Goal: Task Accomplishment & Management: Use online tool/utility

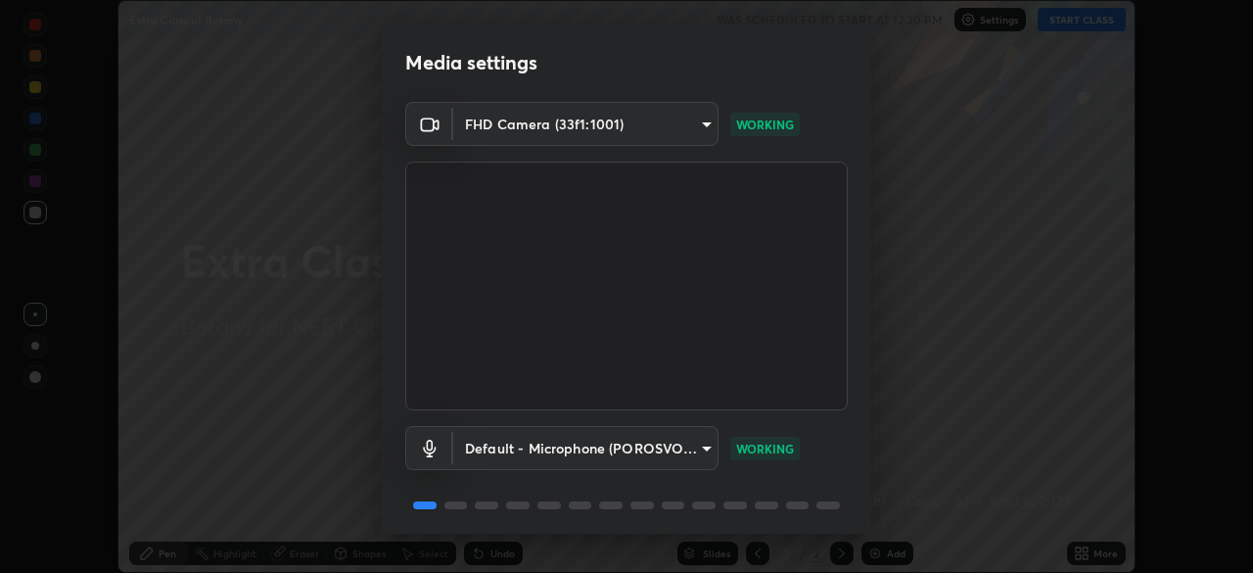
scroll to position [69, 0]
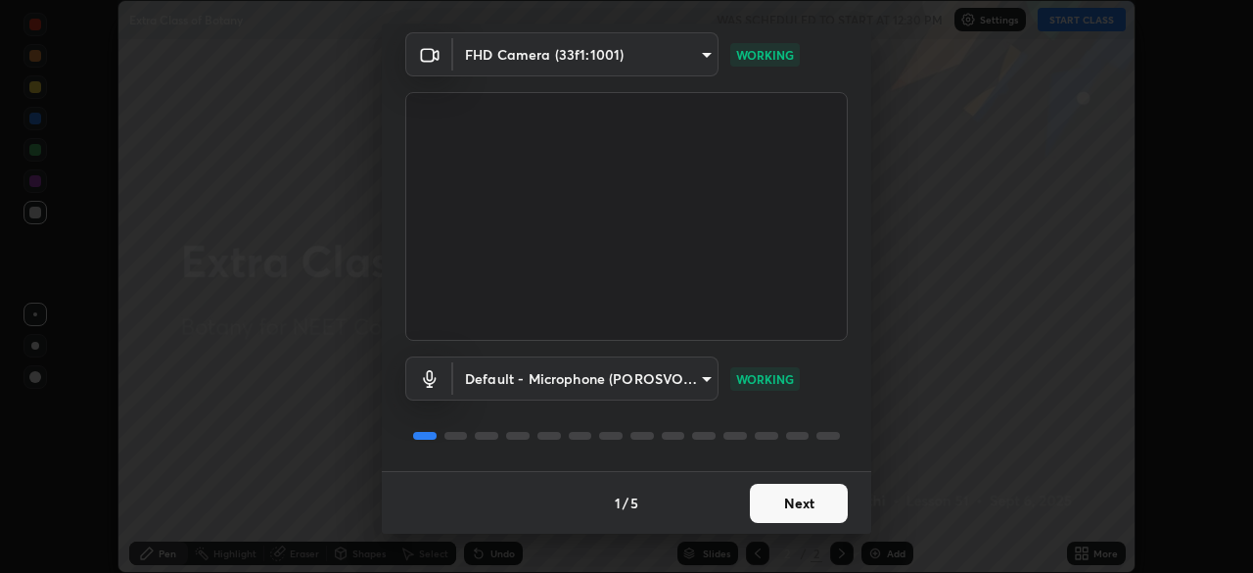
click at [783, 501] on button "Next" at bounding box center [799, 502] width 98 height 39
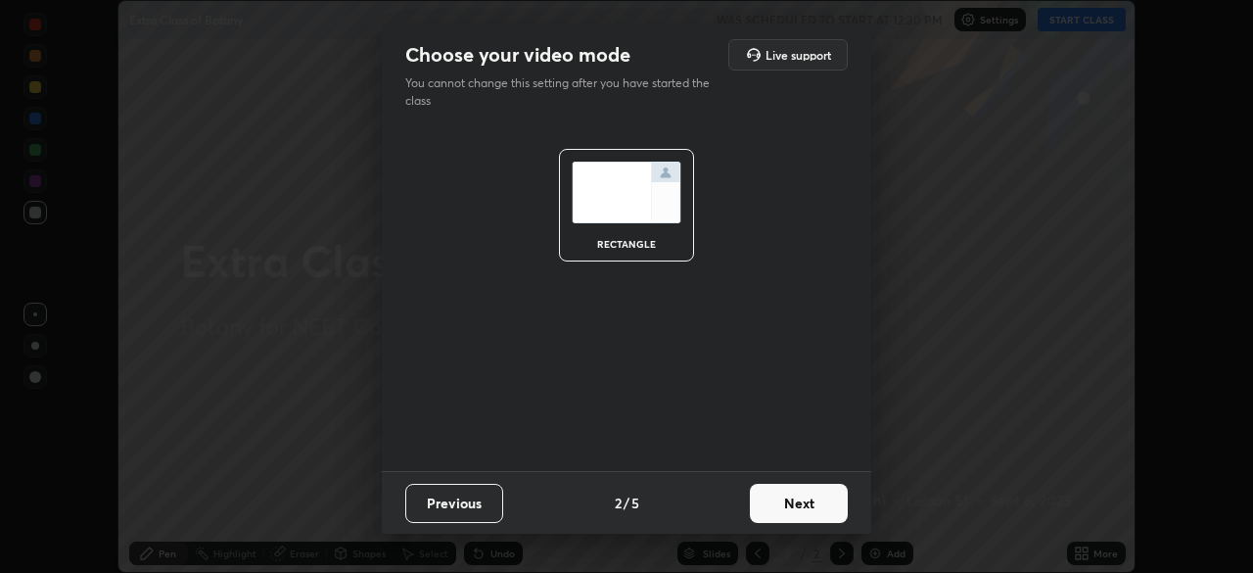
scroll to position [0, 0]
click at [798, 501] on button "Next" at bounding box center [799, 502] width 98 height 39
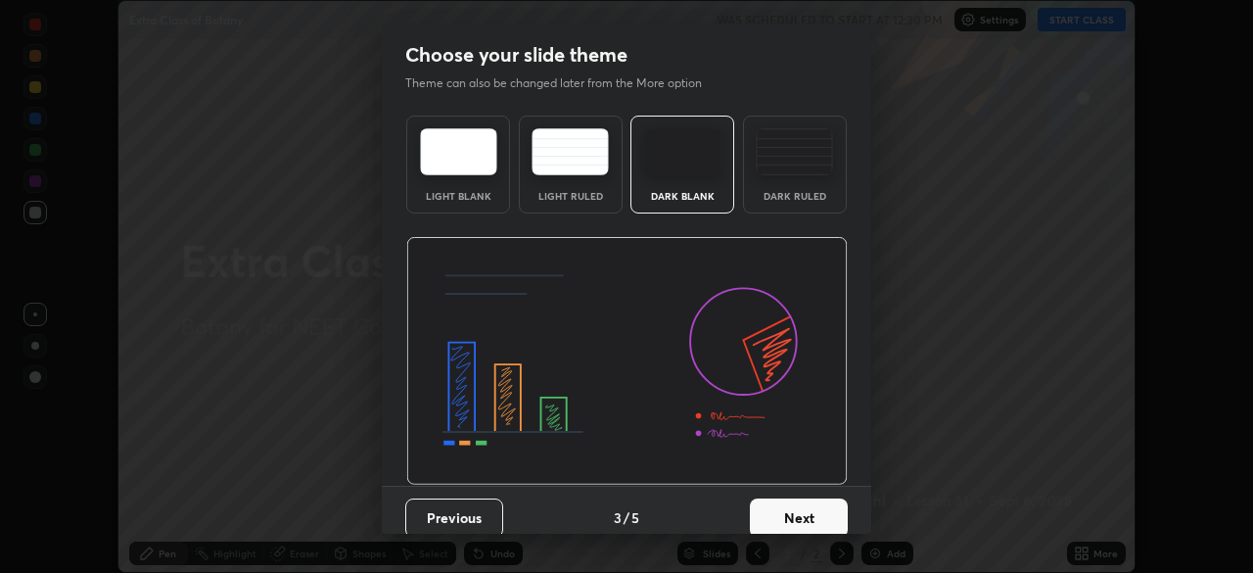
click at [812, 509] on button "Next" at bounding box center [799, 517] width 98 height 39
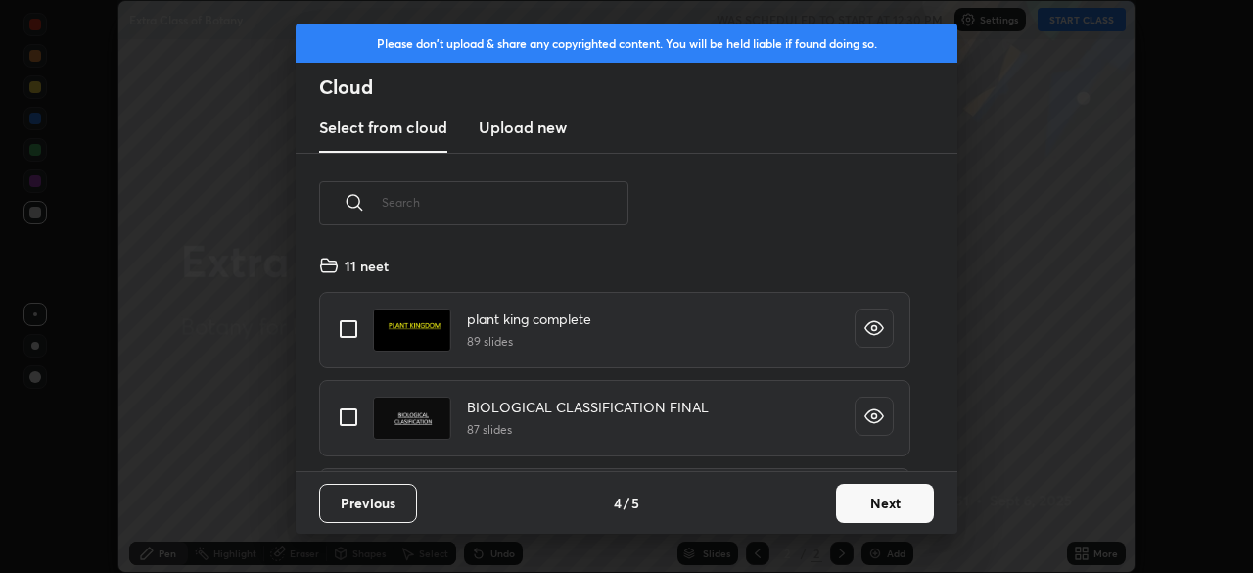
scroll to position [217, 628]
click at [860, 505] on button "Next" at bounding box center [885, 502] width 98 height 39
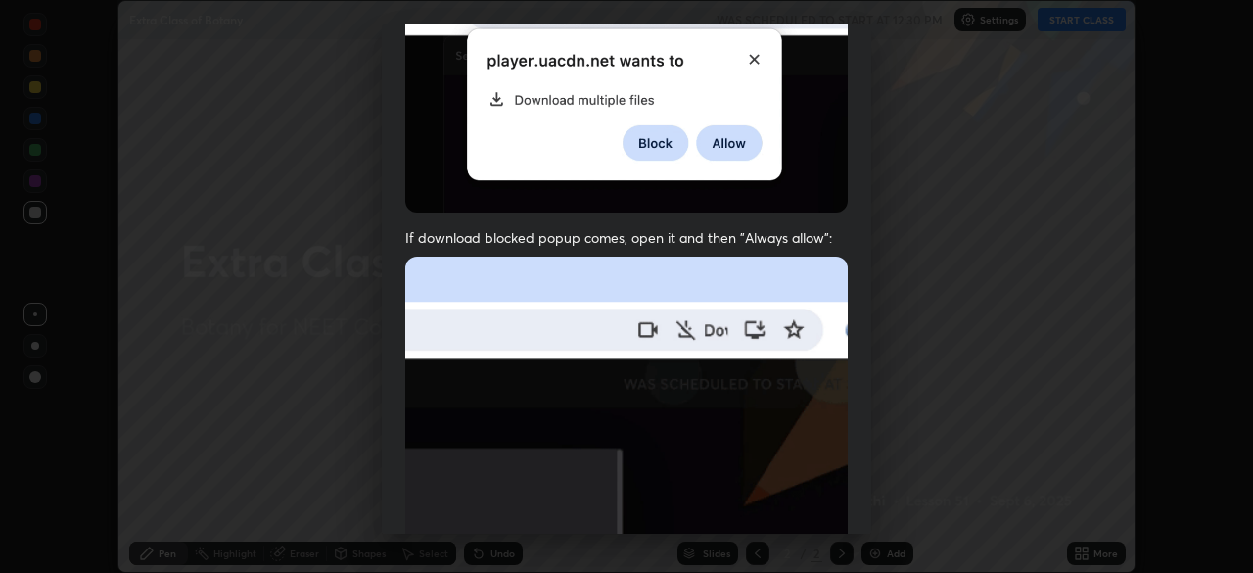
scroll to position [469, 0]
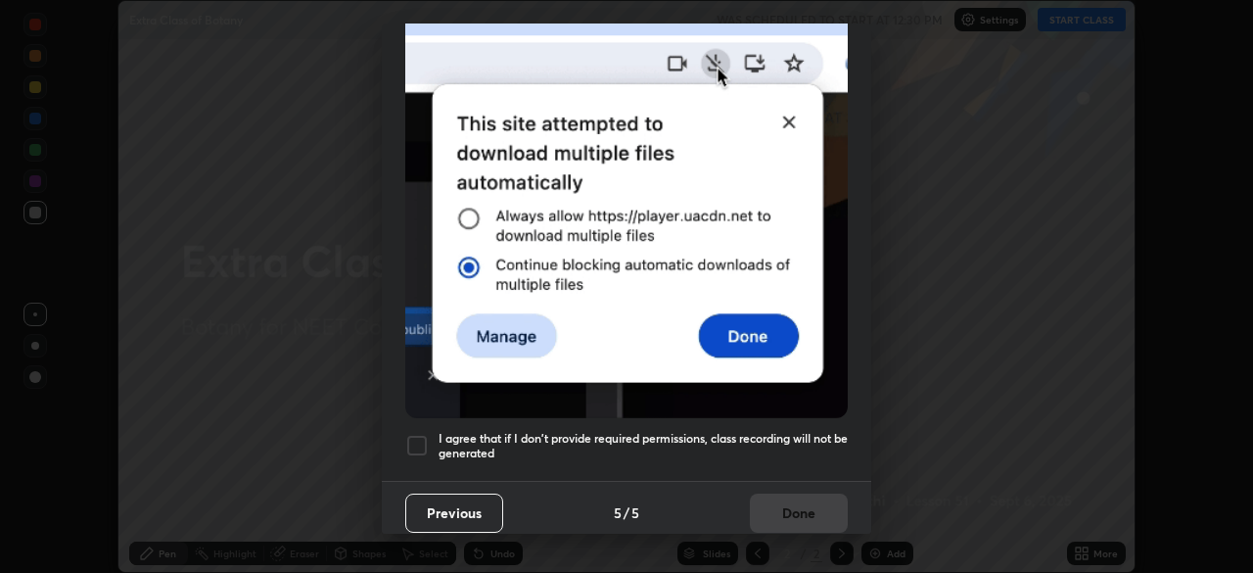
click at [415, 437] on div at bounding box center [416, 445] width 23 height 23
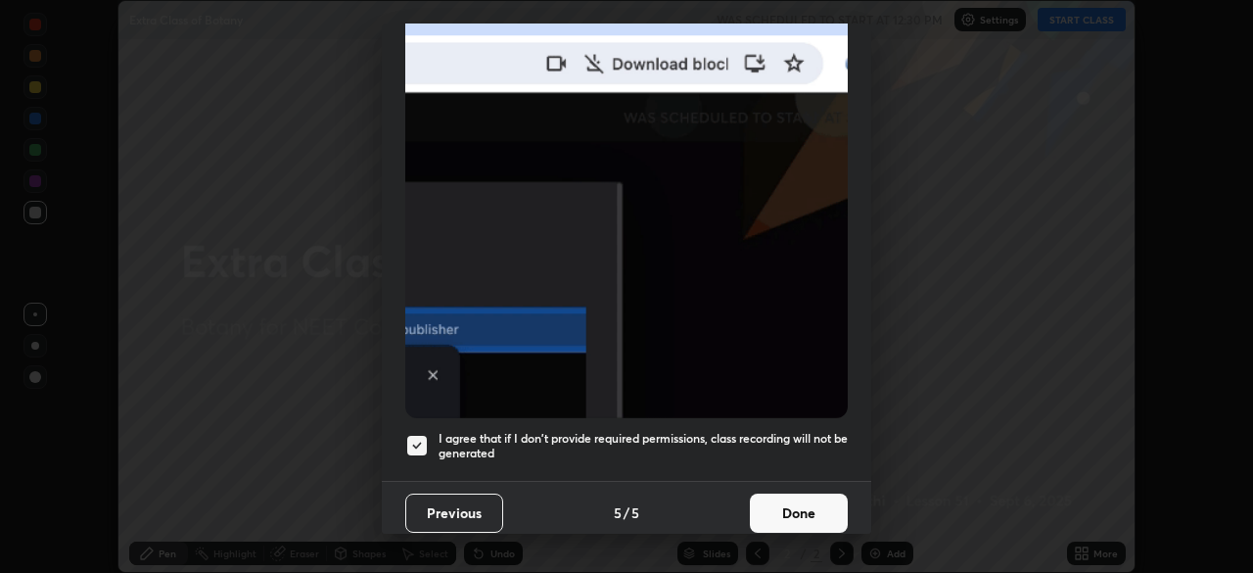
click at [774, 503] on button "Done" at bounding box center [799, 512] width 98 height 39
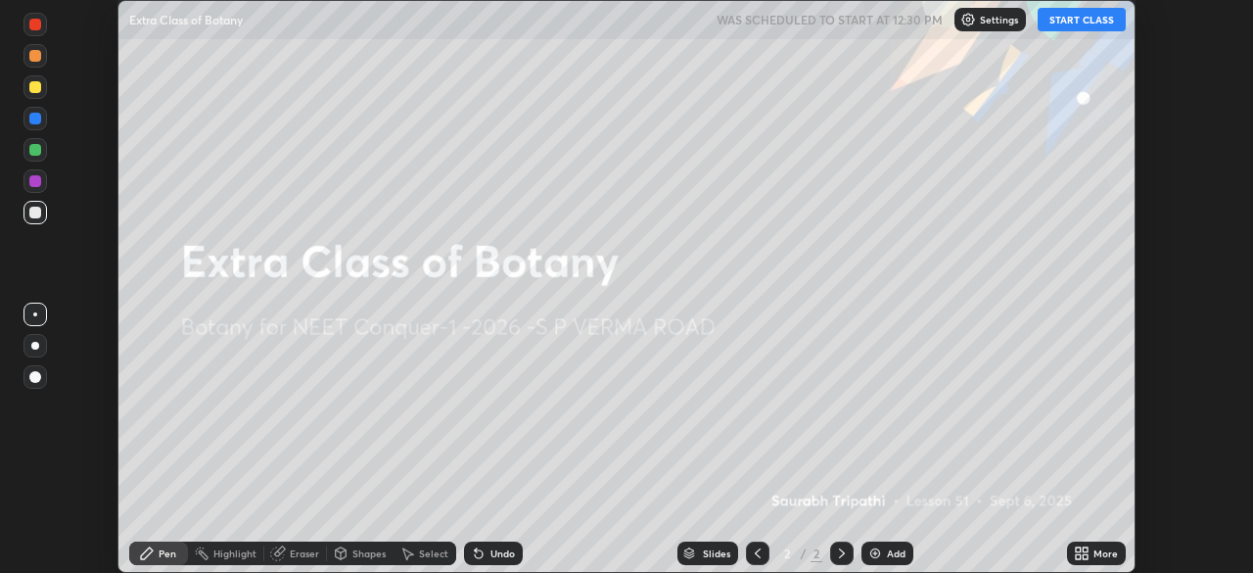
click at [1083, 552] on icon at bounding box center [1082, 553] width 16 height 16
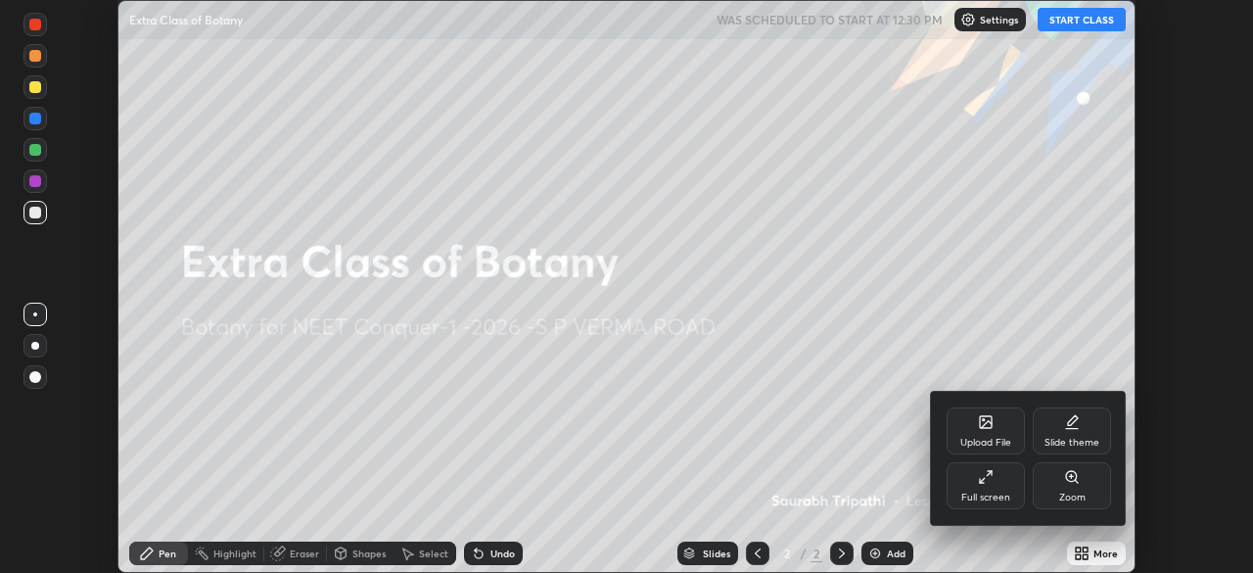
click at [982, 443] on div "Upload File" at bounding box center [985, 442] width 51 height 10
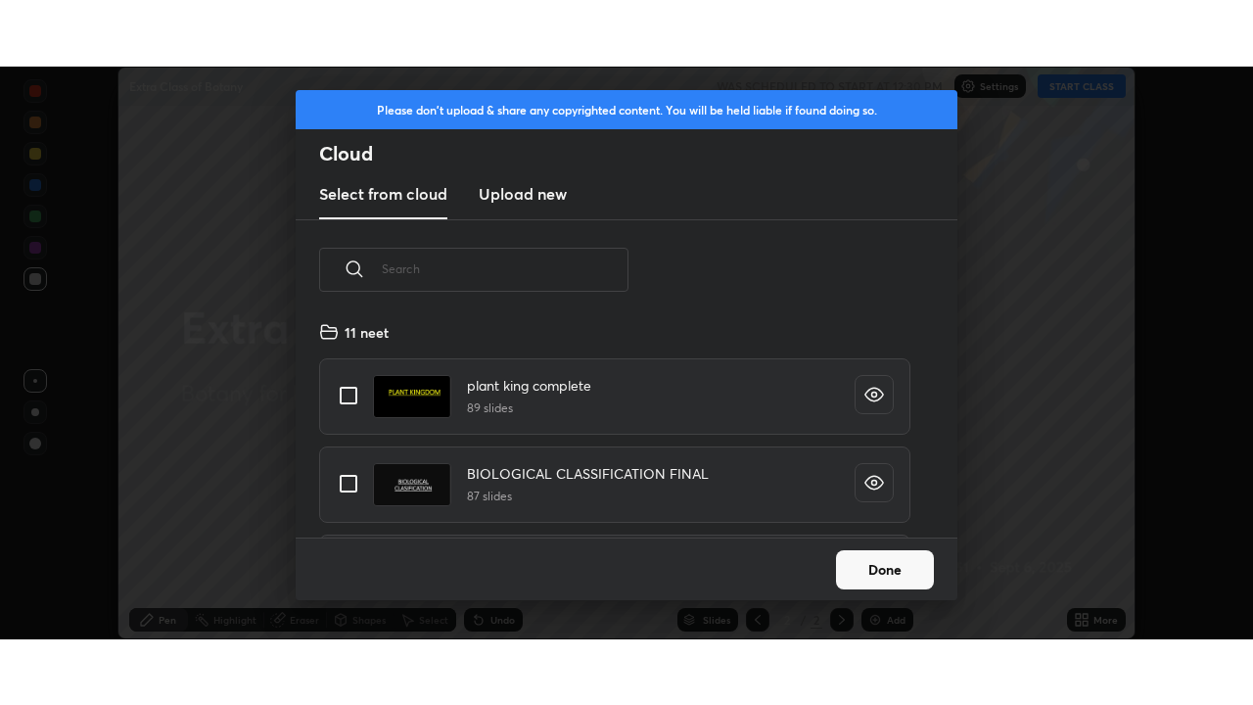
scroll to position [217, 628]
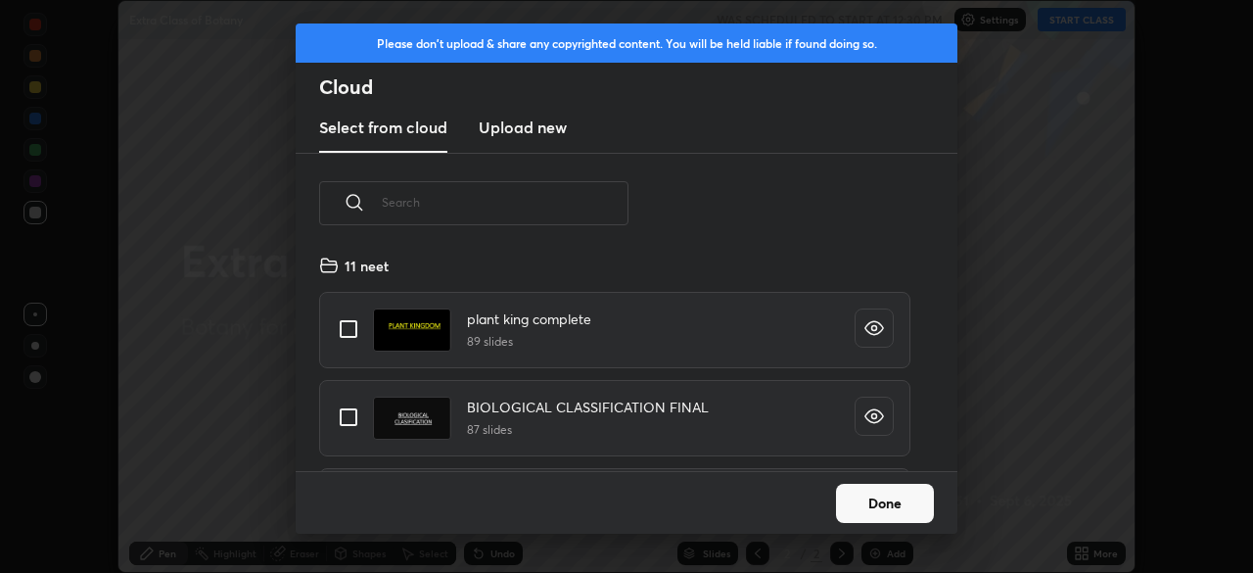
click at [537, 127] on h3 "Upload new" at bounding box center [523, 126] width 88 height 23
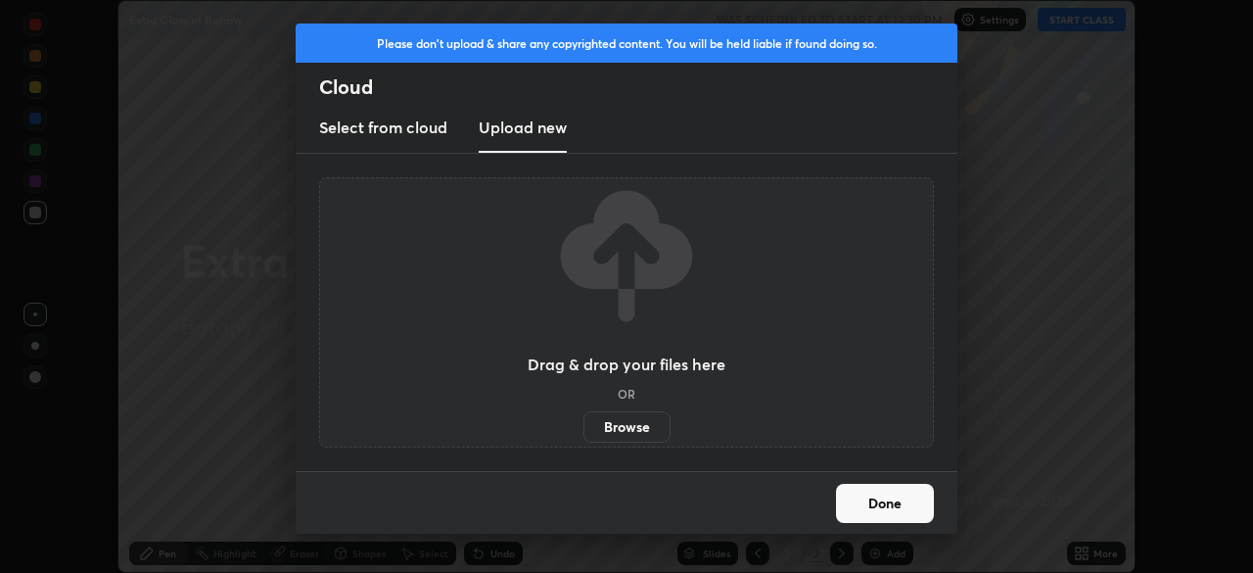
click at [620, 426] on label "Browse" at bounding box center [626, 426] width 87 height 31
click at [583, 426] on input "Browse" at bounding box center [583, 426] width 0 height 31
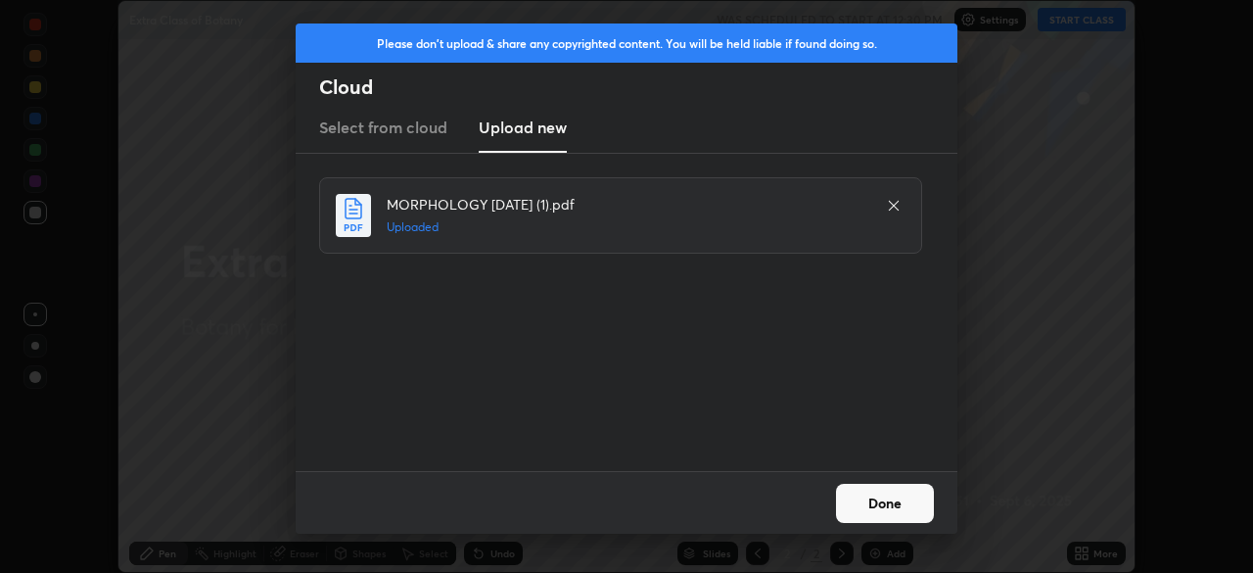
click at [896, 494] on button "Done" at bounding box center [885, 502] width 98 height 39
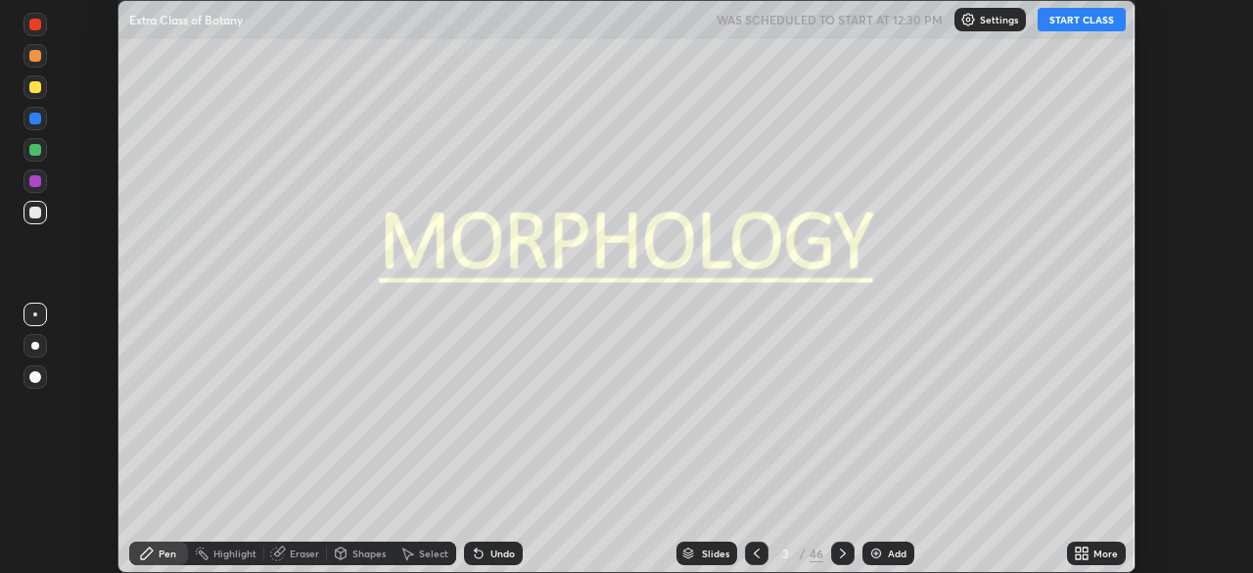
click at [1075, 557] on icon at bounding box center [1082, 553] width 16 height 16
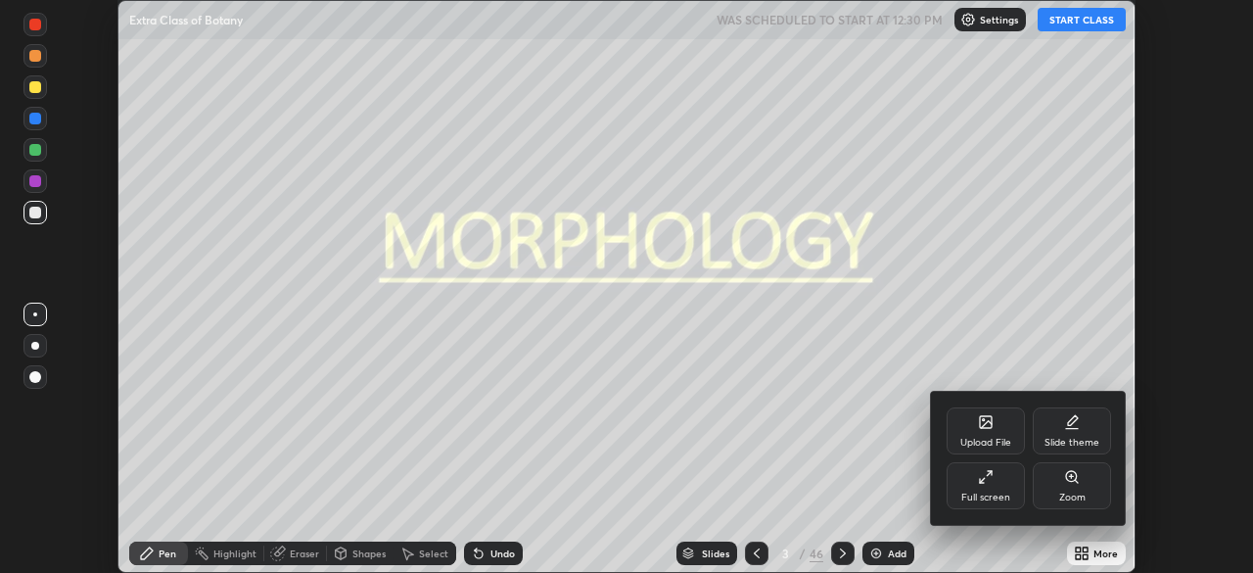
click at [994, 487] on div "Full screen" at bounding box center [985, 485] width 78 height 47
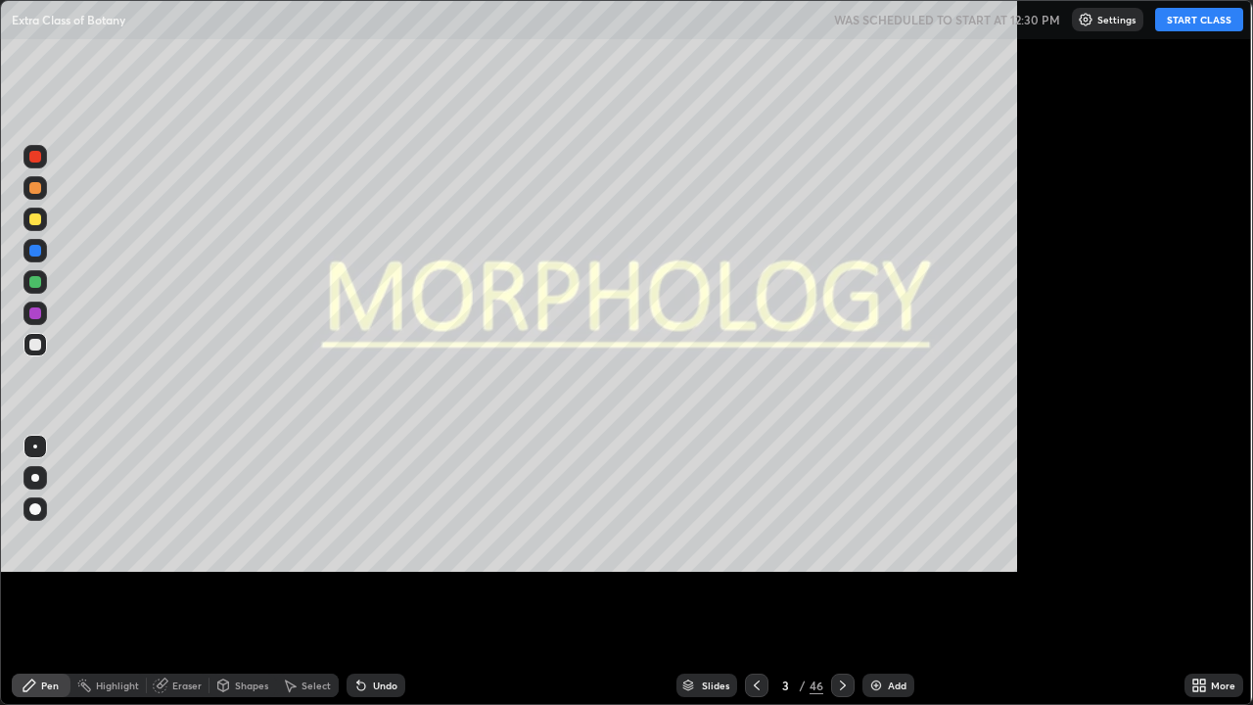
scroll to position [705, 1253]
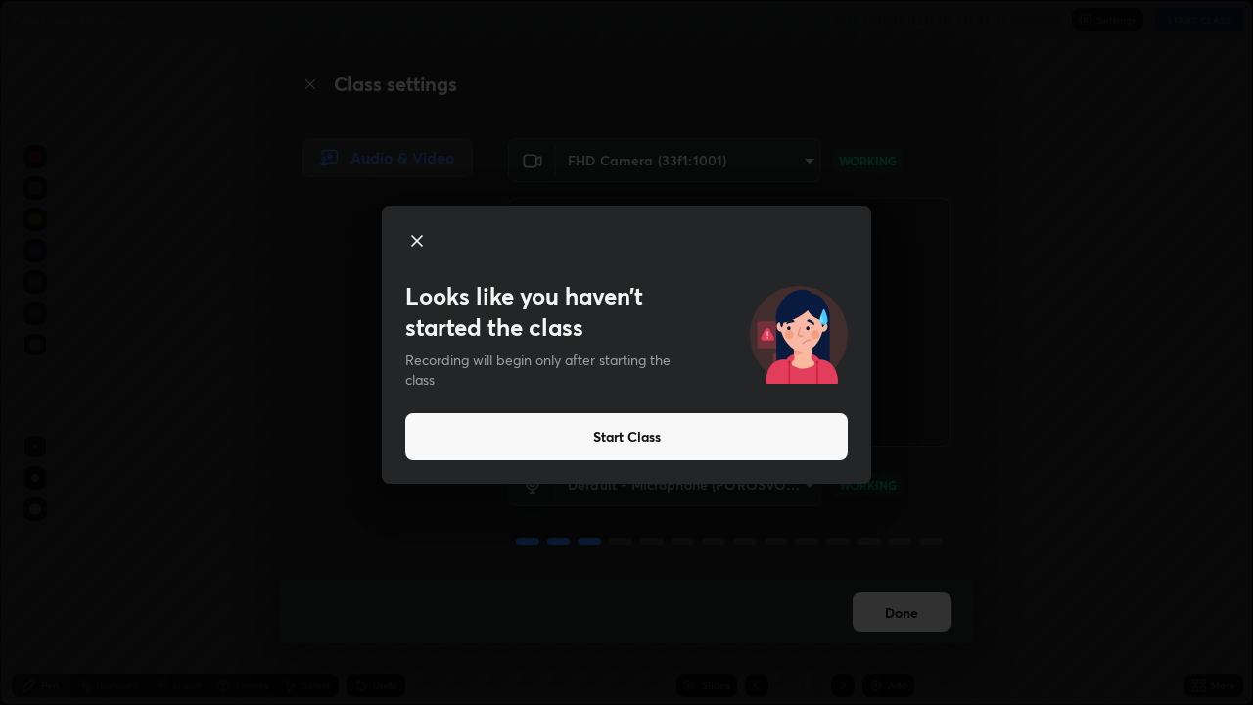
click at [830, 437] on button "Start Class" at bounding box center [626, 436] width 442 height 47
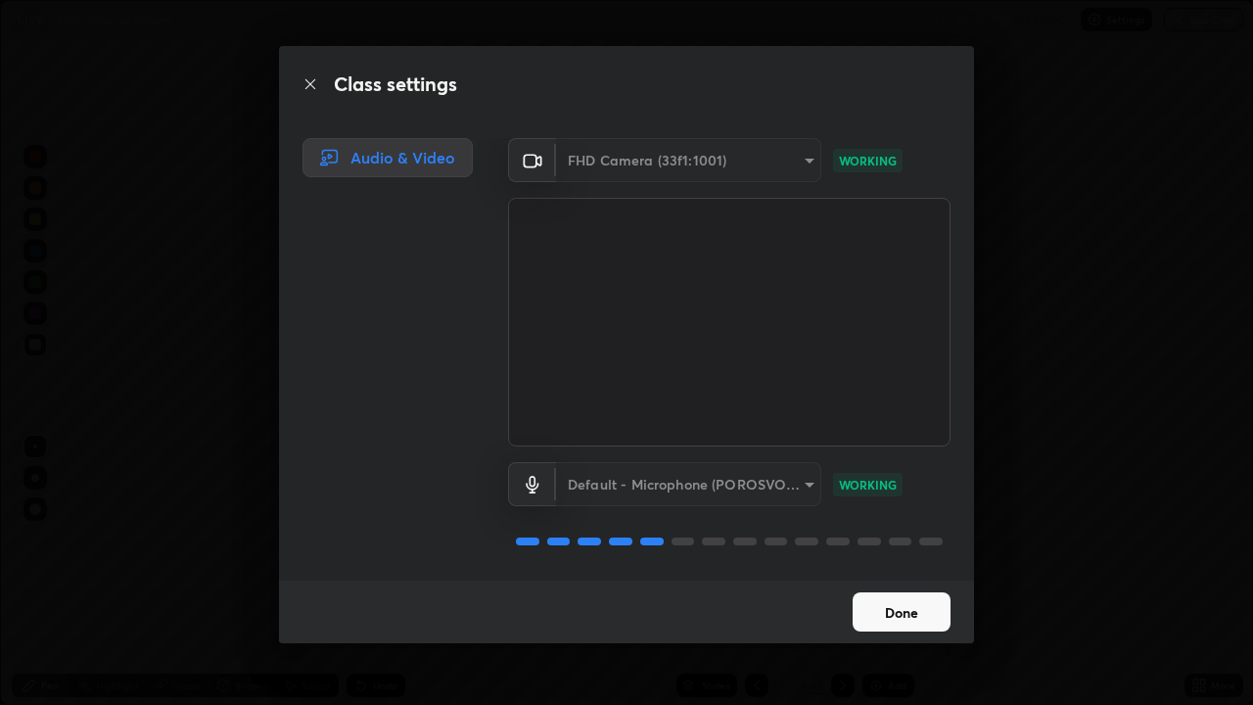
click at [822, 434] on video at bounding box center [729, 322] width 442 height 249
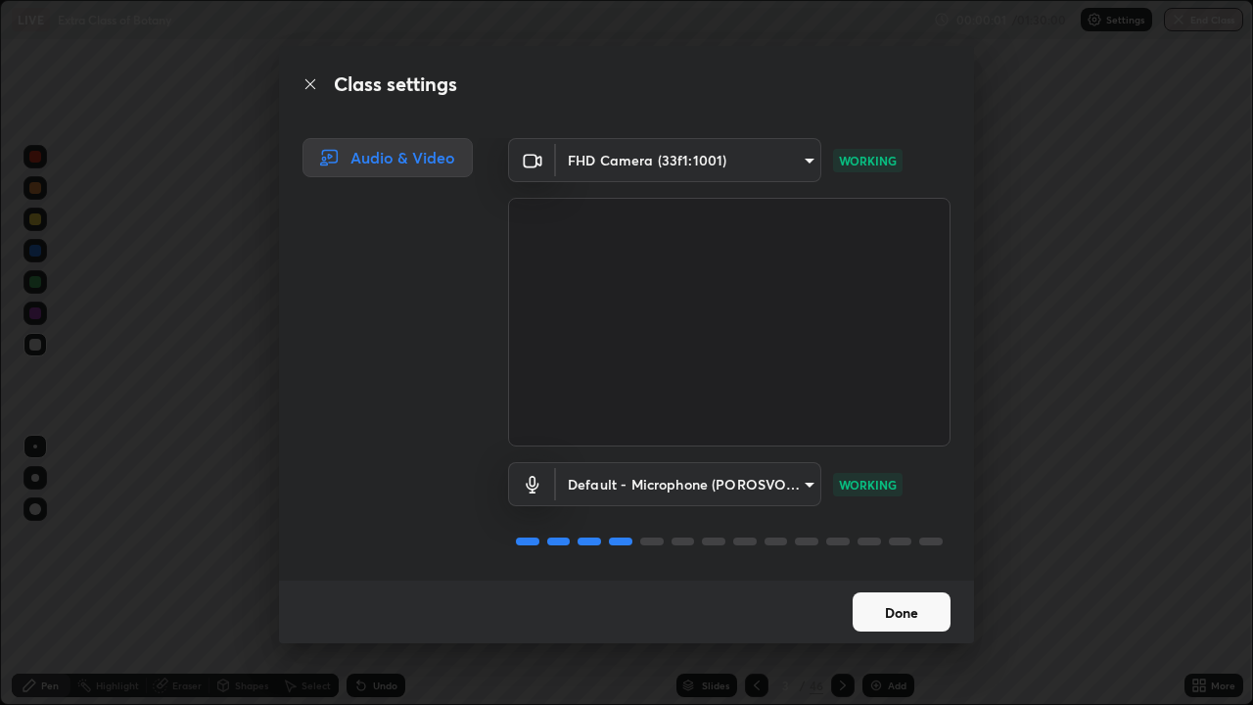
click at [906, 572] on button "Done" at bounding box center [901, 611] width 98 height 39
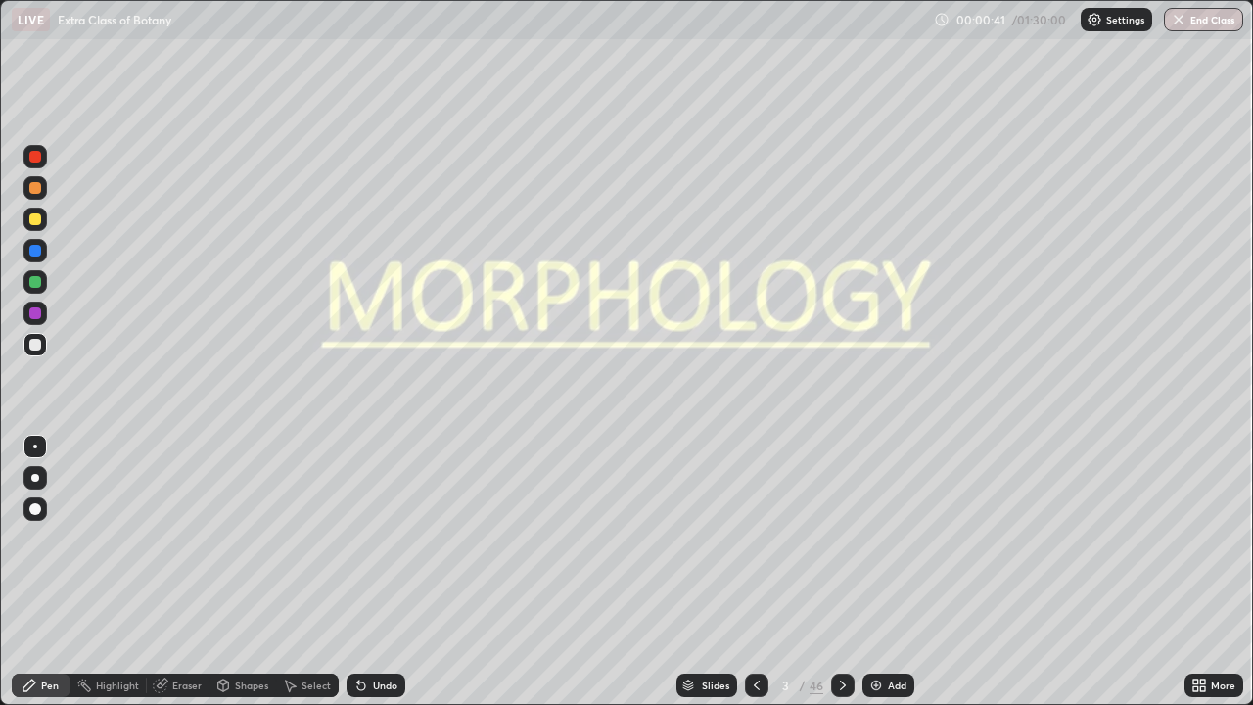
click at [711, 572] on div "Slides" at bounding box center [715, 685] width 27 height 10
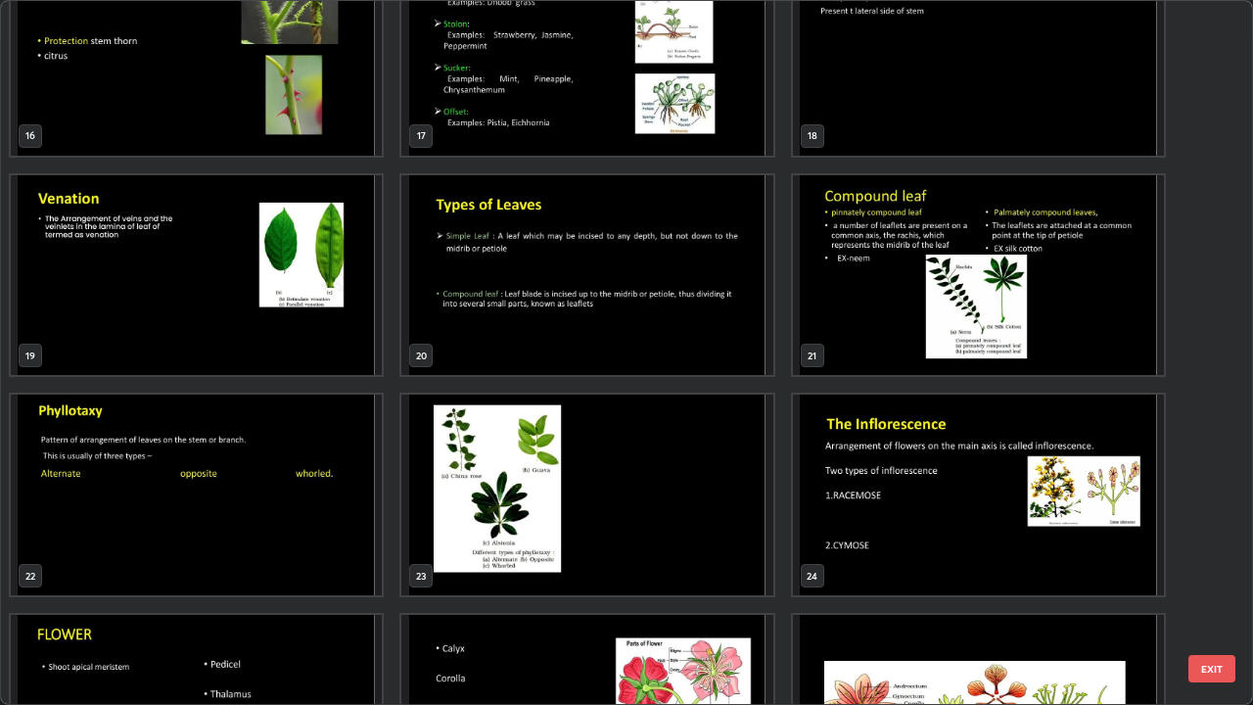
scroll to position [1213, 0]
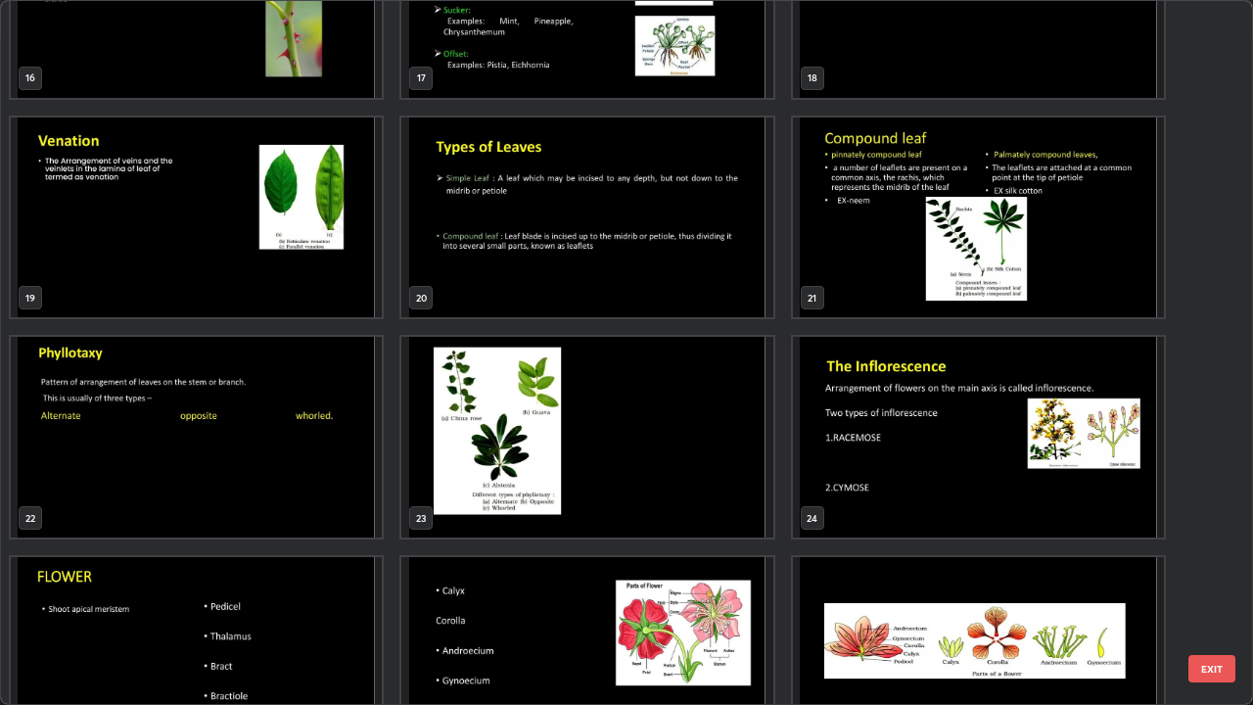
click at [884, 285] on img "grid" at bounding box center [978, 217] width 371 height 201
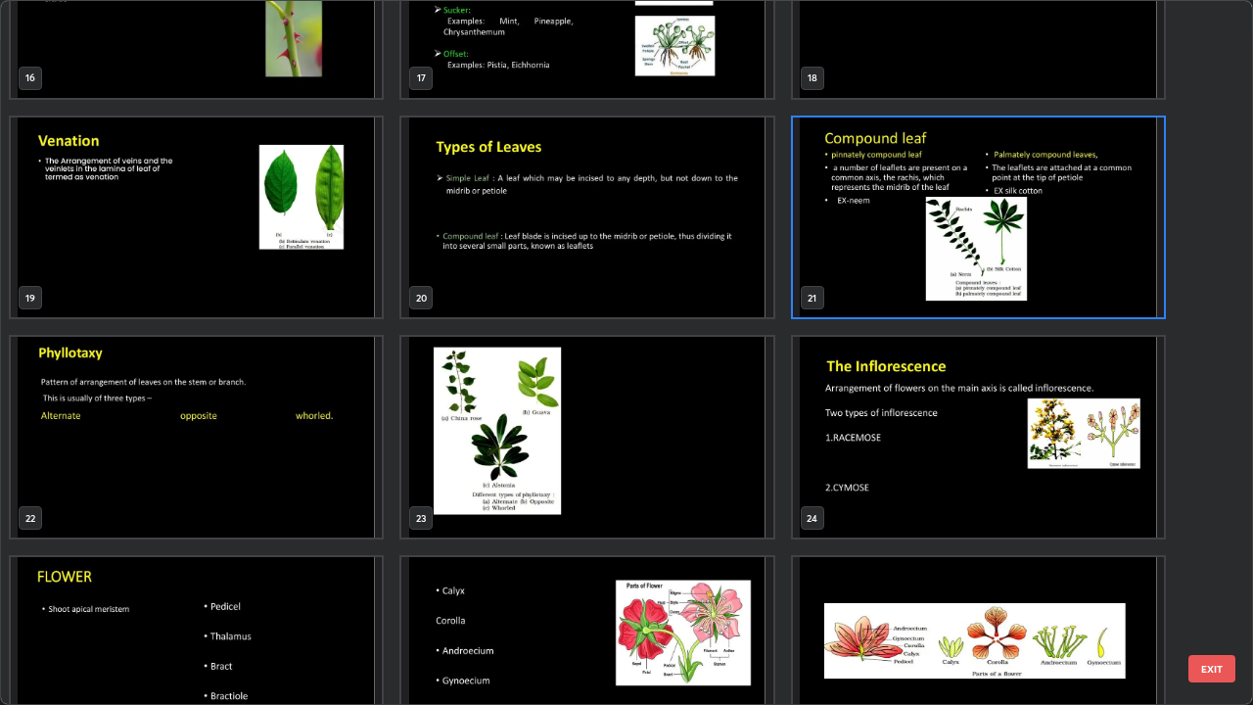
click at [884, 285] on img "grid" at bounding box center [978, 217] width 371 height 201
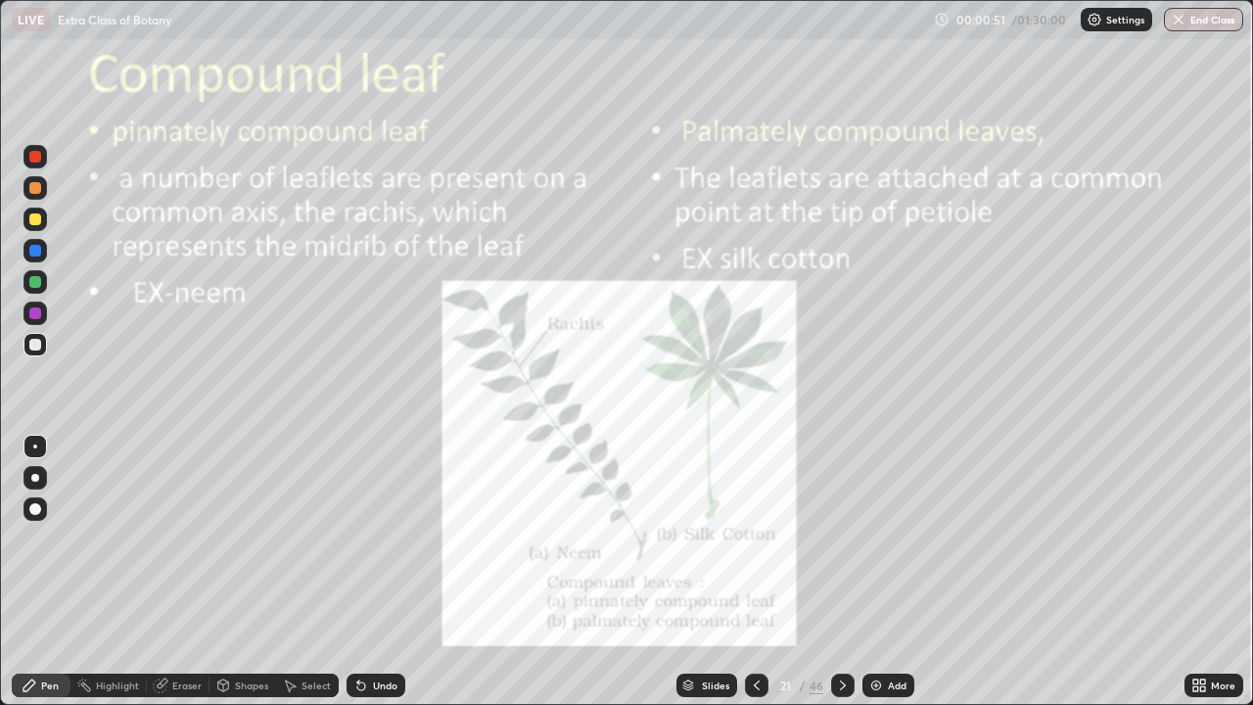
click at [888, 572] on div "Add" at bounding box center [897, 685] width 19 height 10
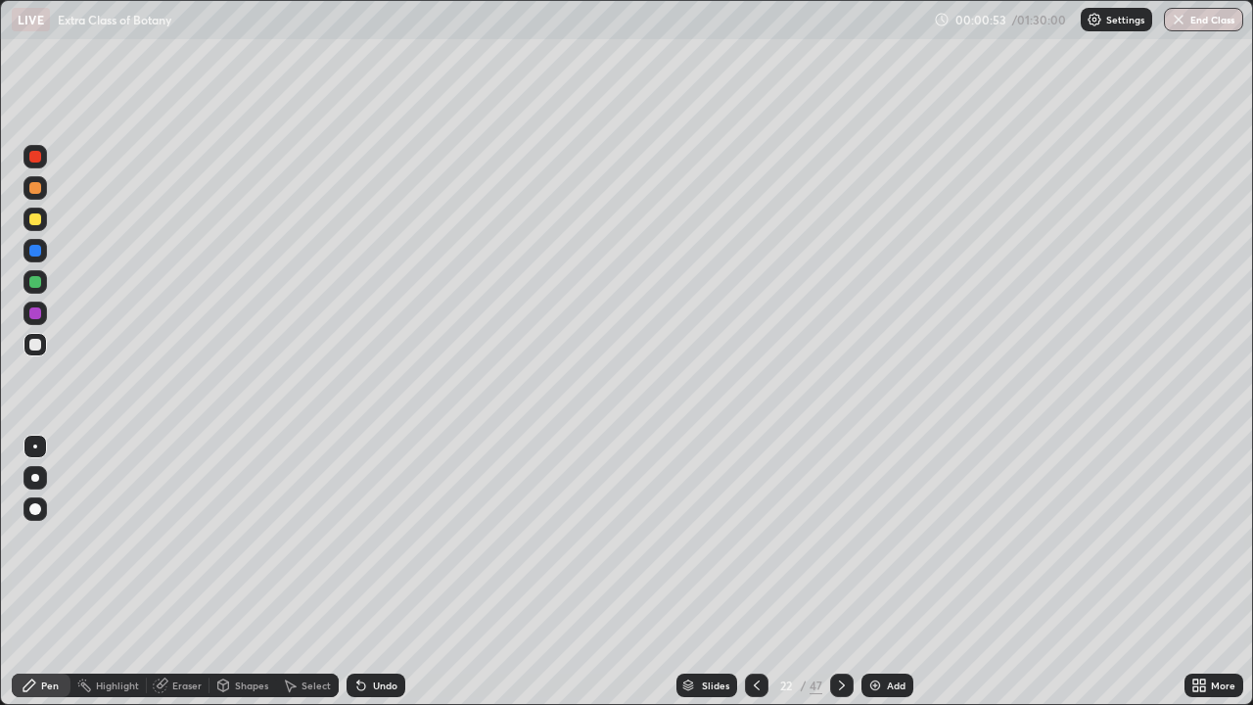
click at [42, 509] on div at bounding box center [34, 508] width 23 height 23
click at [42, 220] on div at bounding box center [34, 218] width 23 height 23
click at [37, 220] on div at bounding box center [35, 219] width 12 height 12
click at [36, 282] on div at bounding box center [35, 282] width 12 height 12
click at [38, 224] on div at bounding box center [35, 219] width 12 height 12
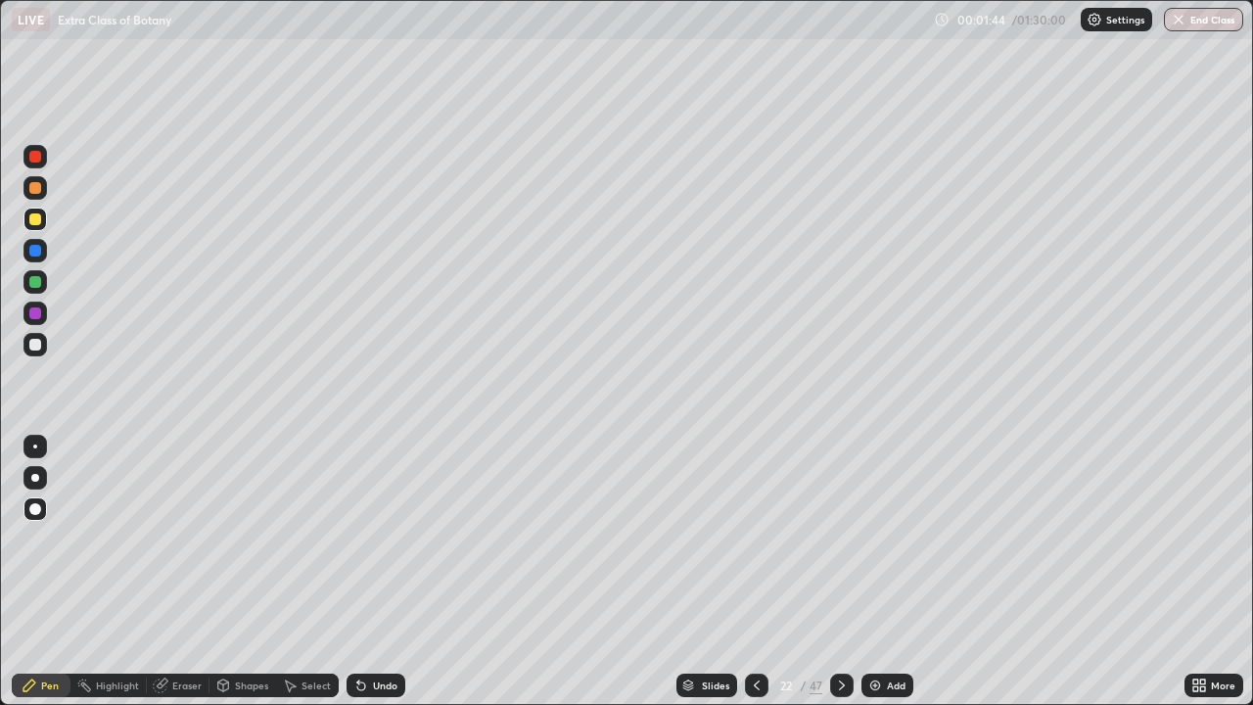
click at [36, 282] on div at bounding box center [35, 282] width 12 height 12
click at [38, 281] on div at bounding box center [35, 282] width 12 height 12
click at [36, 344] on div at bounding box center [35, 345] width 12 height 12
click at [39, 510] on div at bounding box center [35, 509] width 12 height 12
click at [43, 345] on div at bounding box center [34, 344] width 23 height 23
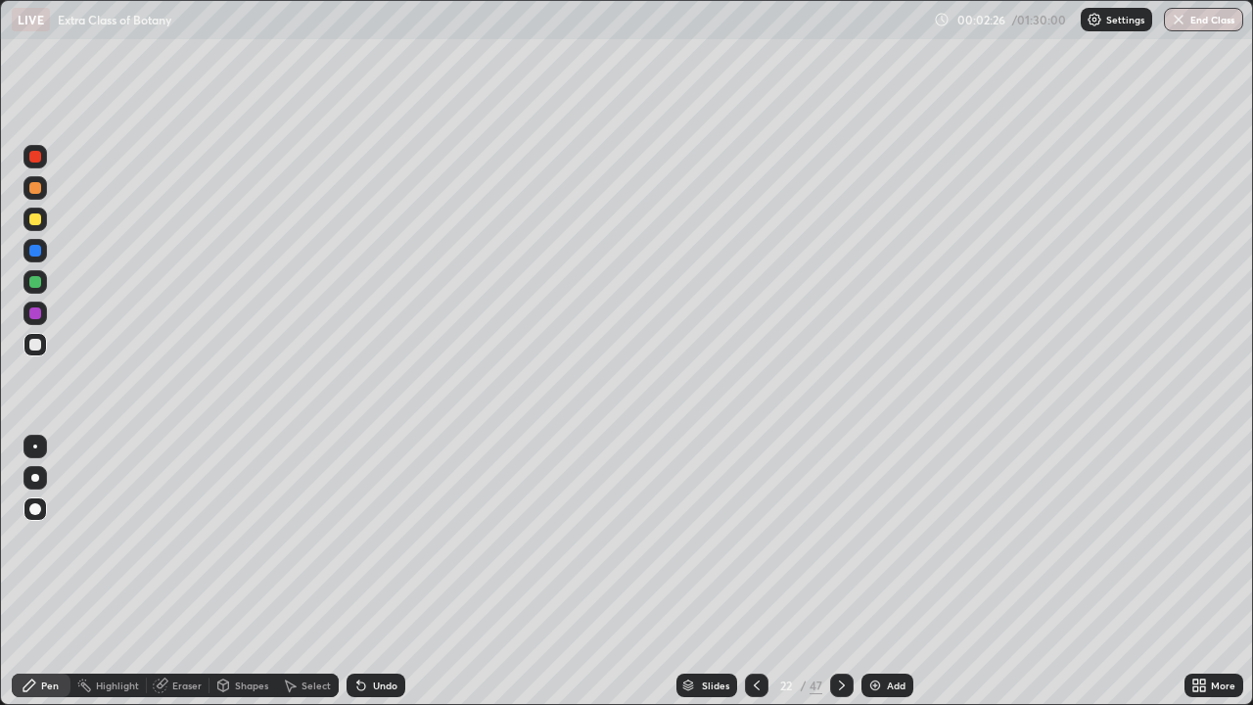
click at [46, 315] on div at bounding box center [34, 312] width 23 height 23
click at [44, 344] on div at bounding box center [34, 344] width 23 height 23
click at [27, 353] on div at bounding box center [34, 344] width 23 height 23
click at [34, 345] on div at bounding box center [35, 345] width 12 height 12
click at [36, 510] on div at bounding box center [35, 509] width 12 height 12
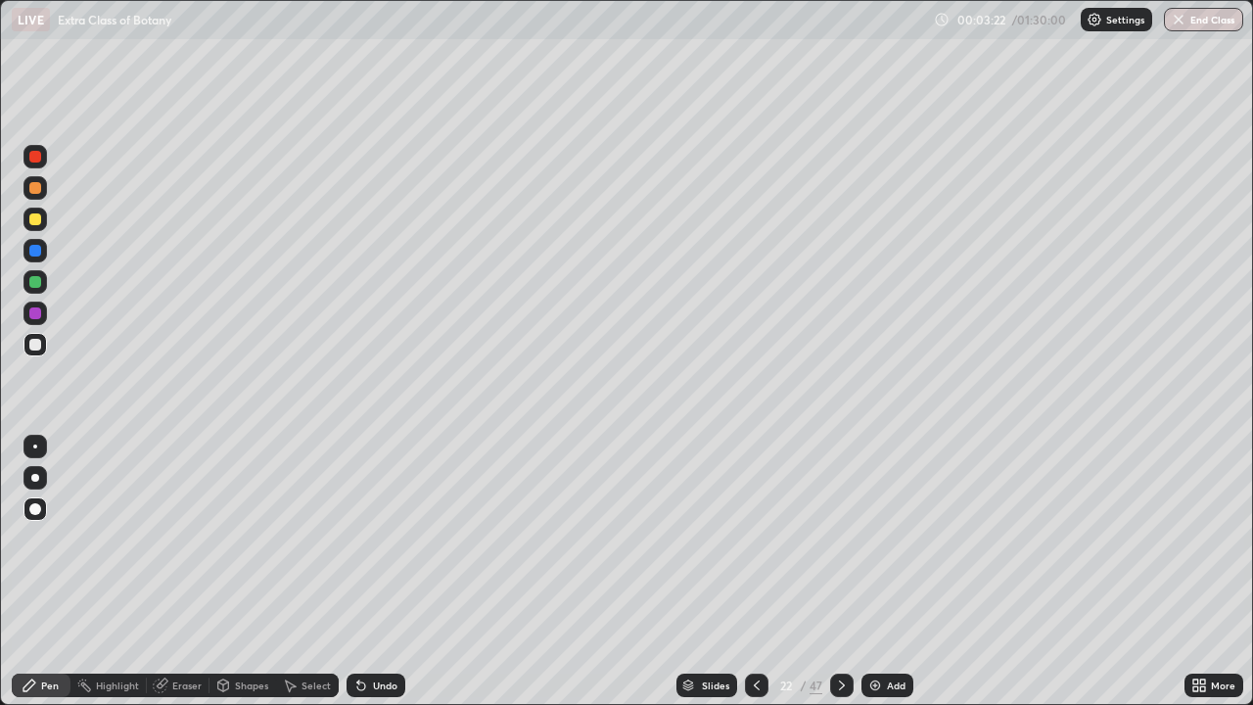
click at [35, 478] on div at bounding box center [35, 478] width 8 height 8
click at [31, 344] on div at bounding box center [35, 345] width 12 height 12
click at [719, 572] on div "Slides" at bounding box center [715, 685] width 27 height 10
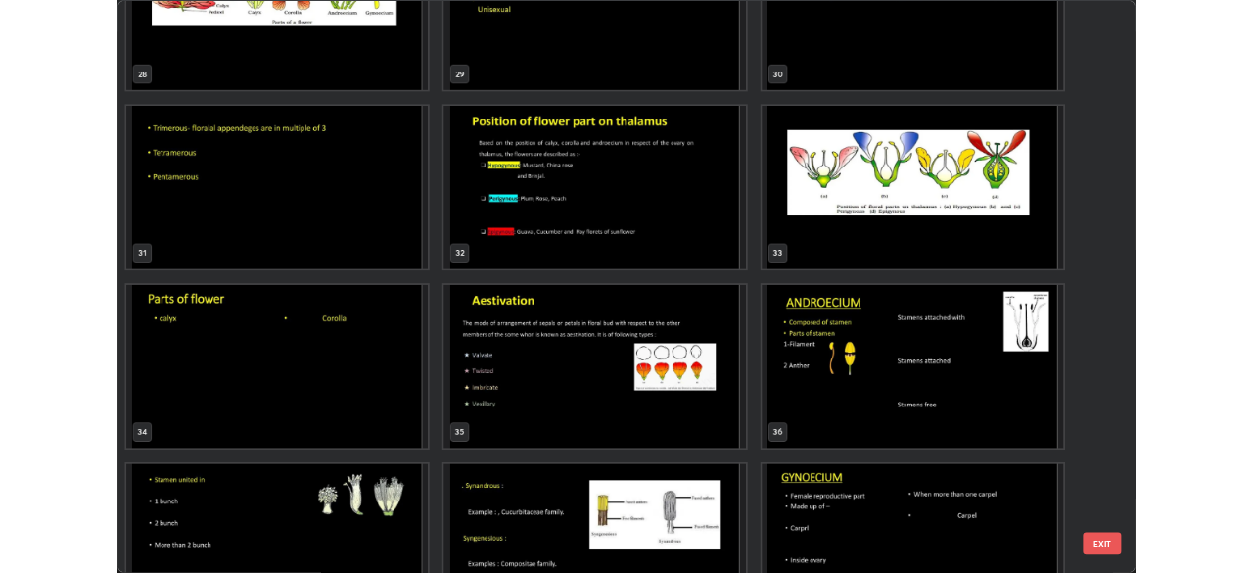
scroll to position [2059, 0]
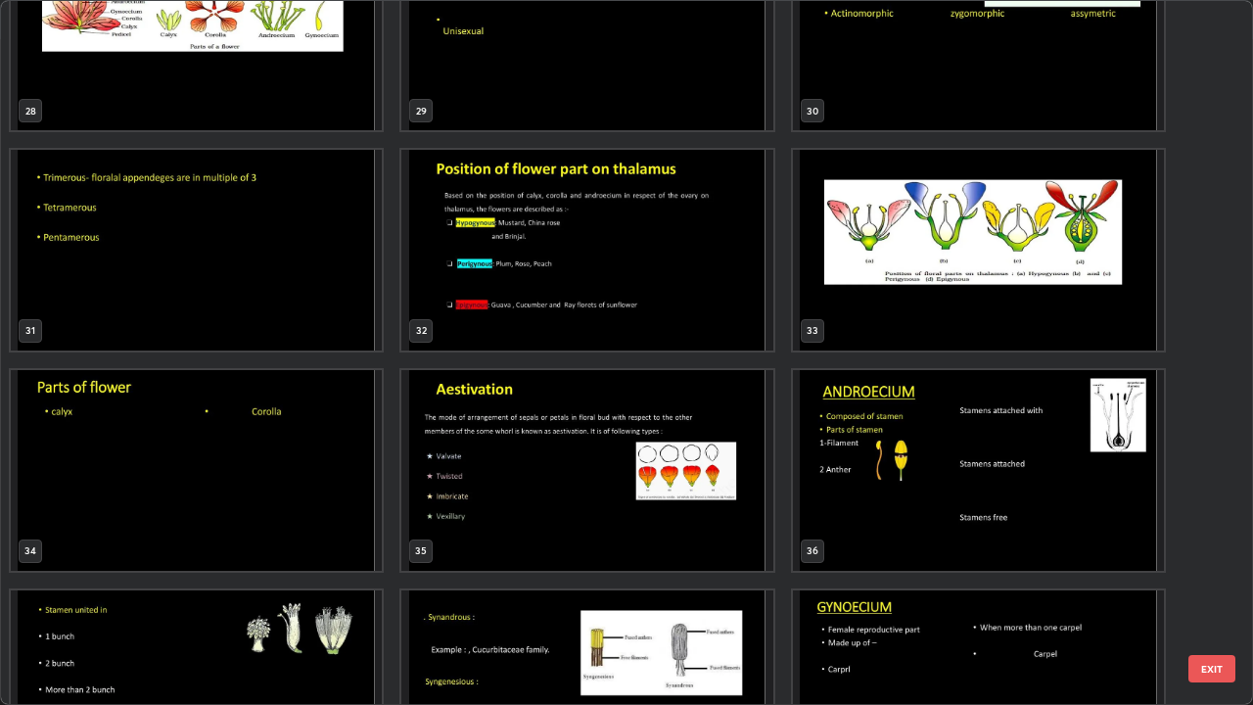
click at [326, 464] on img "grid" at bounding box center [196, 470] width 371 height 201
click at [332, 466] on img "grid" at bounding box center [196, 470] width 371 height 201
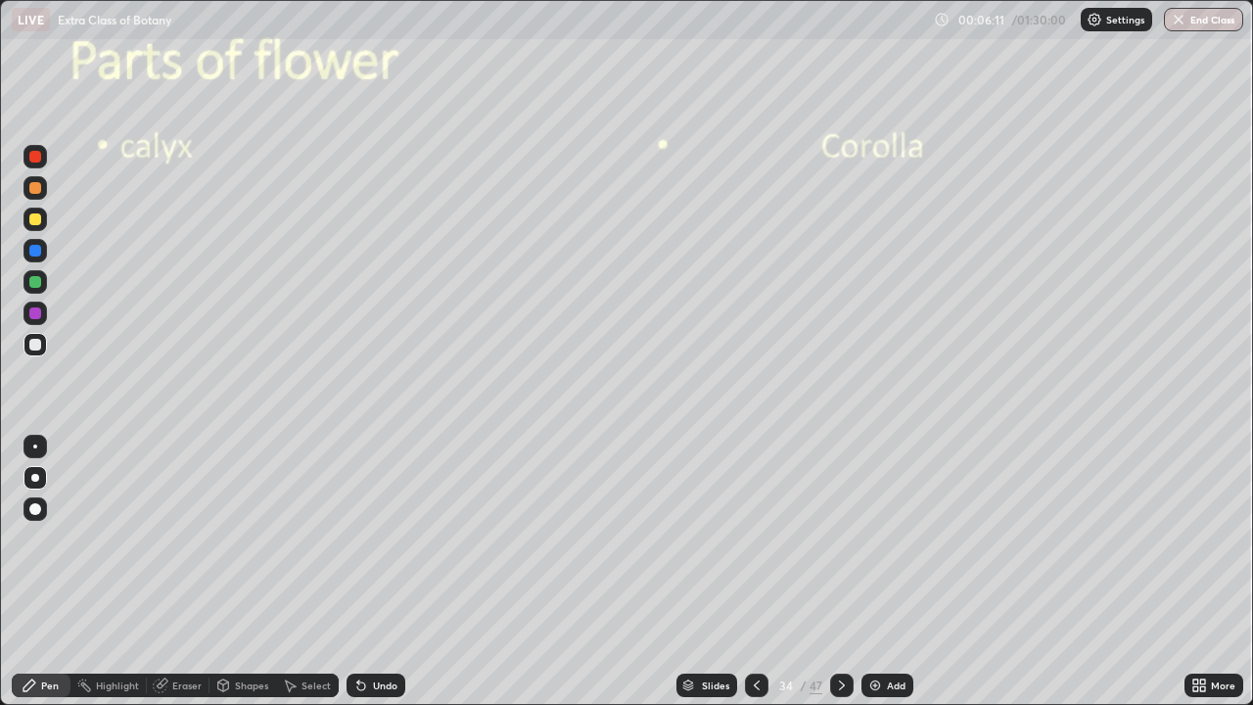
click at [842, 572] on icon at bounding box center [842, 685] width 16 height 16
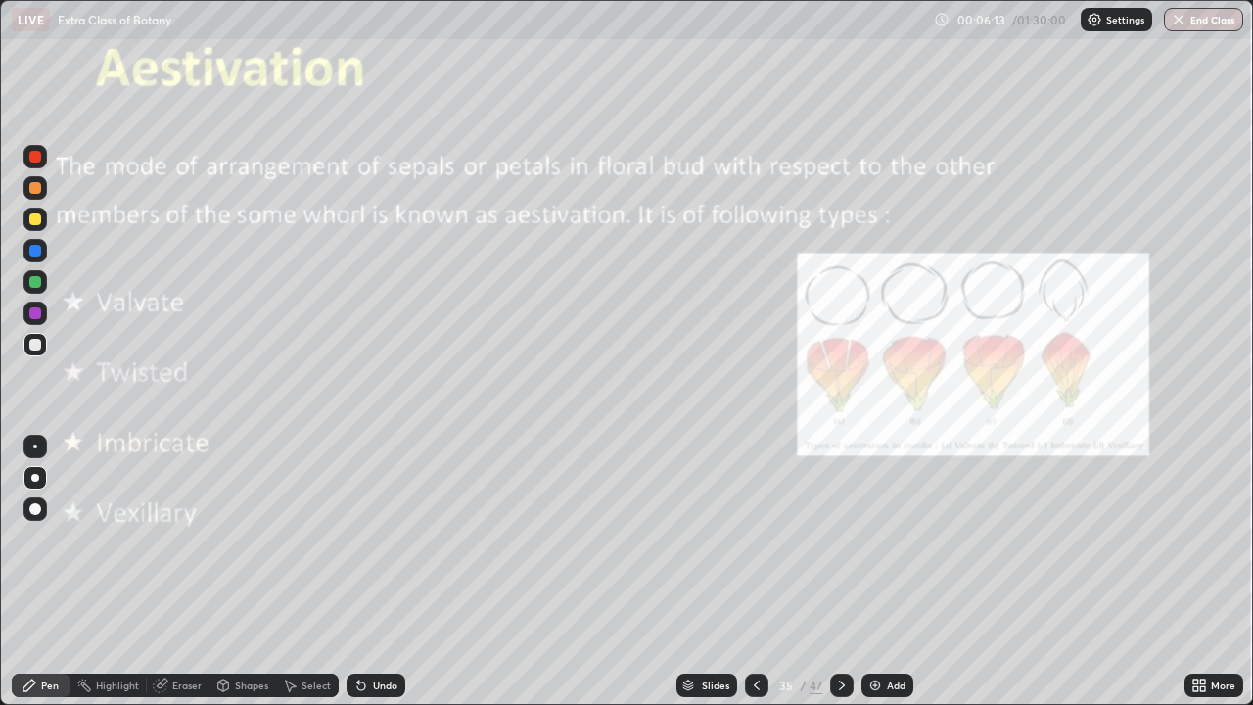
click at [755, 572] on icon at bounding box center [757, 685] width 16 height 16
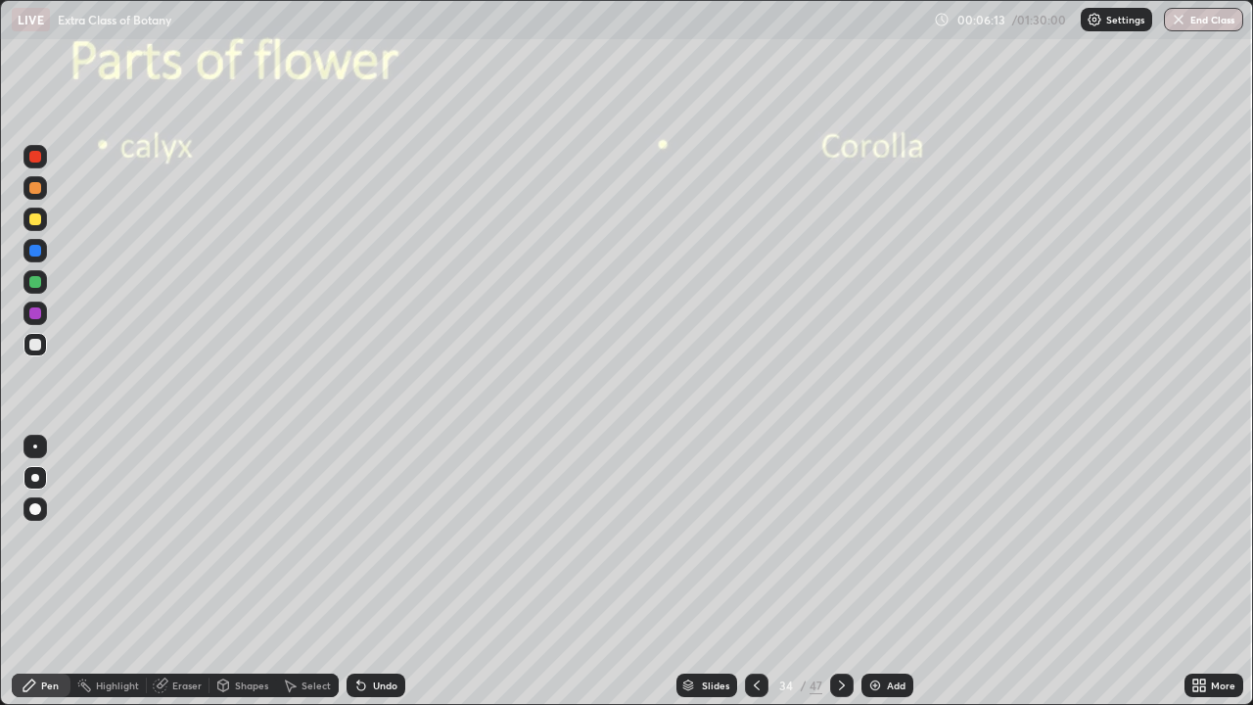
click at [896, 572] on div "Add" at bounding box center [896, 685] width 19 height 10
click at [36, 219] on div at bounding box center [35, 219] width 12 height 12
click at [37, 284] on div at bounding box center [35, 282] width 12 height 12
click at [39, 284] on div at bounding box center [35, 282] width 12 height 12
click at [35, 501] on div at bounding box center [34, 508] width 23 height 23
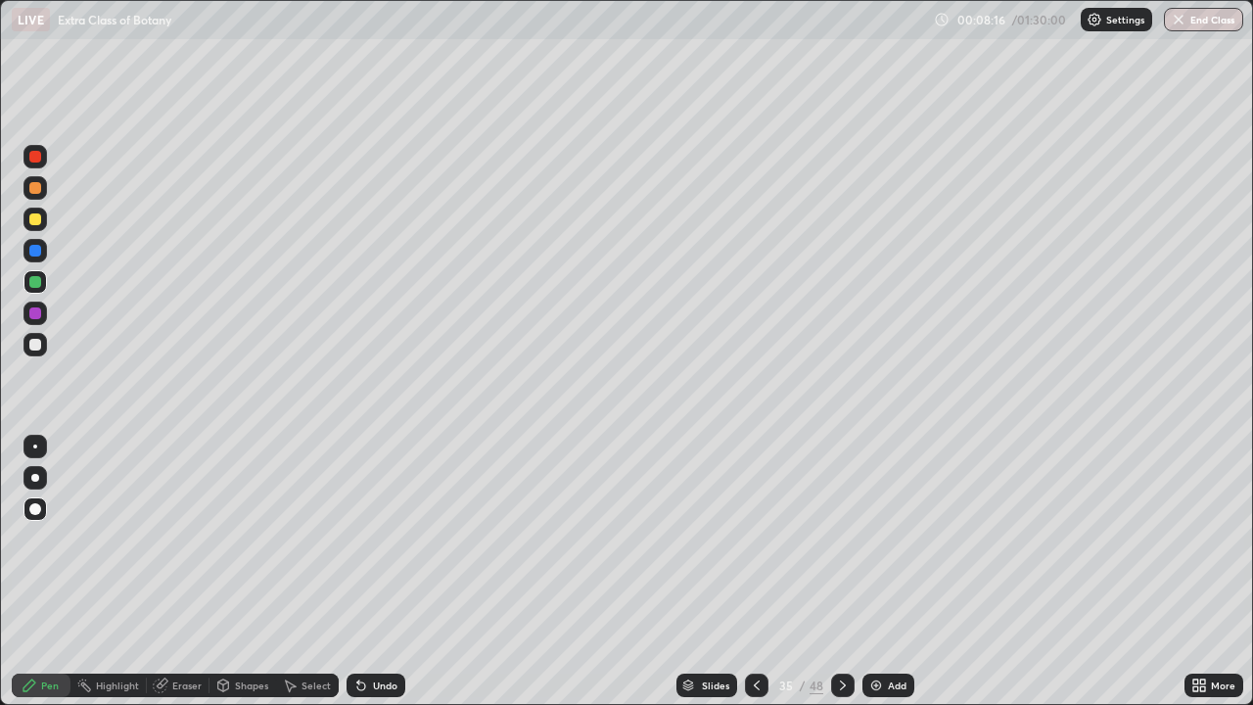
click at [36, 347] on div at bounding box center [35, 345] width 12 height 12
click at [42, 227] on div at bounding box center [34, 218] width 23 height 23
click at [840, 572] on icon at bounding box center [843, 685] width 16 height 16
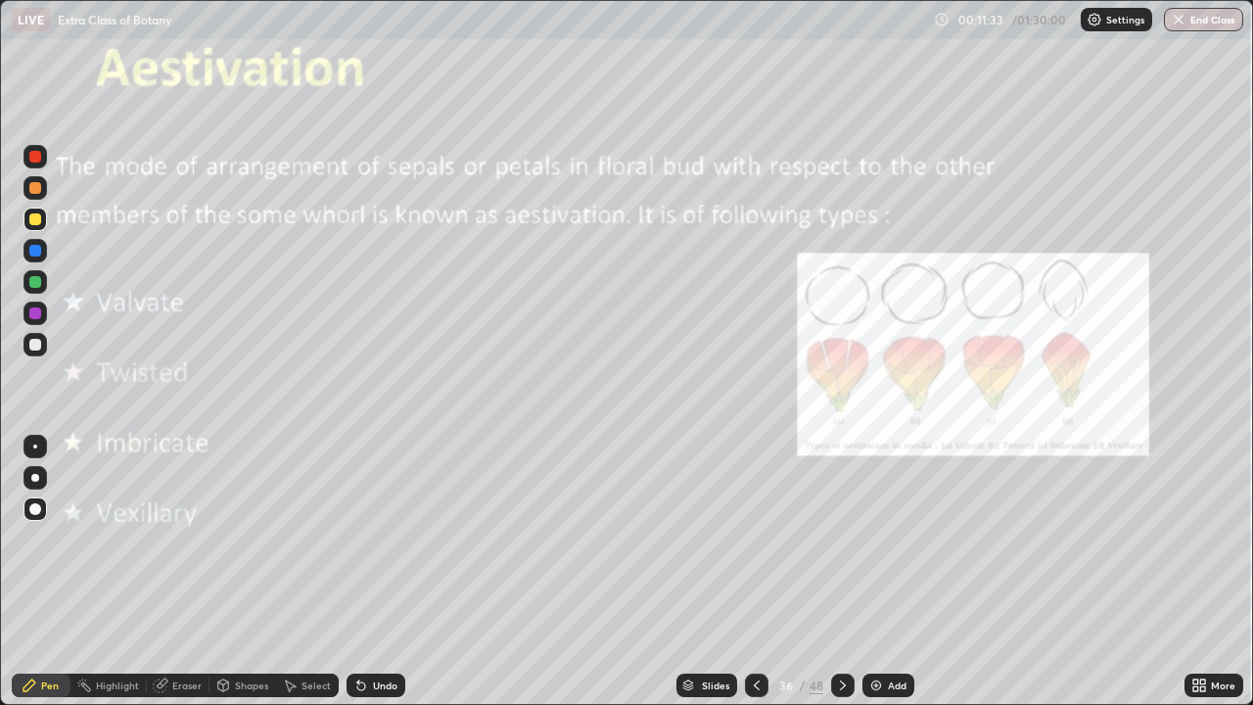
click at [40, 217] on div at bounding box center [35, 219] width 12 height 12
click at [35, 478] on div at bounding box center [35, 478] width 8 height 8
click at [37, 339] on div at bounding box center [35, 345] width 12 height 12
click at [35, 446] on div at bounding box center [35, 446] width 4 height 4
click at [39, 224] on div at bounding box center [34, 218] width 23 height 23
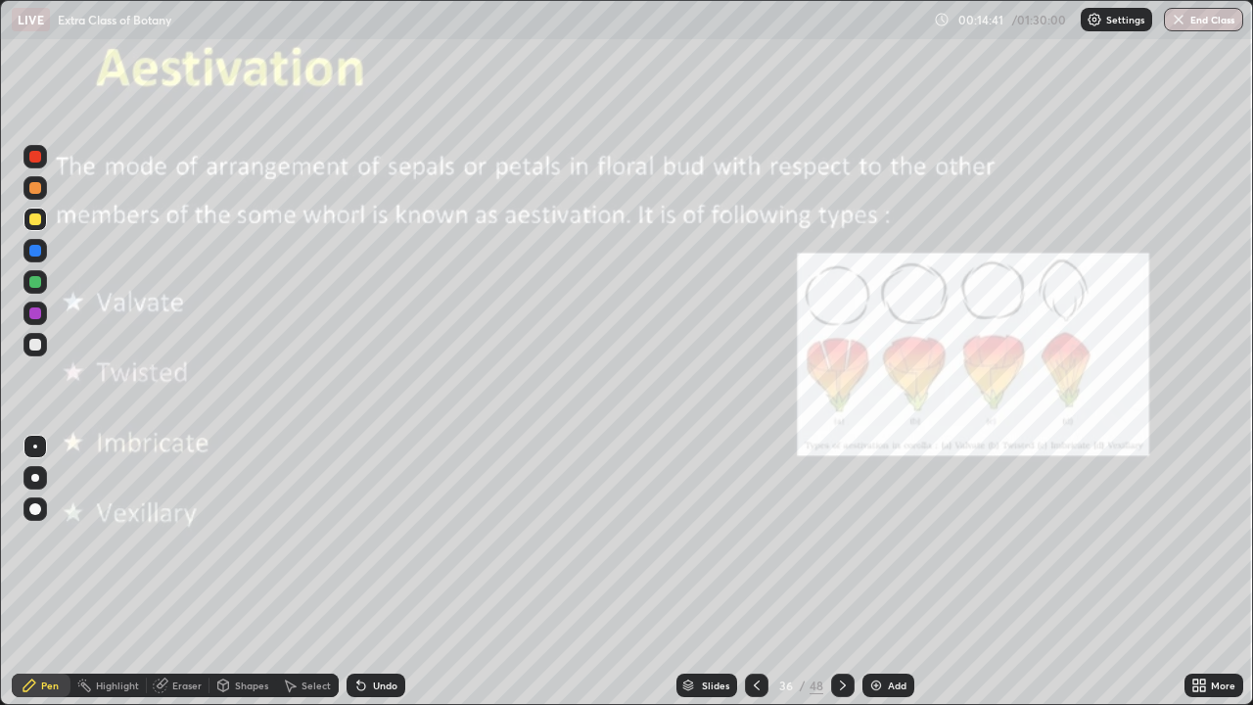
click at [381, 572] on div "Undo" at bounding box center [385, 685] width 24 height 10
click at [385, 572] on div "Undo" at bounding box center [385, 685] width 24 height 10
click at [384, 572] on div "Undo" at bounding box center [375, 684] width 59 height 23
click at [382, 572] on div "Undo" at bounding box center [375, 684] width 59 height 23
click at [29, 280] on div at bounding box center [35, 282] width 12 height 12
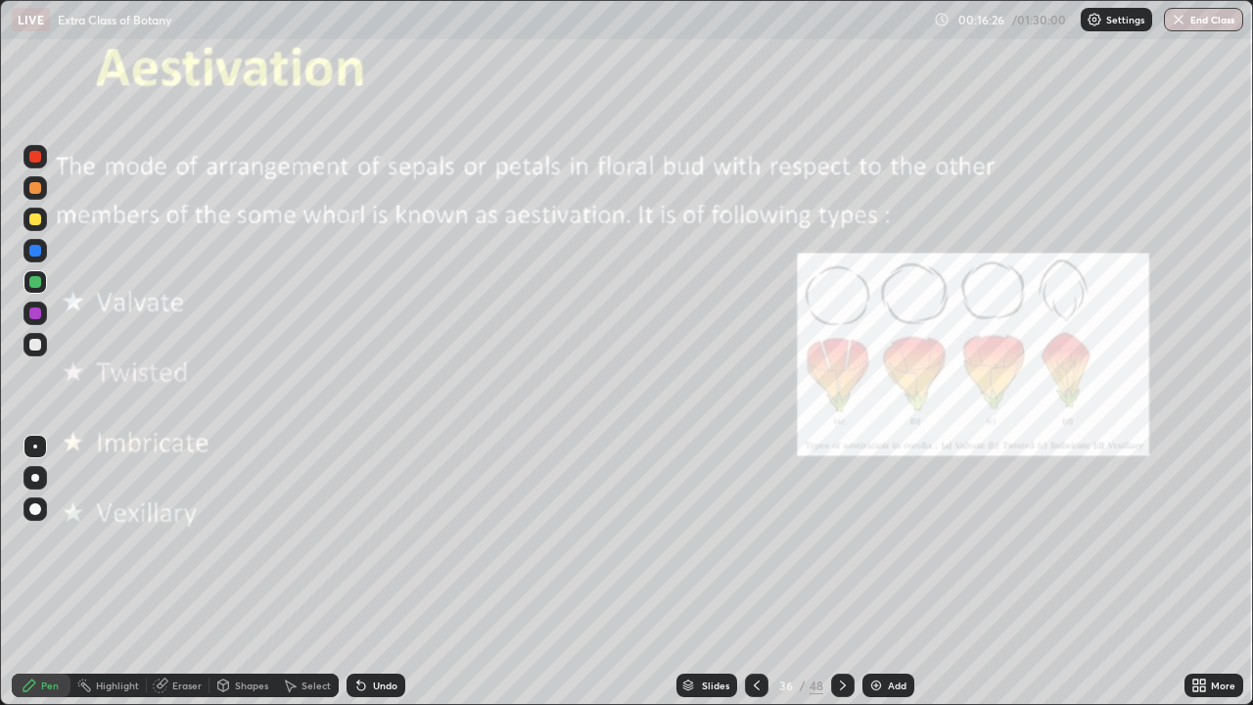
click at [35, 476] on div at bounding box center [35, 478] width 8 height 8
click at [391, 572] on div "Undo" at bounding box center [375, 684] width 59 height 23
click at [384, 572] on div "Undo" at bounding box center [385, 685] width 24 height 10
click at [43, 352] on div at bounding box center [34, 344] width 23 height 23
click at [908, 572] on div "Add" at bounding box center [888, 684] width 52 height 23
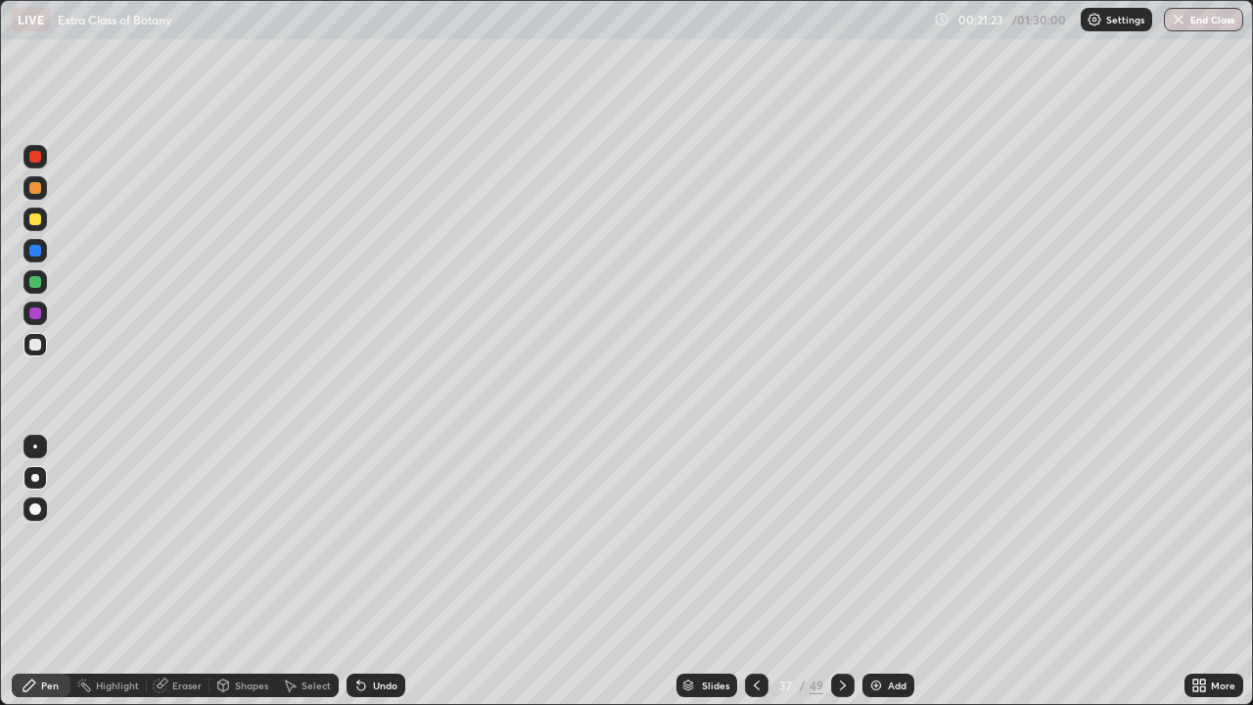
click at [35, 337] on div at bounding box center [34, 344] width 23 height 23
click at [378, 572] on div "Undo" at bounding box center [385, 685] width 24 height 10
click at [842, 572] on icon at bounding box center [843, 685] width 16 height 16
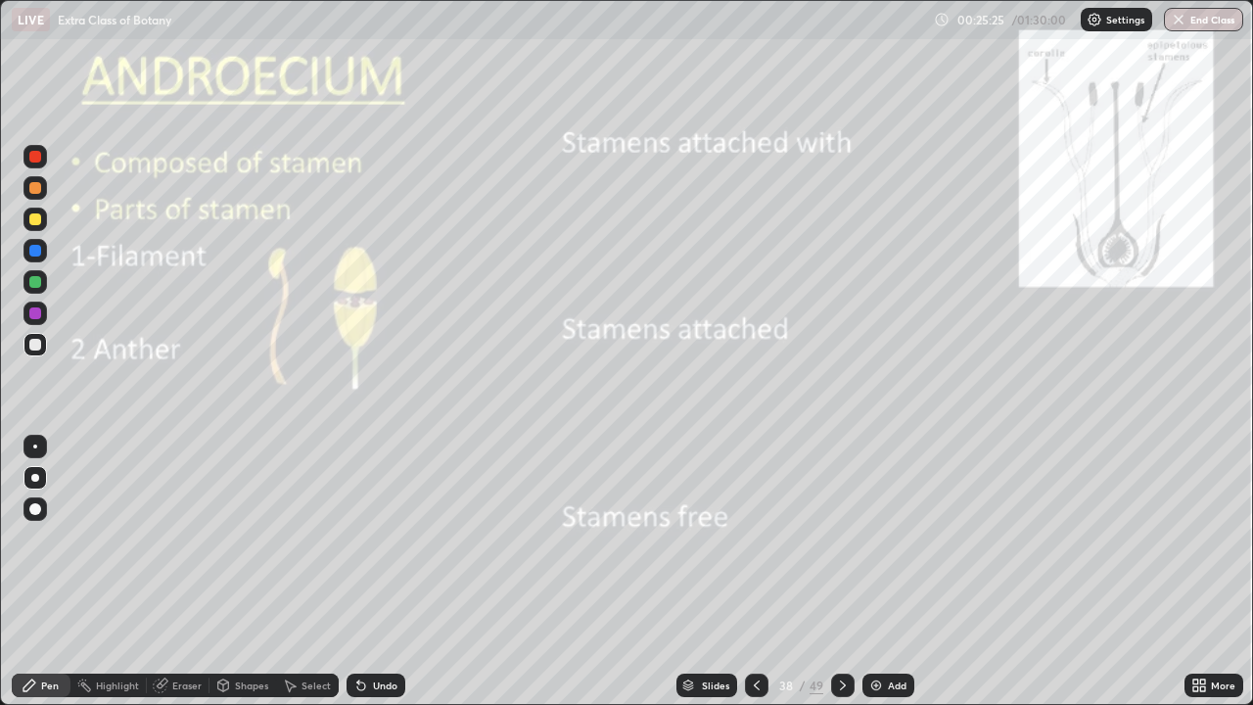
click at [37, 218] on div at bounding box center [35, 219] width 12 height 12
click at [373, 572] on div "Undo" at bounding box center [385, 685] width 24 height 10
click at [37, 342] on div at bounding box center [35, 345] width 12 height 12
click at [34, 249] on div at bounding box center [35, 251] width 12 height 12
click at [36, 346] on div at bounding box center [35, 345] width 12 height 12
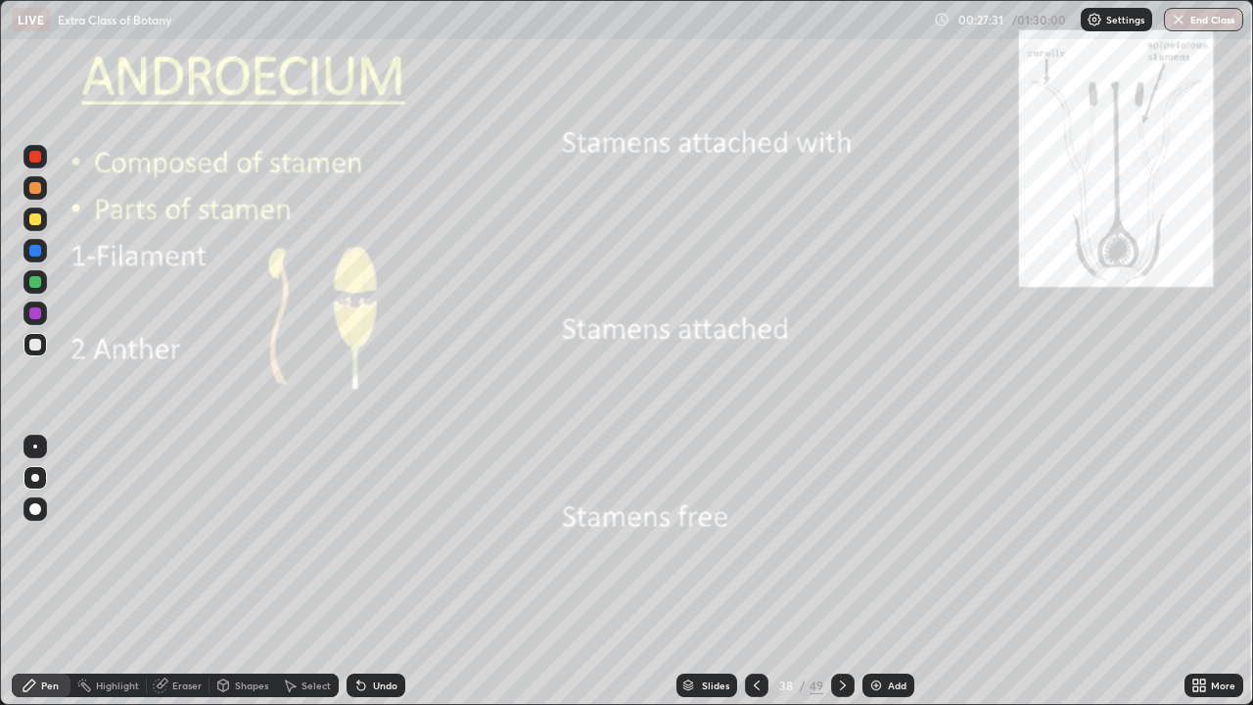
click at [40, 223] on div at bounding box center [34, 218] width 23 height 23
click at [36, 480] on div at bounding box center [35, 478] width 8 height 8
click at [35, 345] on div at bounding box center [35, 345] width 12 height 12
click at [40, 314] on div at bounding box center [35, 313] width 12 height 12
click at [36, 506] on div at bounding box center [35, 509] width 12 height 12
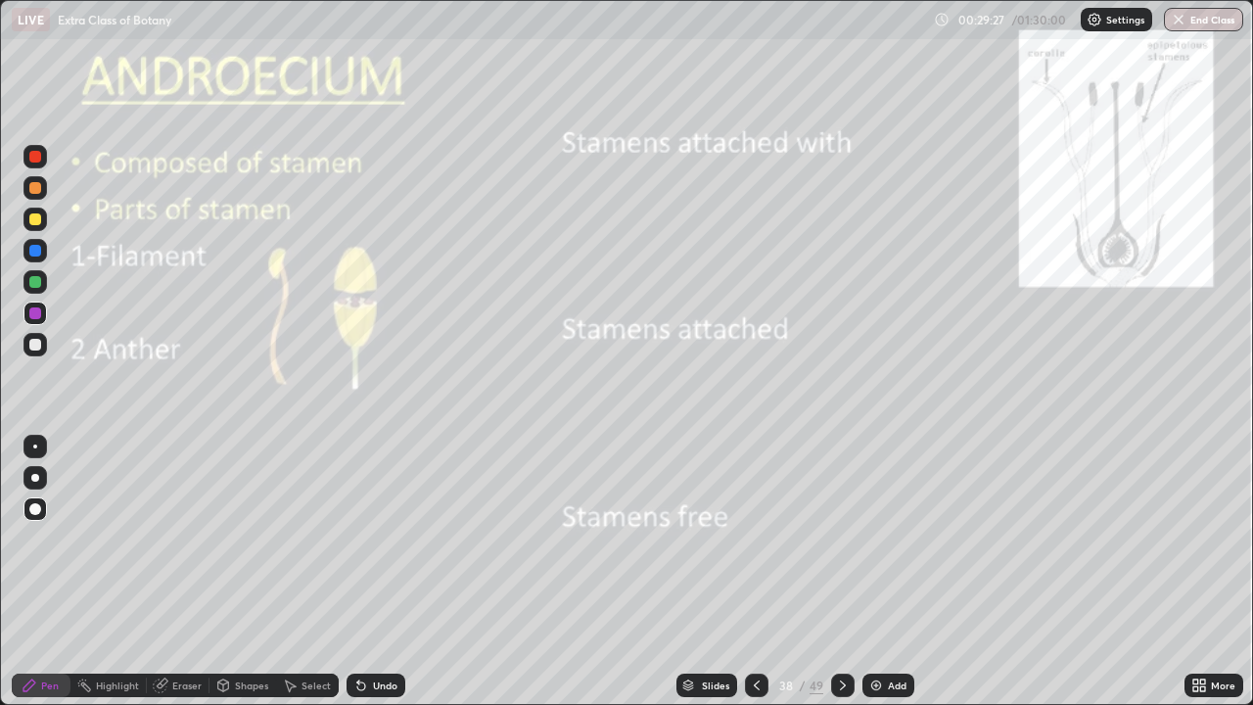
click at [35, 478] on div at bounding box center [35, 478] width 8 height 8
click at [39, 220] on div at bounding box center [35, 219] width 12 height 12
click at [34, 343] on div at bounding box center [35, 345] width 12 height 12
click at [183, 572] on div "Eraser" at bounding box center [186, 685] width 29 height 10
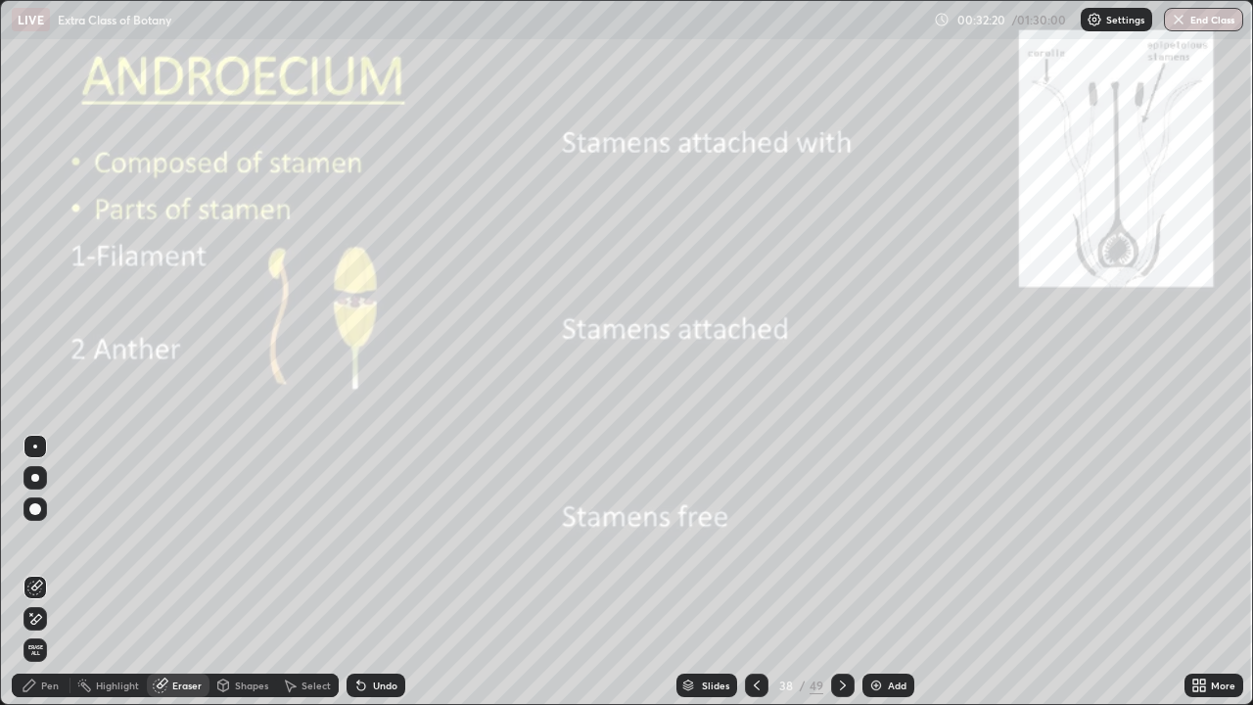
click at [36, 572] on icon at bounding box center [35, 587] width 16 height 16
click at [60, 572] on div "Pen" at bounding box center [41, 684] width 59 height 23
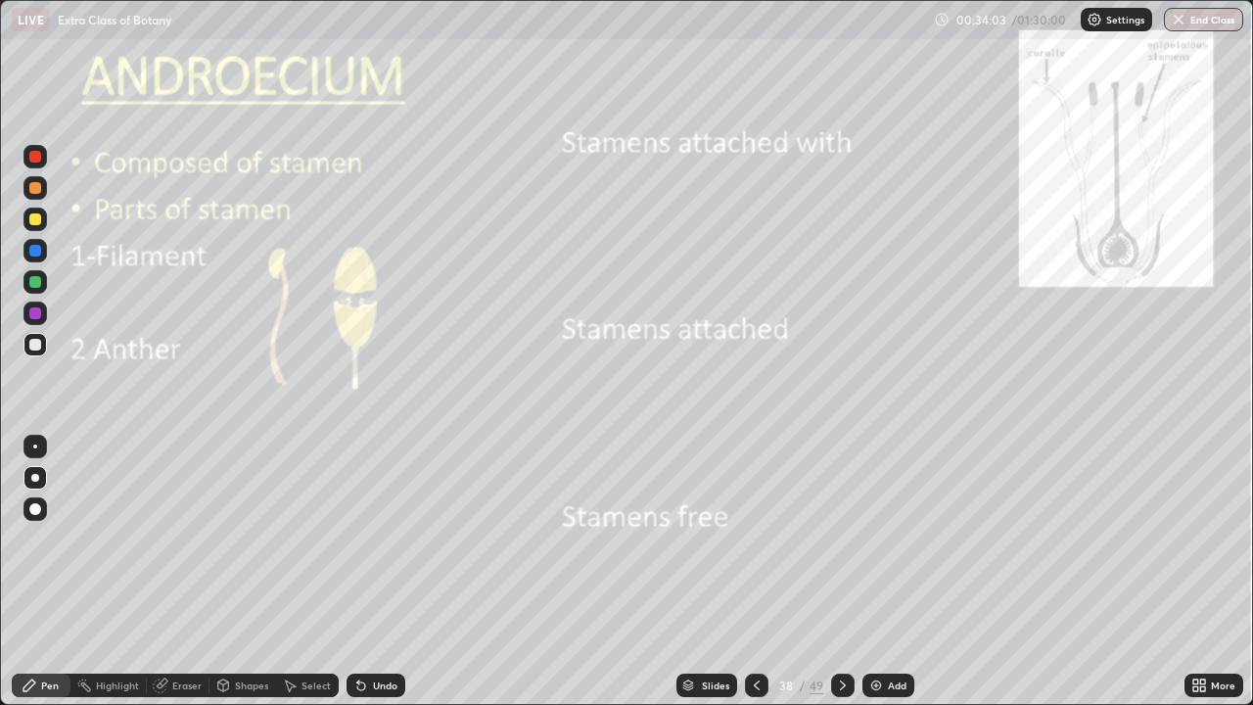
click at [841, 572] on icon at bounding box center [843, 685] width 16 height 16
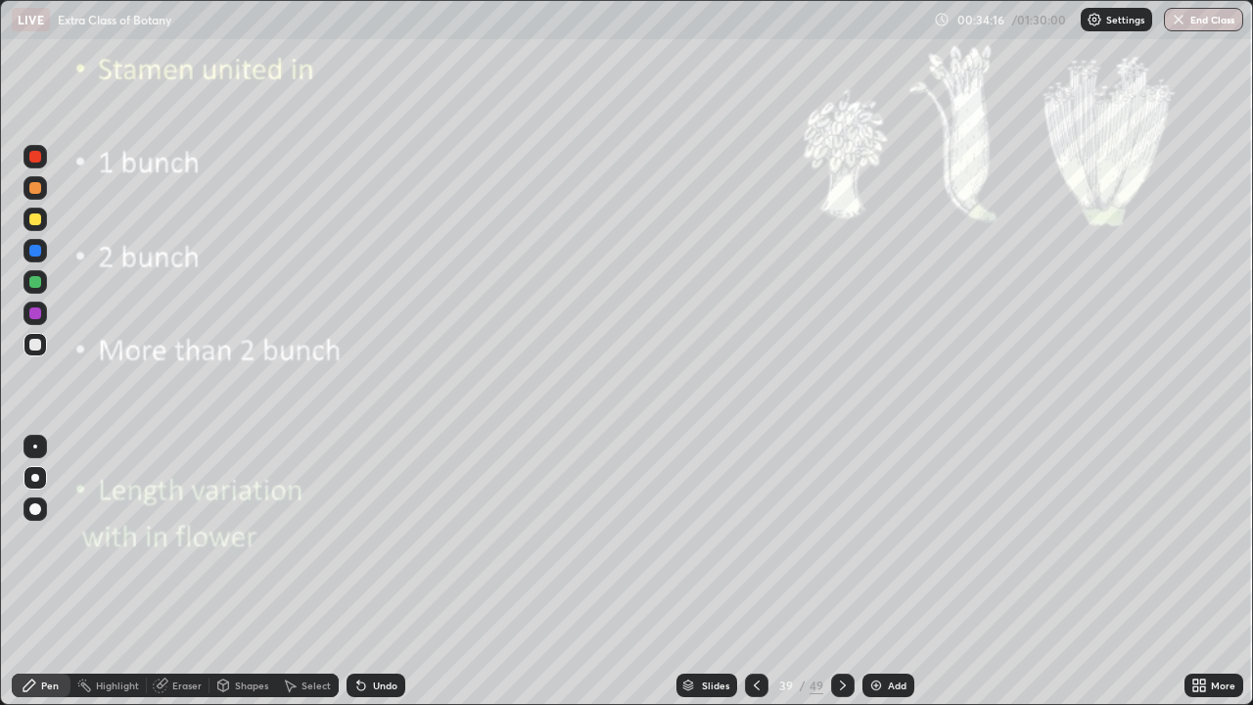
click at [374, 572] on div "Undo" at bounding box center [385, 685] width 24 height 10
click at [37, 215] on div at bounding box center [35, 219] width 12 height 12
click at [36, 219] on div at bounding box center [35, 219] width 12 height 12
click at [38, 311] on div at bounding box center [35, 313] width 12 height 12
click at [38, 254] on div at bounding box center [35, 251] width 12 height 12
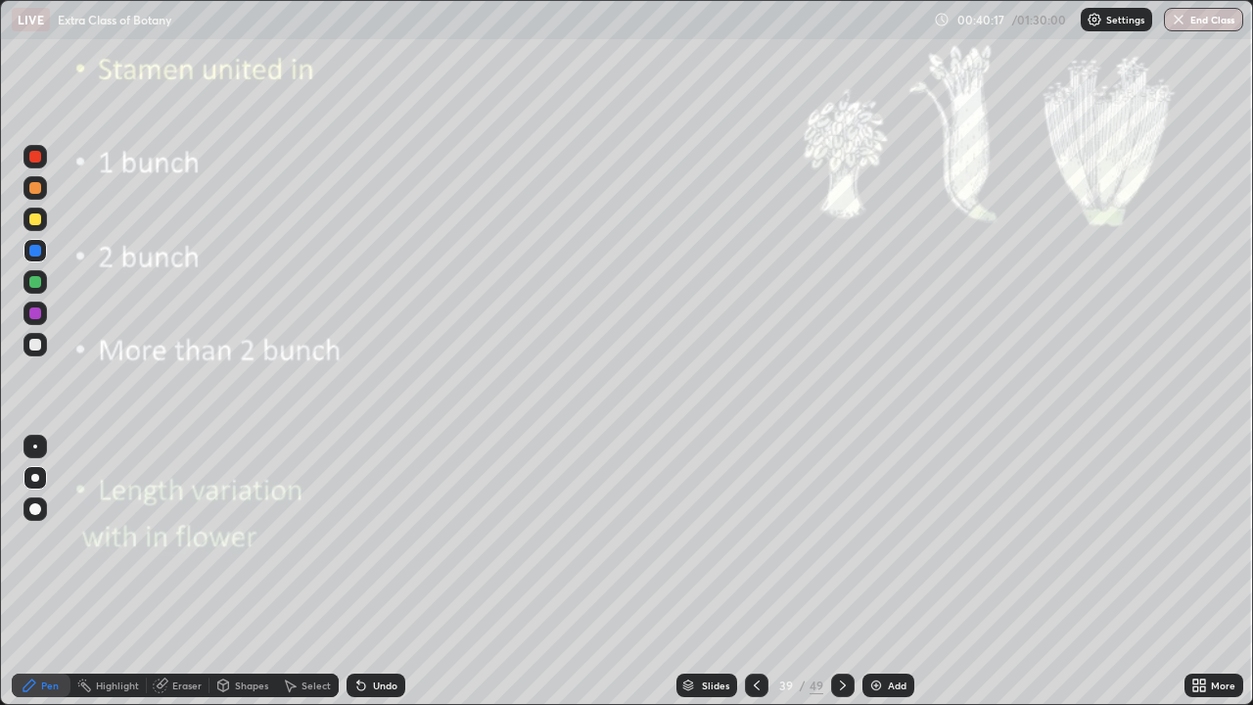
click at [44, 351] on div at bounding box center [34, 344] width 23 height 23
click at [35, 478] on div at bounding box center [35, 478] width 8 height 8
click at [31, 353] on div at bounding box center [34, 344] width 23 height 23
click at [840, 572] on icon at bounding box center [843, 685] width 16 height 16
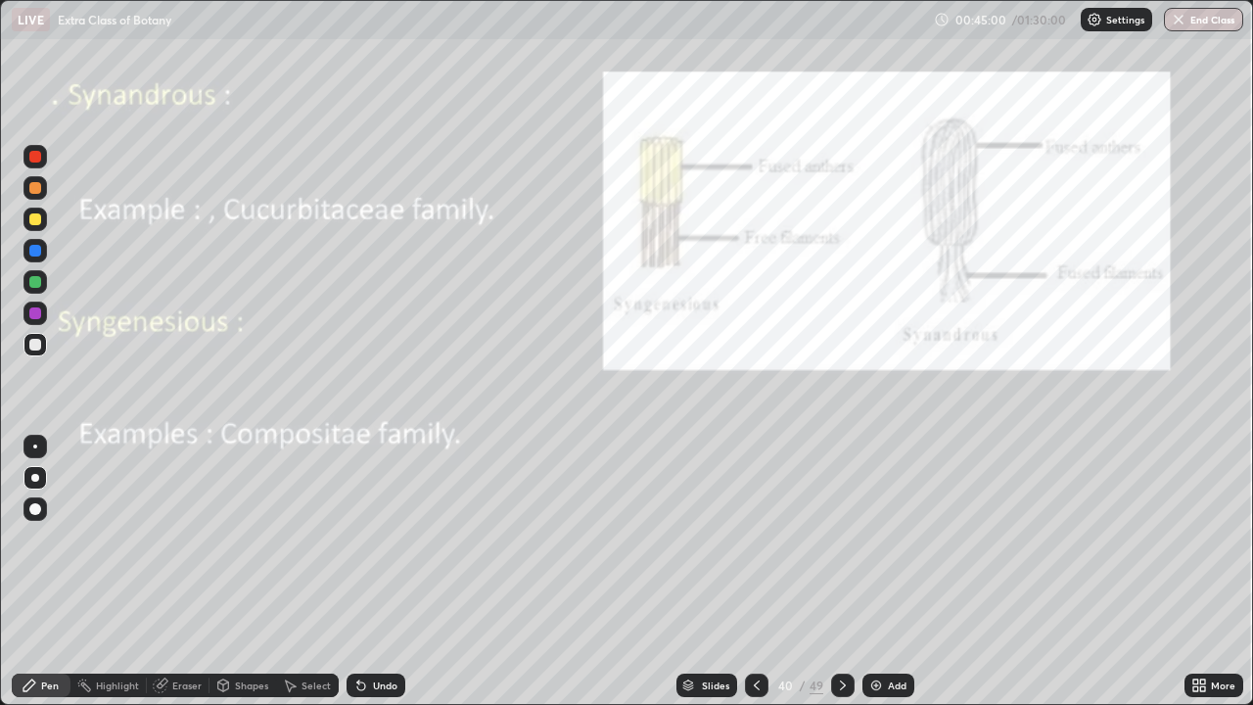
click at [755, 572] on icon at bounding box center [757, 685] width 16 height 16
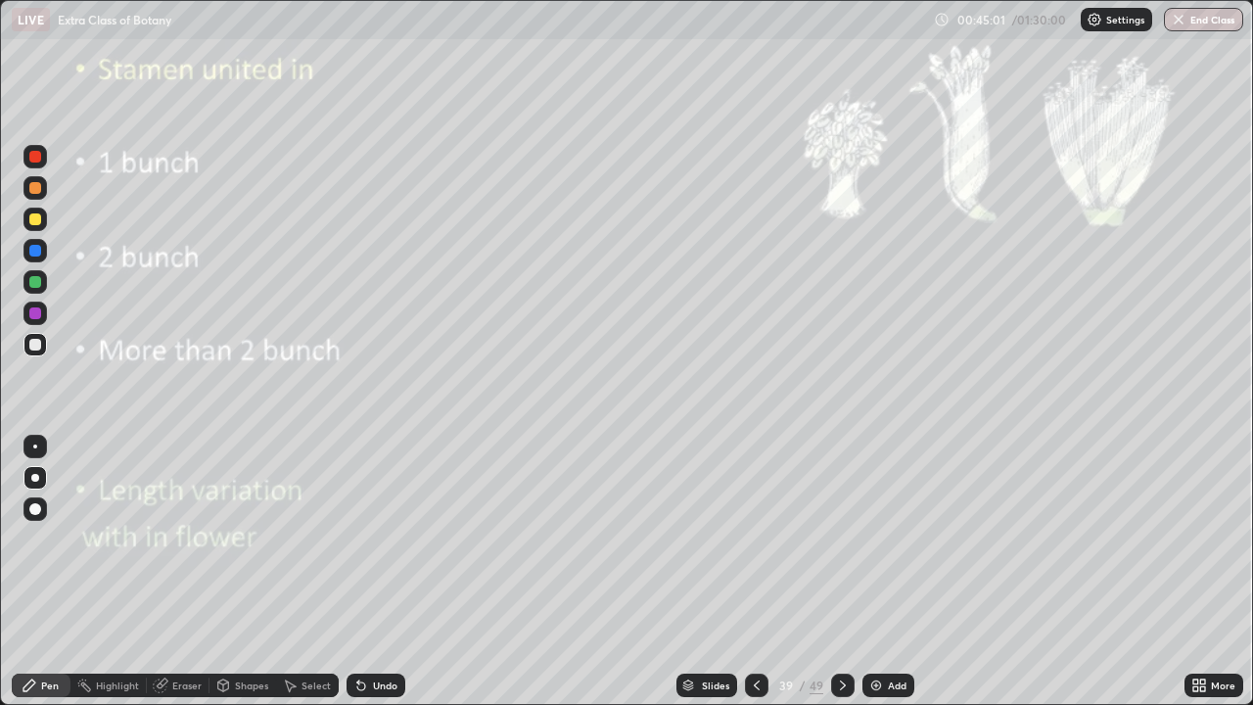
click at [896, 572] on div "Add" at bounding box center [888, 684] width 52 height 23
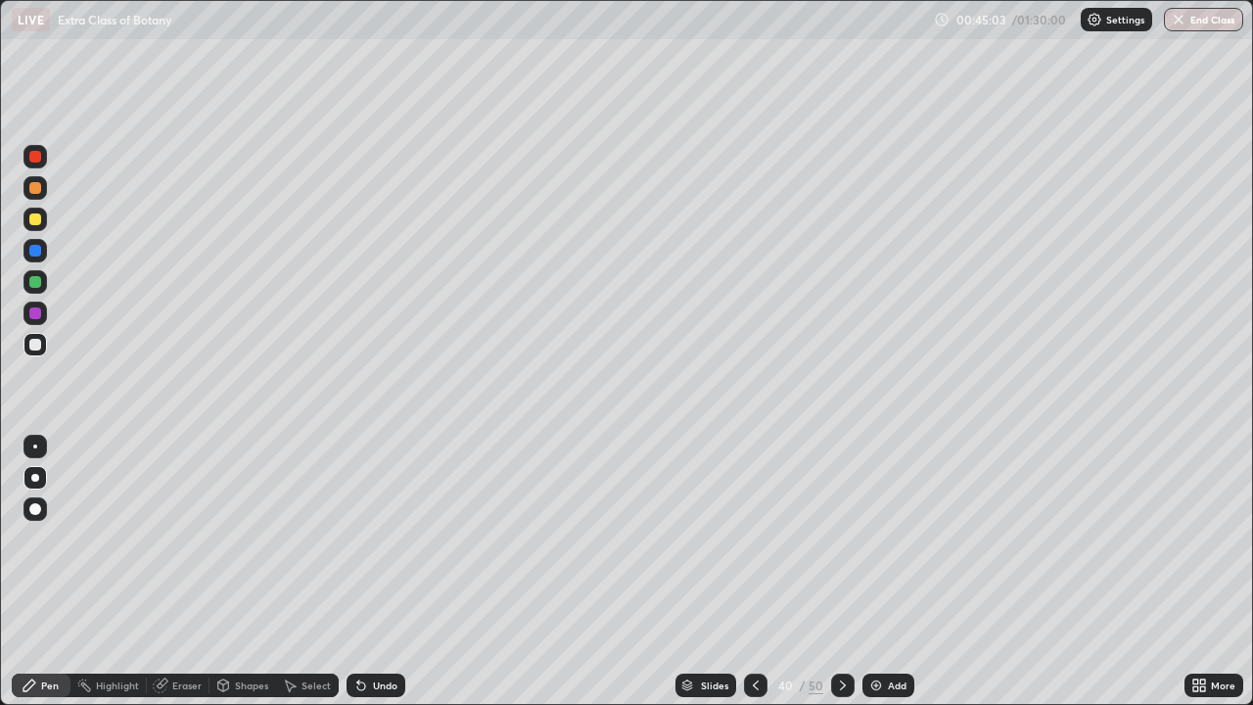
click at [42, 343] on div at bounding box center [34, 344] width 23 height 23
click at [841, 572] on icon at bounding box center [843, 685] width 16 height 16
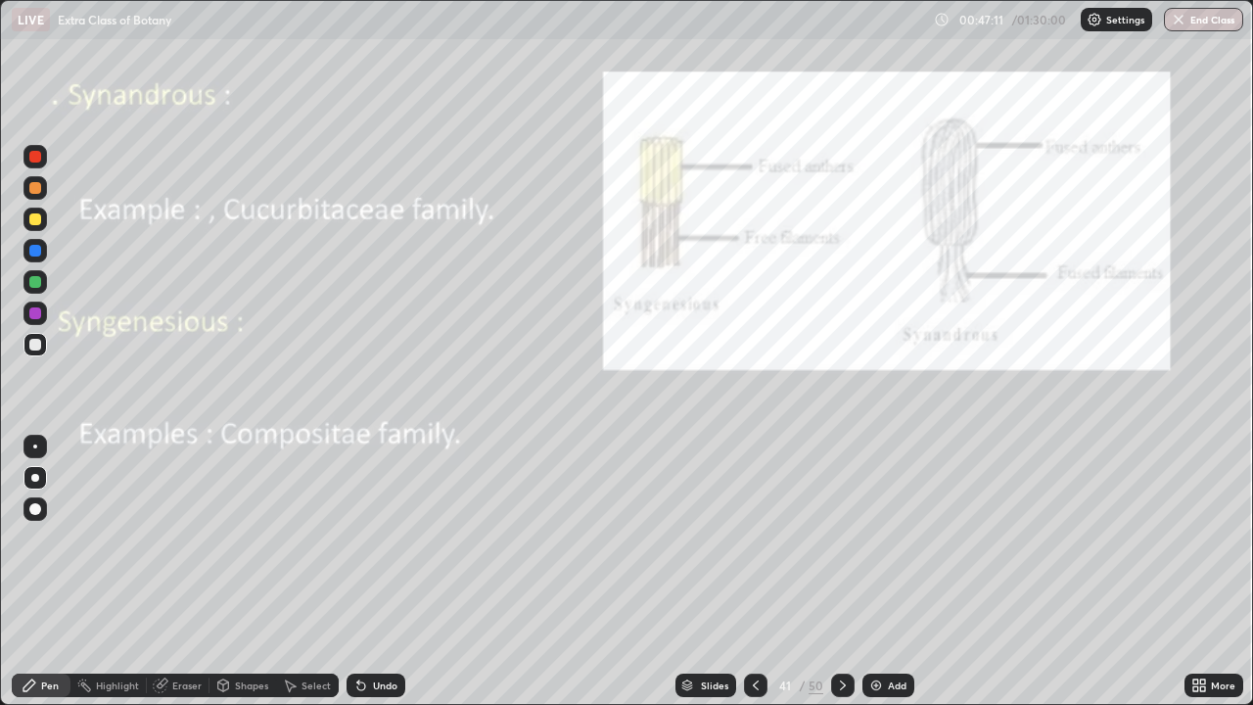
click at [39, 345] on div at bounding box center [35, 345] width 12 height 12
click at [384, 572] on div "Undo" at bounding box center [385, 685] width 24 height 10
click at [751, 572] on icon at bounding box center [756, 685] width 16 height 16
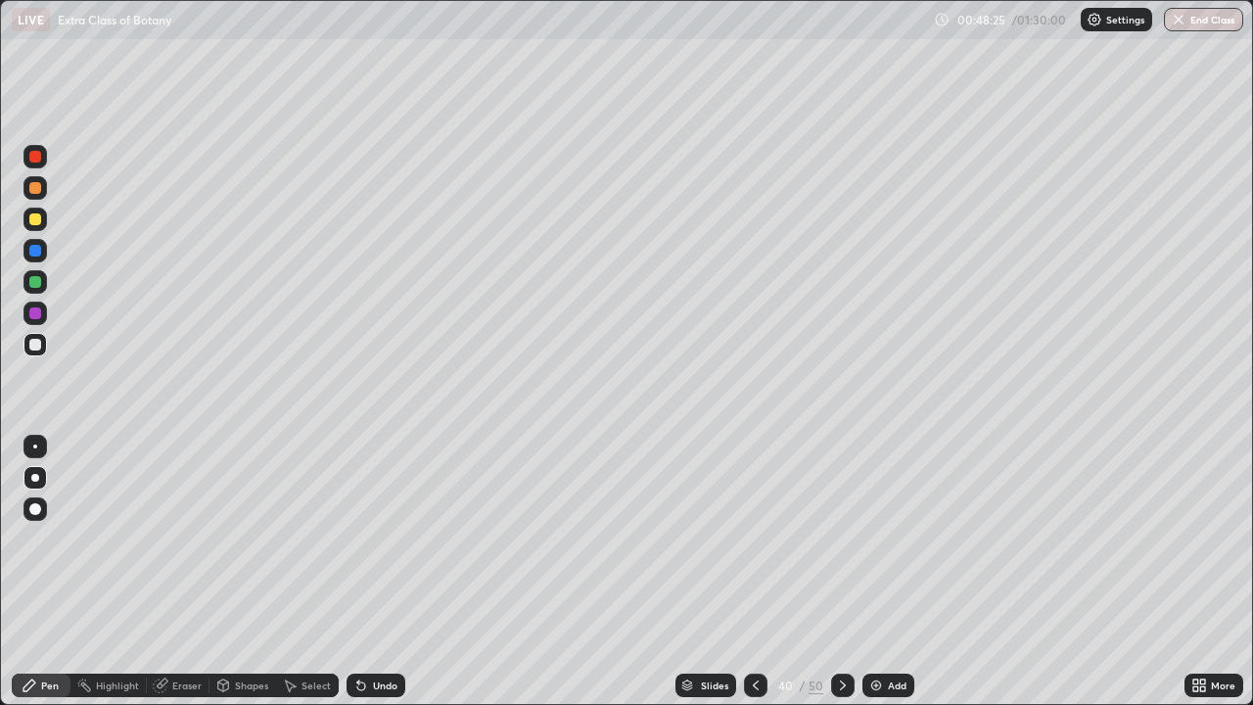
click at [844, 572] on div at bounding box center [842, 684] width 23 height 23
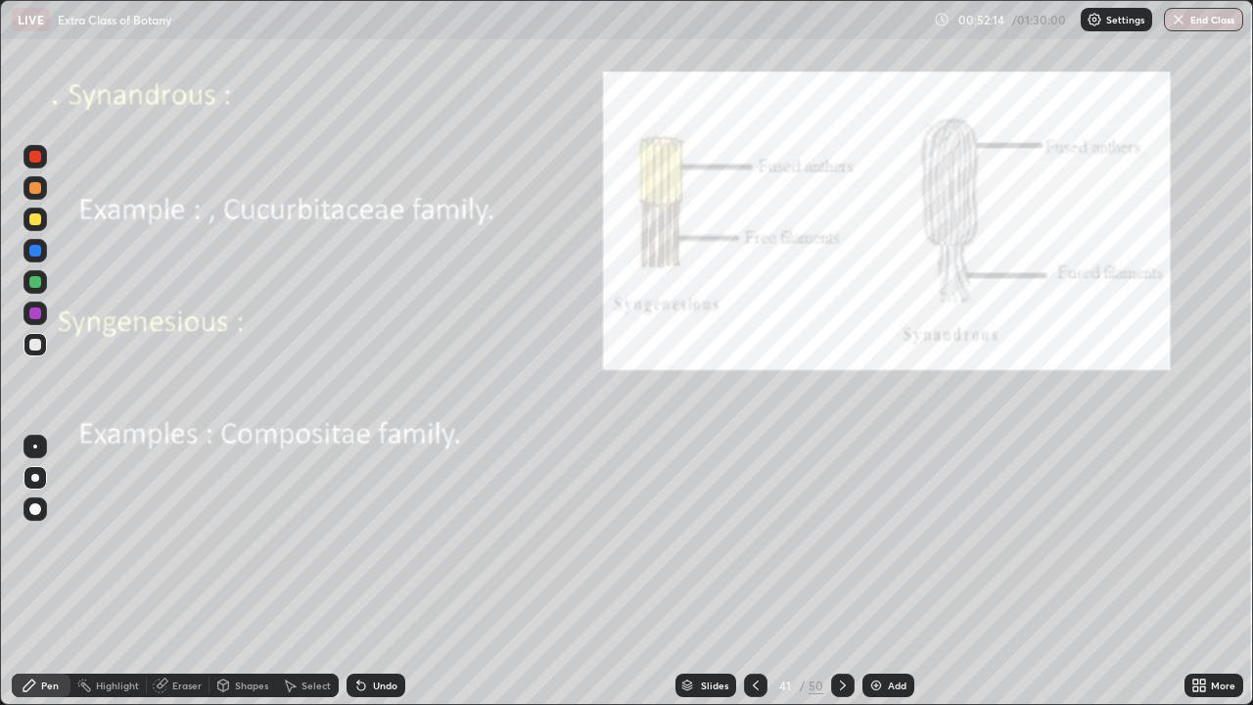
click at [839, 572] on div at bounding box center [842, 684] width 23 height 23
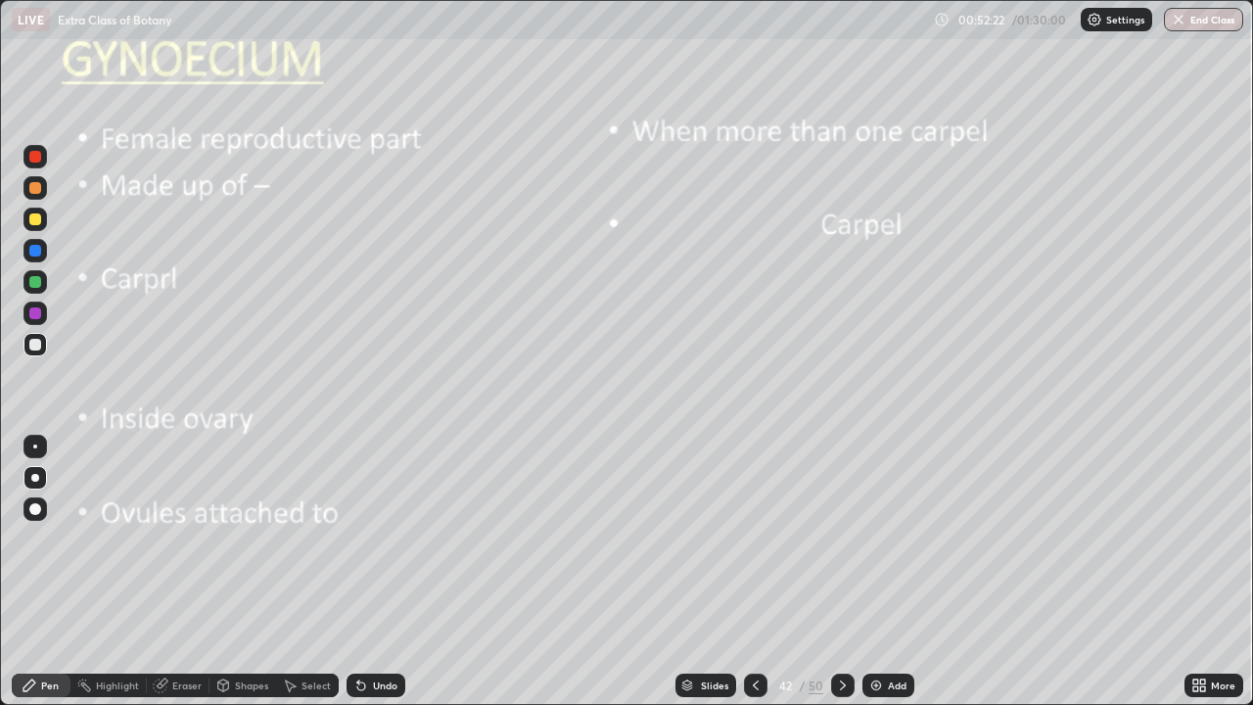
click at [37, 219] on div at bounding box center [35, 219] width 12 height 12
click at [35, 446] on div at bounding box center [35, 446] width 4 height 4
click at [43, 474] on div at bounding box center [34, 477] width 23 height 23
click at [32, 340] on div at bounding box center [35, 345] width 12 height 12
click at [37, 283] on div at bounding box center [35, 282] width 12 height 12
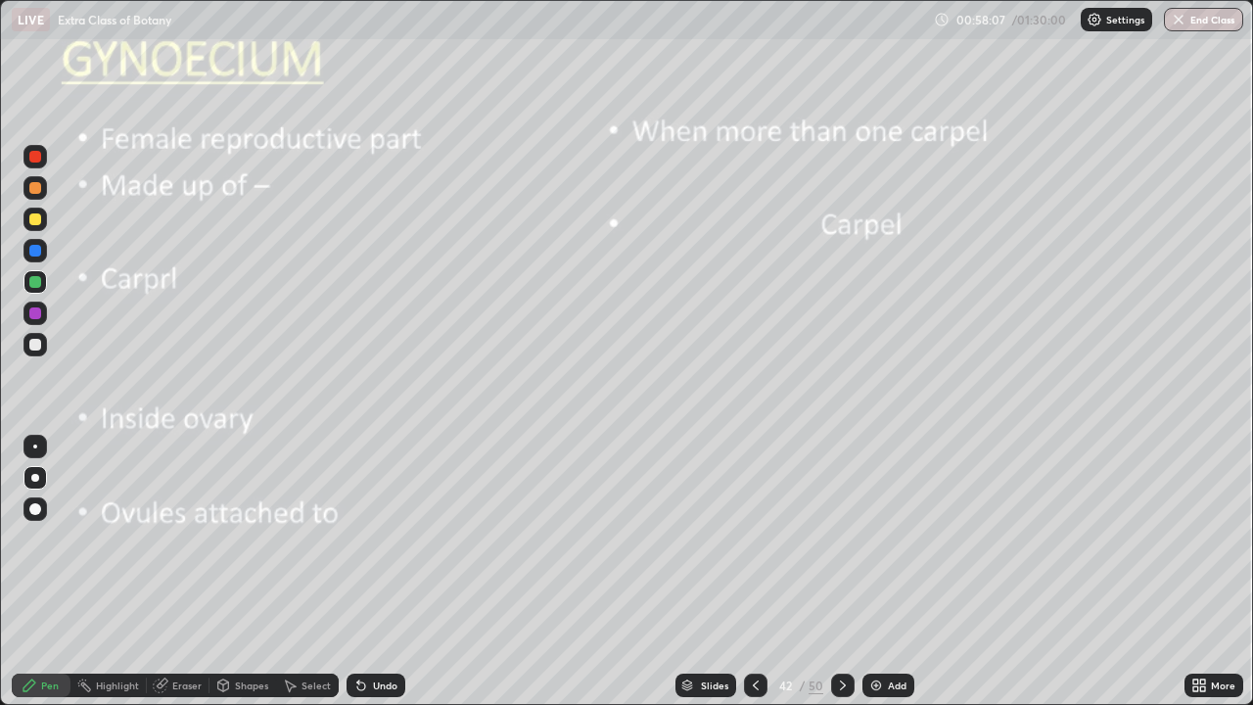
click at [35, 345] on div at bounding box center [35, 345] width 12 height 12
click at [35, 478] on div at bounding box center [35, 478] width 8 height 8
click at [39, 281] on div at bounding box center [35, 282] width 12 height 12
click at [37, 480] on div at bounding box center [35, 478] width 8 height 8
click at [39, 354] on div at bounding box center [34, 344] width 23 height 23
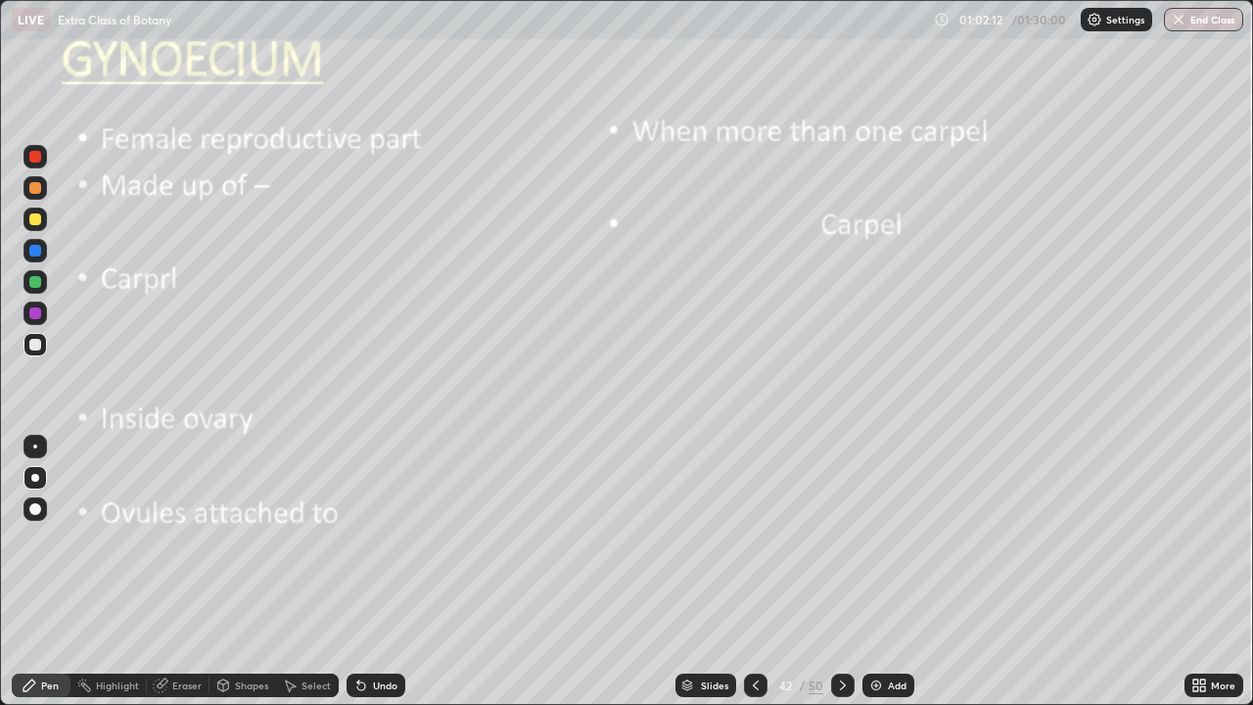
click at [35, 446] on div at bounding box center [35, 446] width 4 height 4
click at [37, 343] on div at bounding box center [35, 345] width 12 height 12
click at [35, 214] on div at bounding box center [35, 219] width 12 height 12
click at [843, 572] on icon at bounding box center [843, 685] width 16 height 16
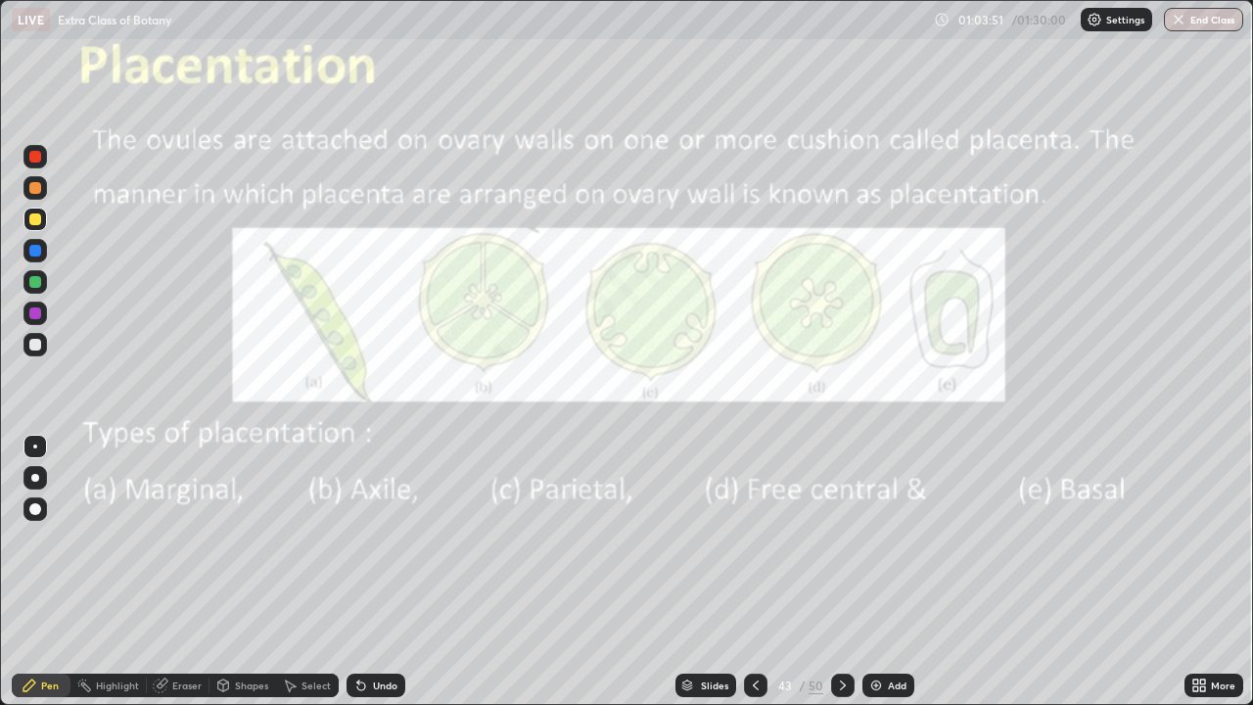
click at [755, 572] on icon at bounding box center [756, 685] width 16 height 16
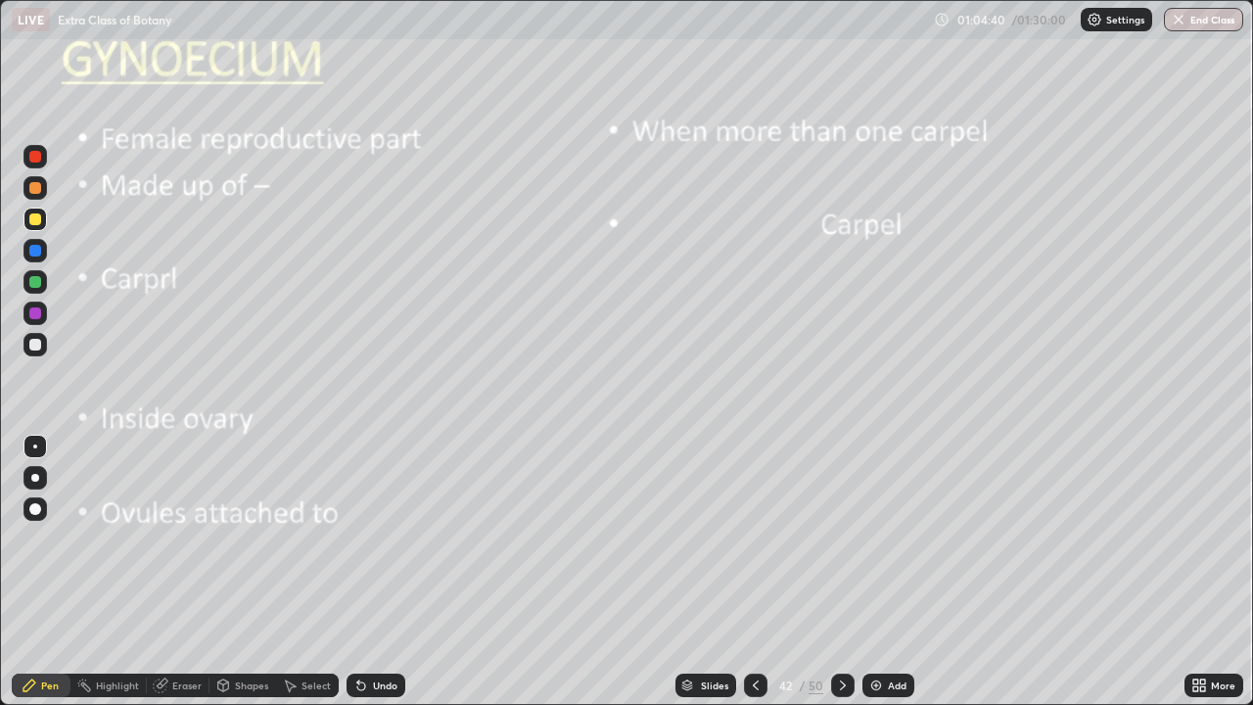
click at [841, 572] on icon at bounding box center [843, 685] width 16 height 16
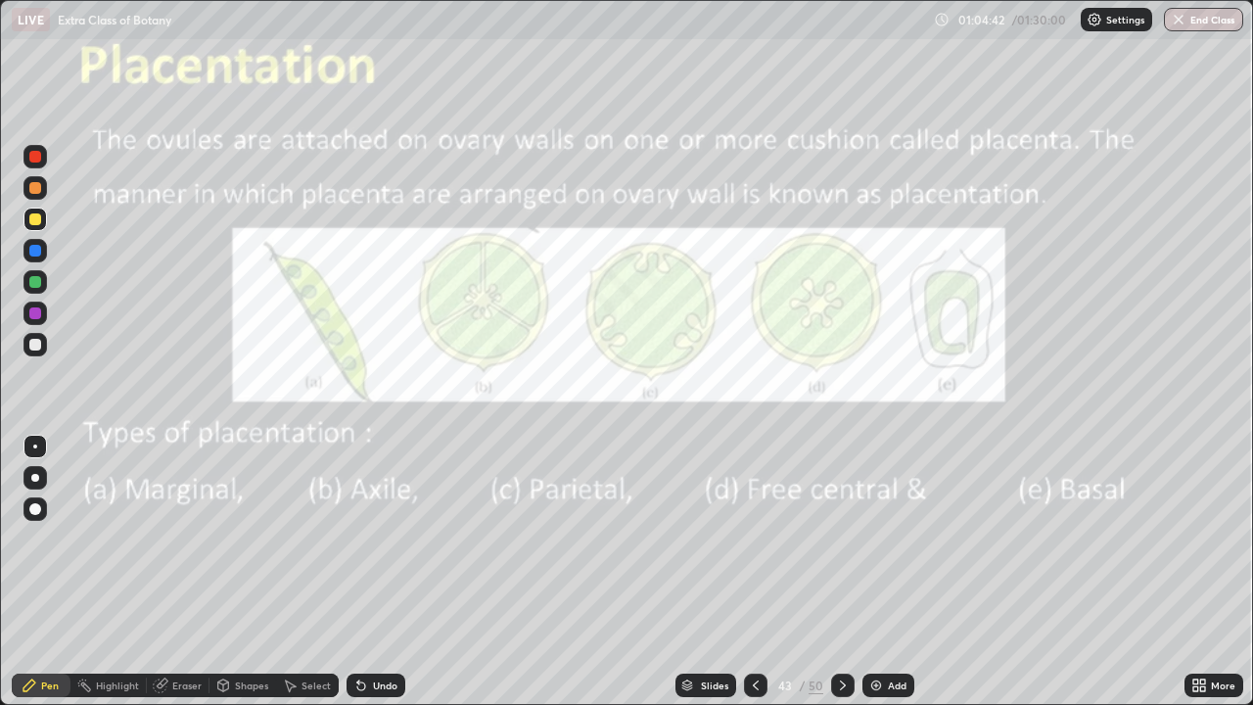
click at [43, 476] on div at bounding box center [34, 477] width 23 height 23
click at [36, 277] on div at bounding box center [35, 282] width 12 height 12
click at [842, 572] on icon at bounding box center [843, 685] width 16 height 16
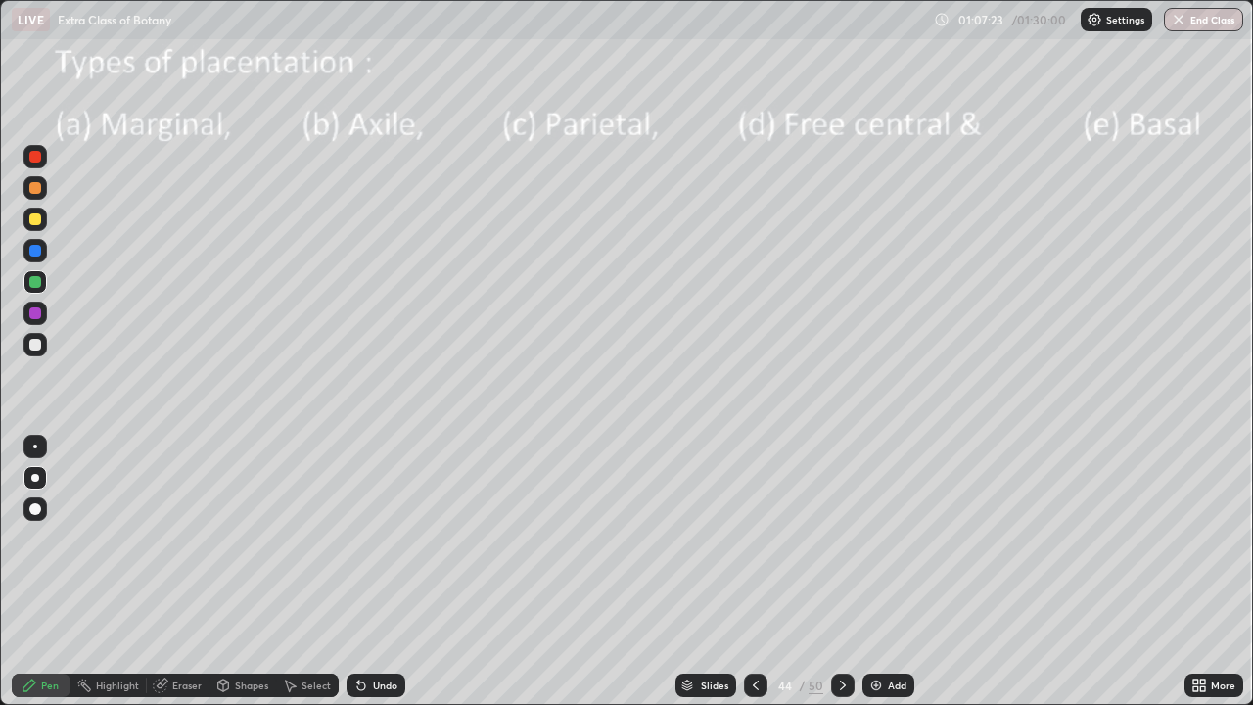
click at [38, 219] on div at bounding box center [35, 219] width 12 height 12
click at [39, 284] on div at bounding box center [35, 282] width 12 height 12
click at [34, 217] on div at bounding box center [35, 219] width 12 height 12
click at [36, 478] on div at bounding box center [35, 478] width 8 height 8
click at [36, 219] on div at bounding box center [35, 219] width 12 height 12
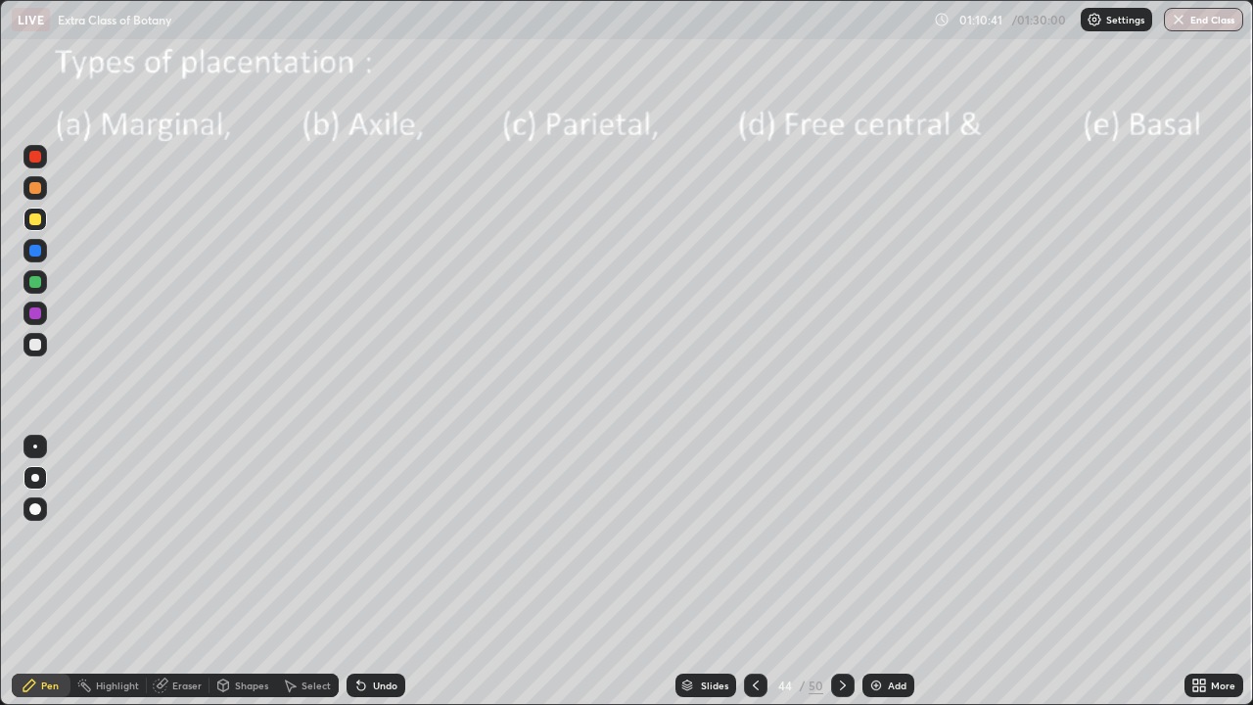
click at [385, 572] on div "Undo" at bounding box center [385, 685] width 24 height 10
click at [379, 572] on div "Undo" at bounding box center [375, 684] width 59 height 23
click at [42, 345] on div at bounding box center [34, 344] width 23 height 23
click at [36, 312] on div at bounding box center [35, 313] width 12 height 12
click at [758, 572] on div at bounding box center [755, 684] width 23 height 23
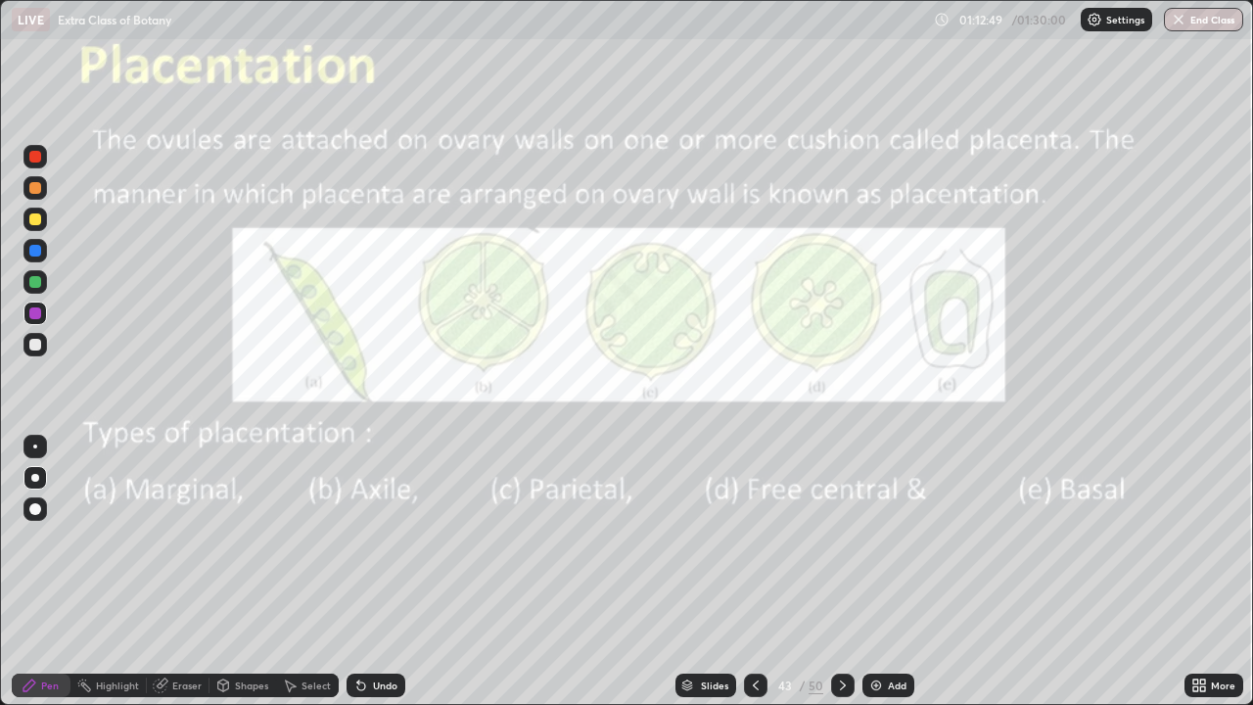
click at [755, 572] on icon at bounding box center [756, 685] width 16 height 16
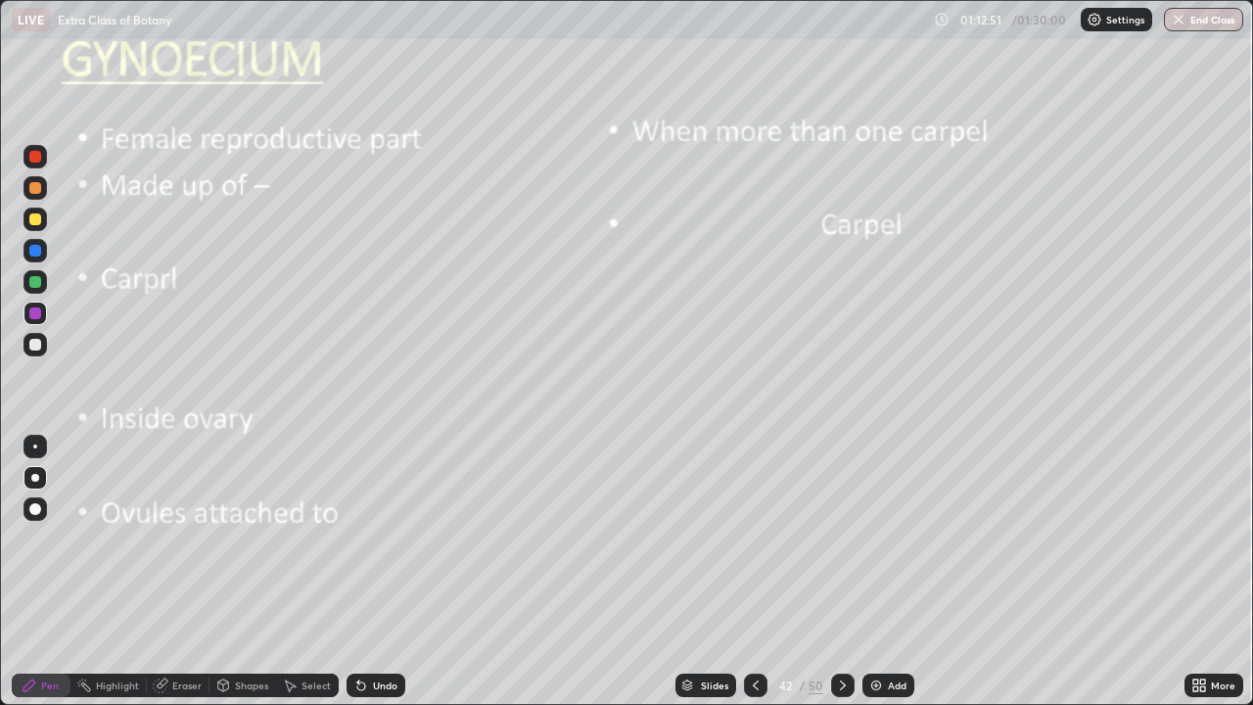
click at [841, 572] on icon at bounding box center [843, 685] width 16 height 16
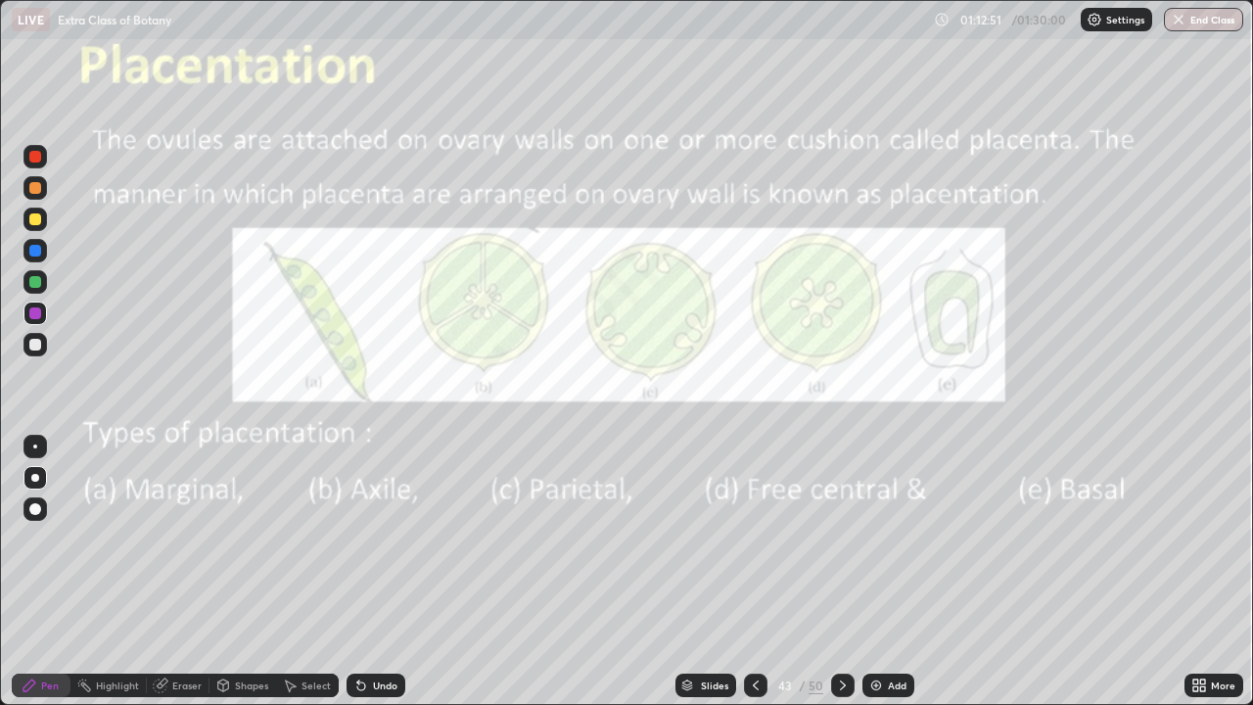
click at [841, 572] on icon at bounding box center [843, 685] width 16 height 16
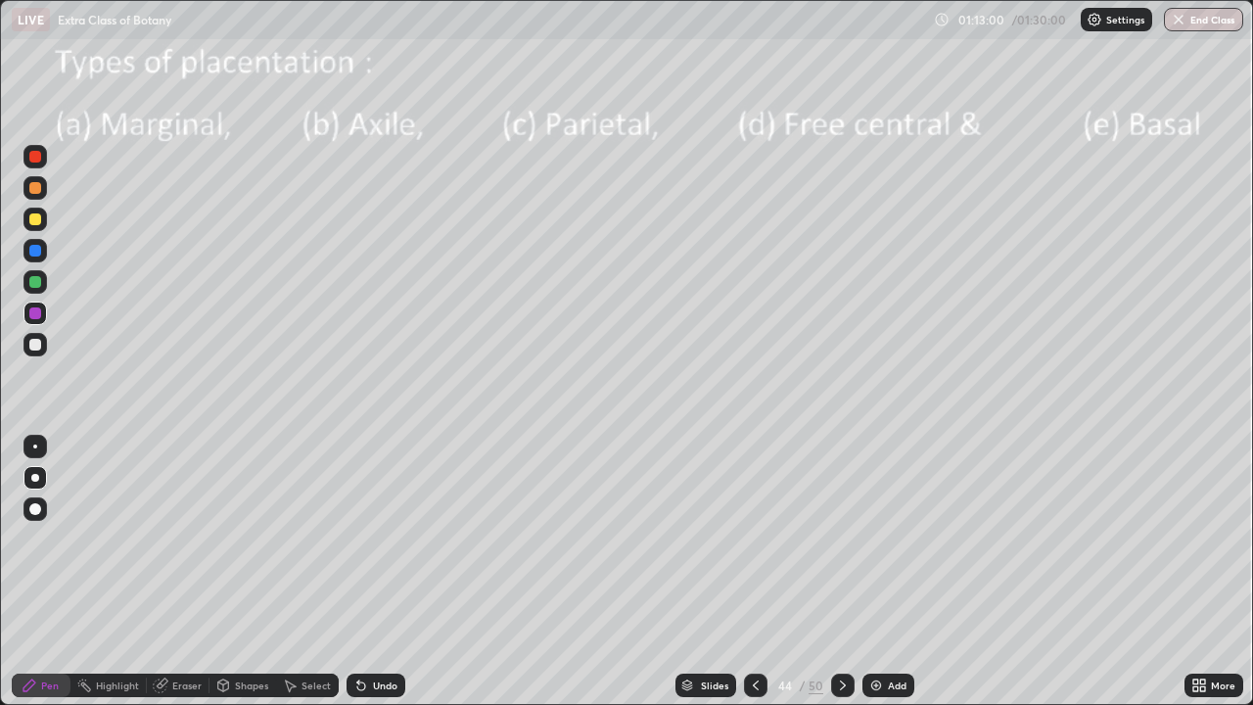
click at [39, 509] on div at bounding box center [35, 509] width 12 height 12
click at [36, 341] on div at bounding box center [35, 345] width 12 height 12
click at [38, 479] on div at bounding box center [35, 478] width 8 height 8
click at [37, 283] on div at bounding box center [35, 282] width 12 height 12
click at [36, 511] on div at bounding box center [35, 509] width 12 height 12
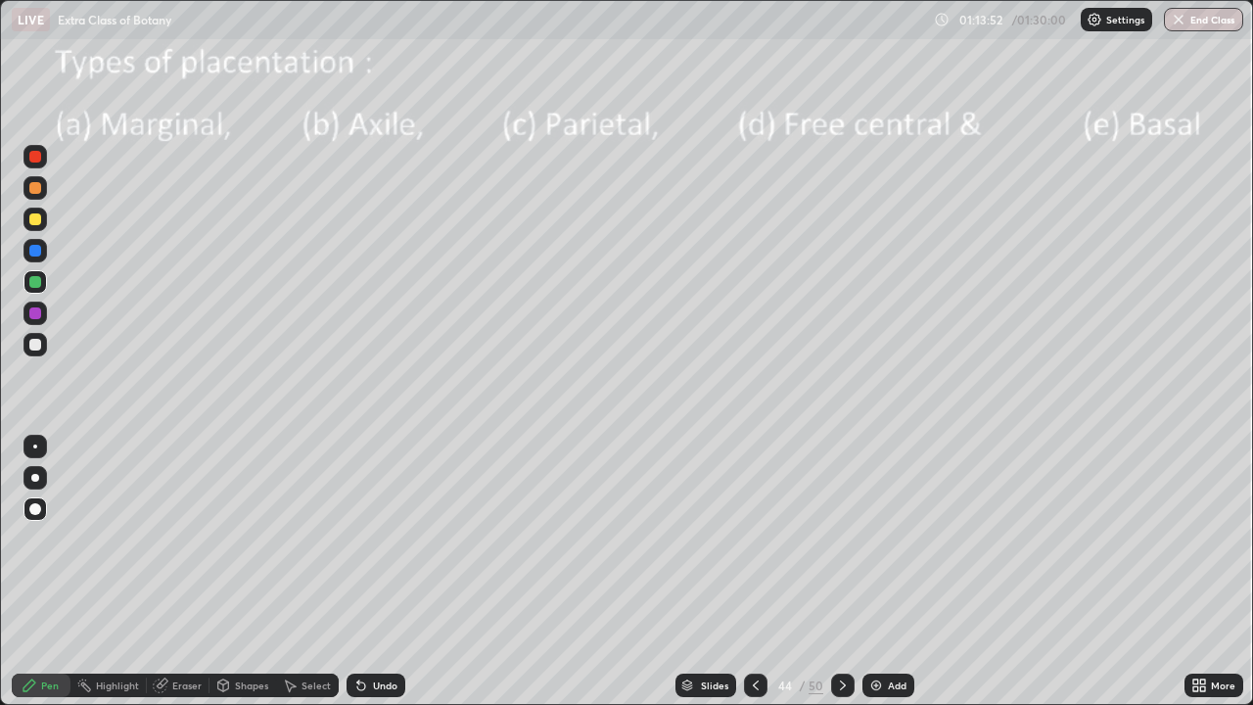
click at [35, 347] on div at bounding box center [35, 345] width 12 height 12
click at [317, 572] on div "Select" at bounding box center [315, 685] width 29 height 10
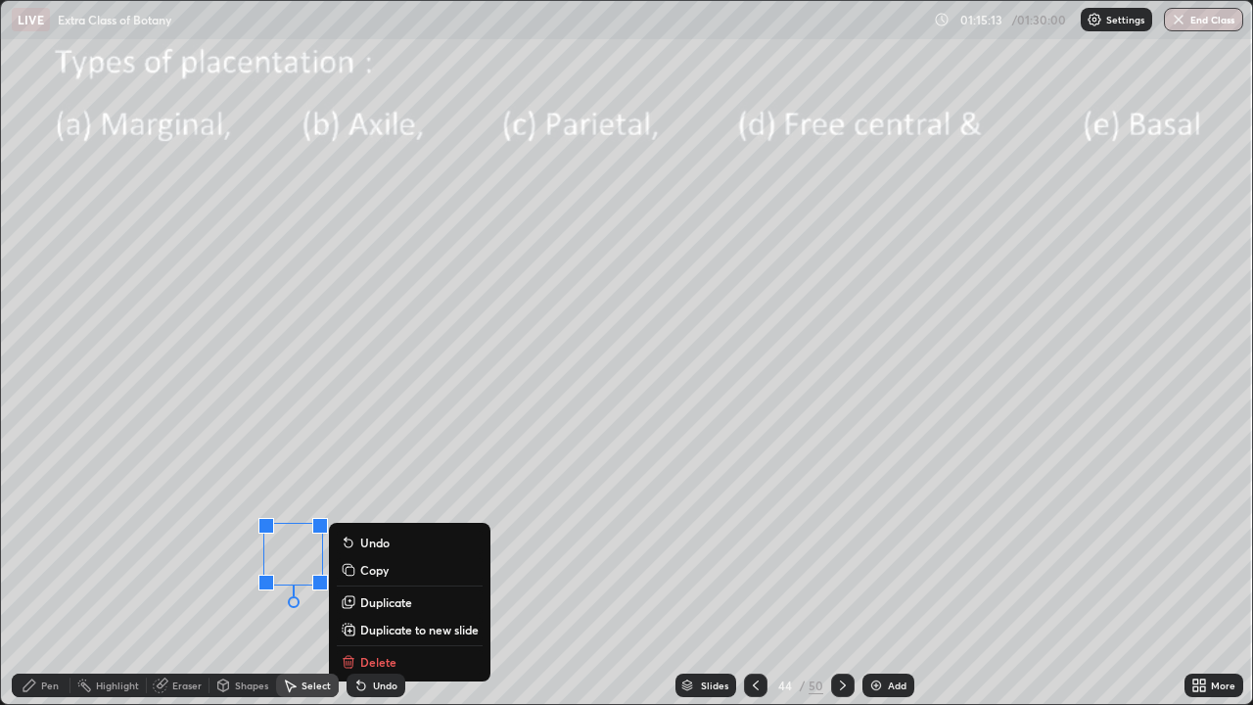
click at [458, 464] on div "0 ° Undo Copy Duplicate Duplicate to new slide Delete" at bounding box center [626, 352] width 1251 height 703
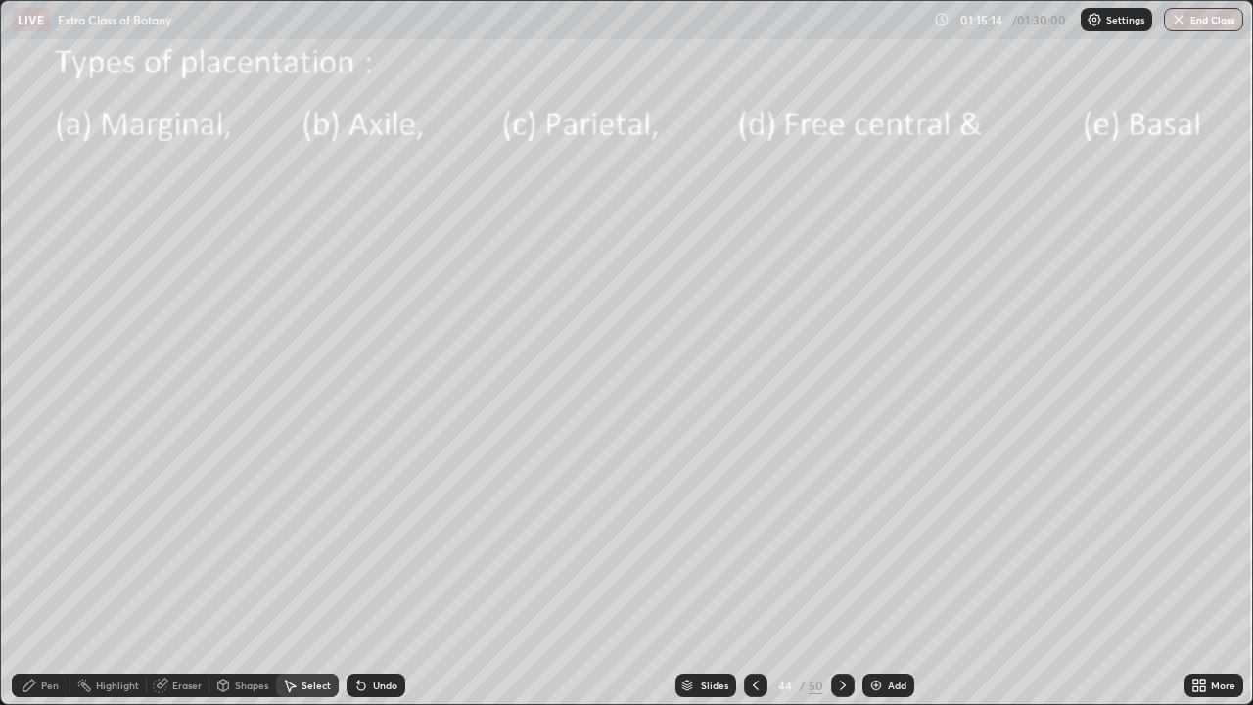
click at [57, 572] on div "Pen" at bounding box center [41, 684] width 59 height 23
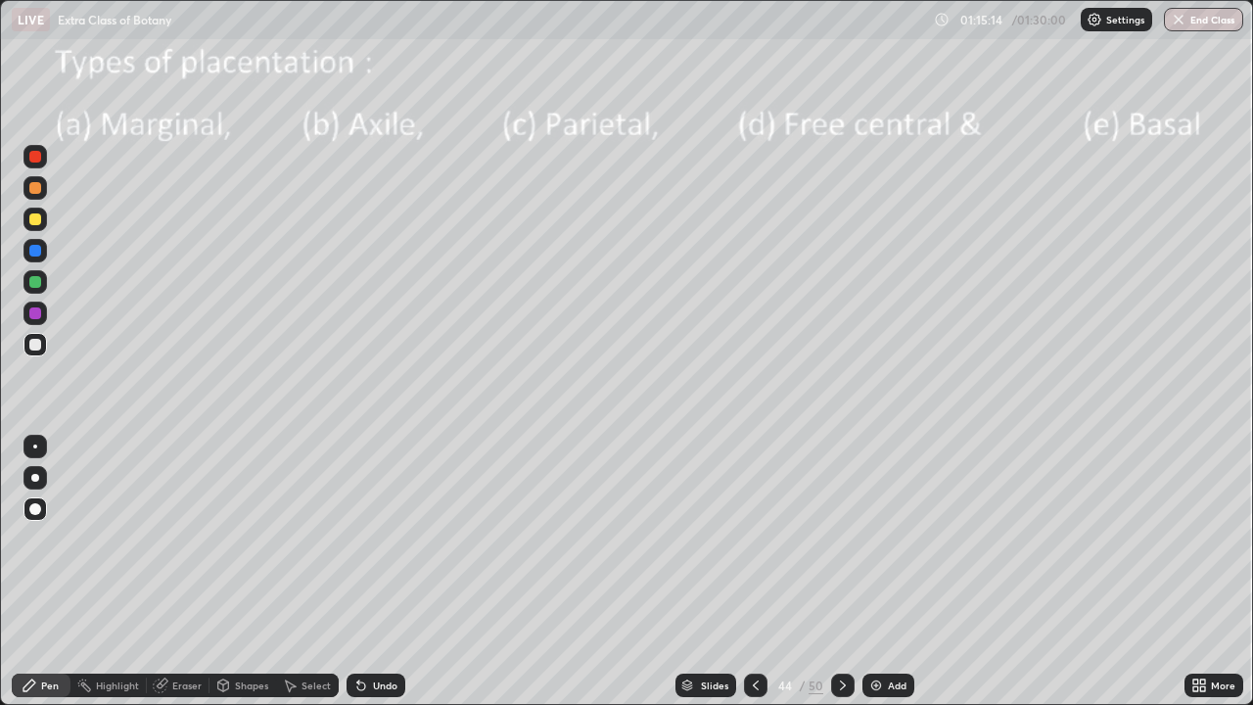
click at [27, 501] on div at bounding box center [34, 508] width 23 height 23
click at [41, 354] on div at bounding box center [34, 344] width 23 height 23
click at [48, 572] on div "Pen" at bounding box center [41, 684] width 59 height 23
click at [36, 475] on div at bounding box center [35, 478] width 8 height 8
click at [752, 572] on icon at bounding box center [756, 685] width 16 height 16
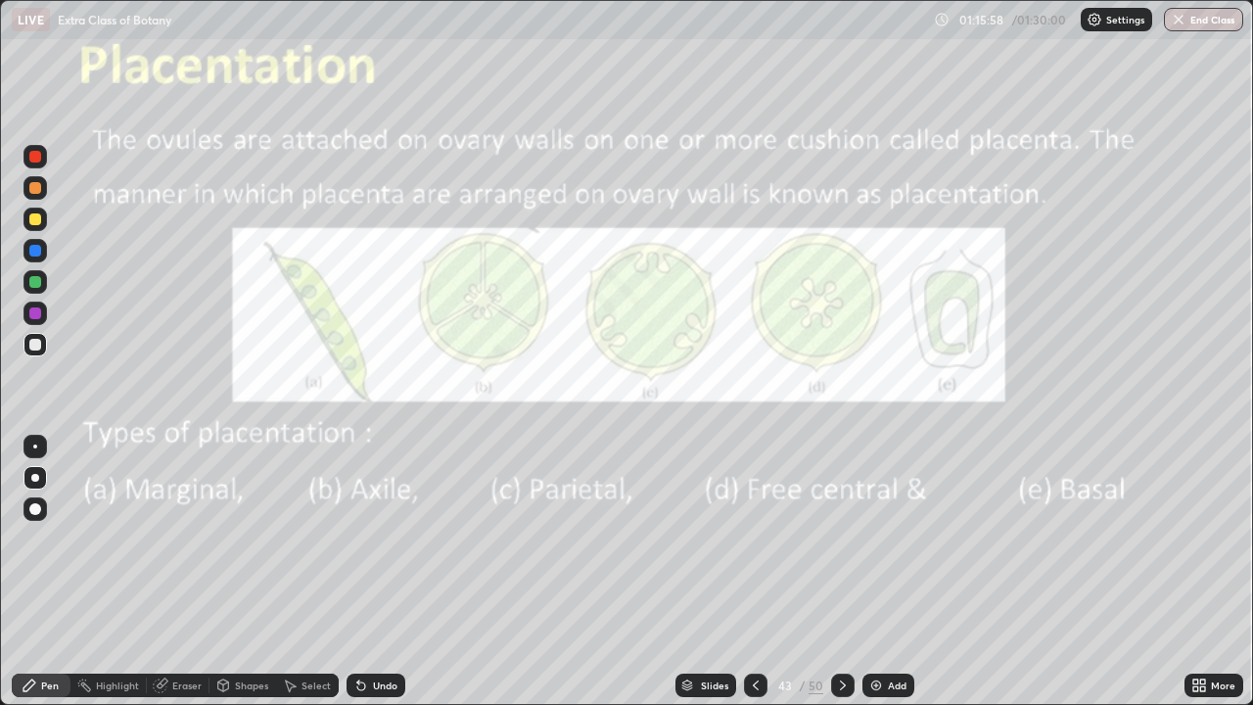
click at [755, 572] on div at bounding box center [755, 684] width 23 height 23
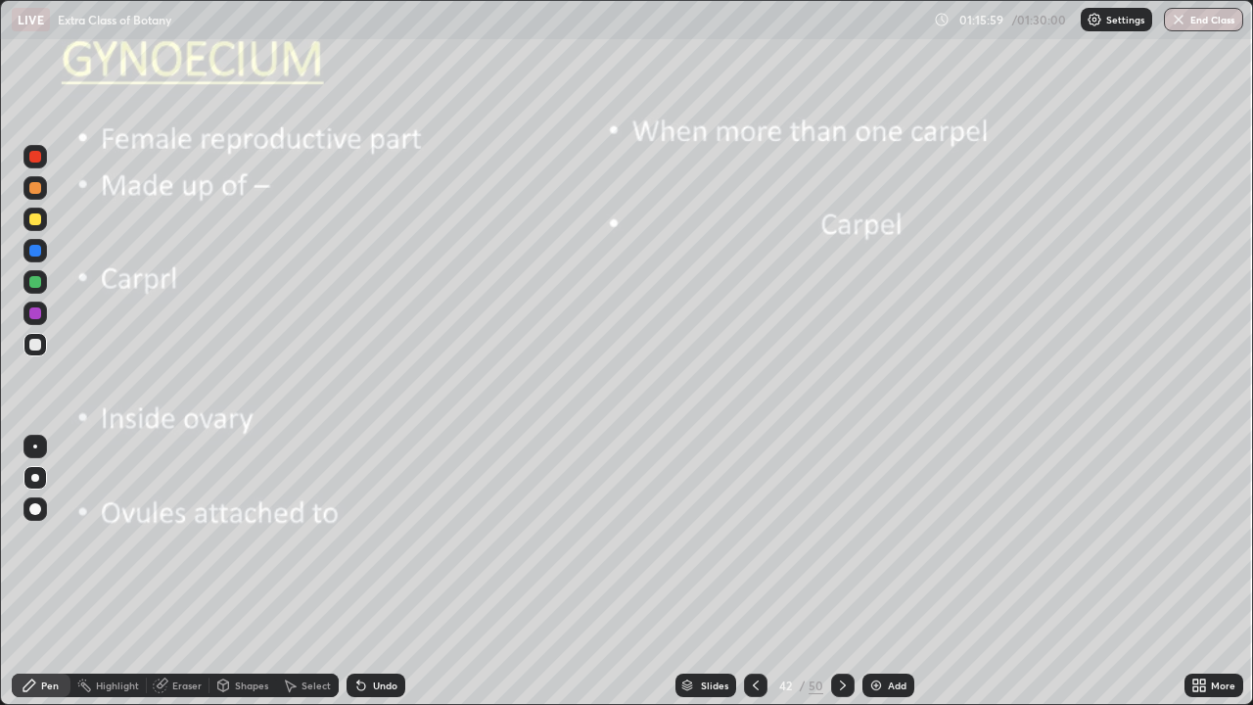
click at [835, 572] on icon at bounding box center [843, 685] width 16 height 16
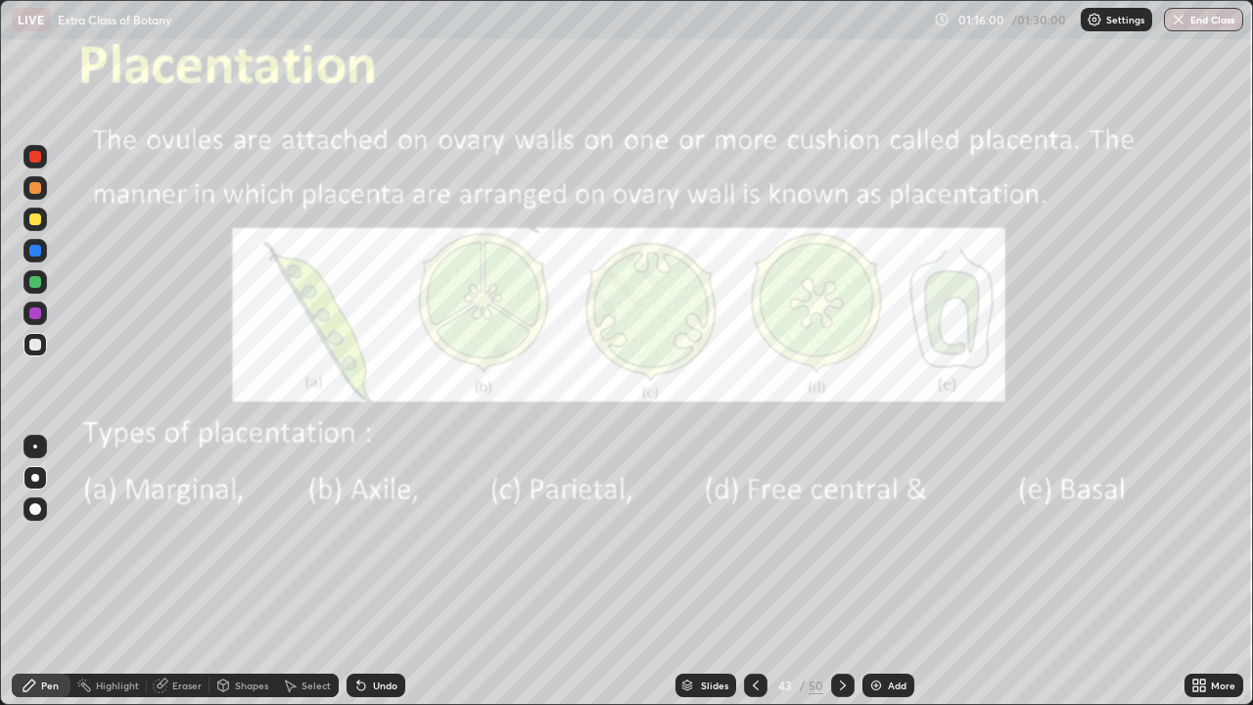
click at [840, 572] on div at bounding box center [842, 684] width 23 height 23
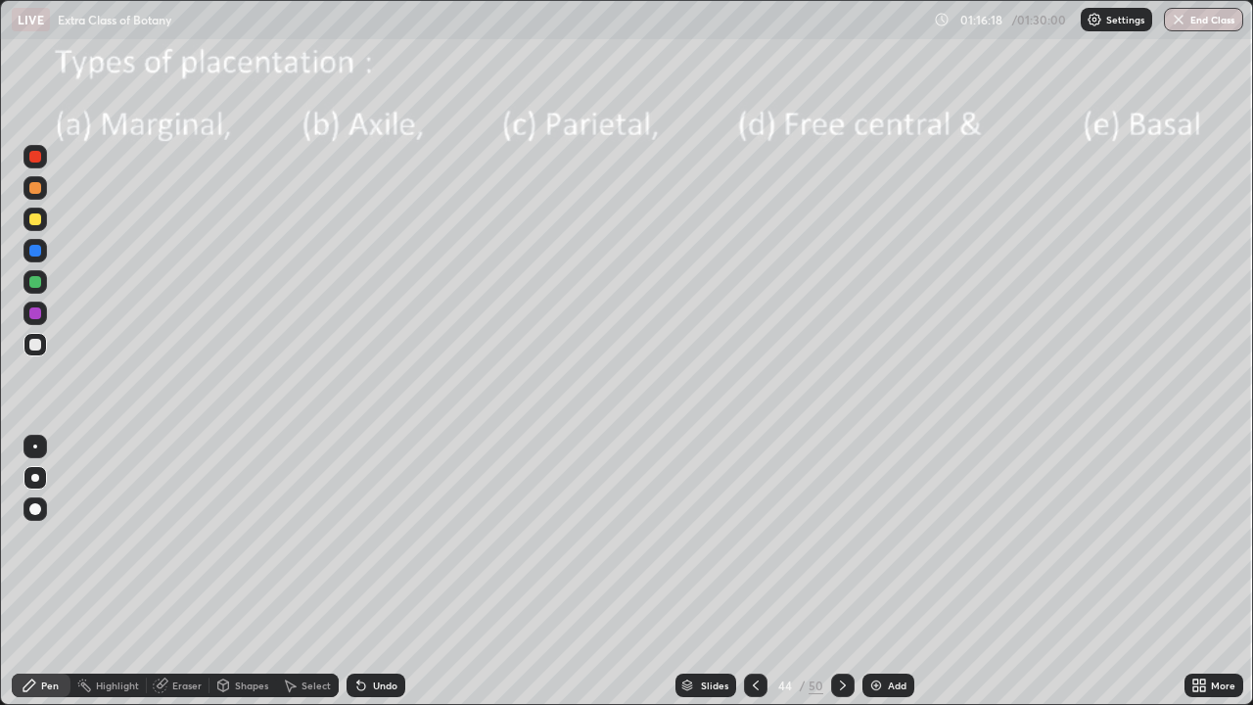
click at [381, 572] on div "Undo" at bounding box center [385, 685] width 24 height 10
click at [756, 572] on div at bounding box center [755, 684] width 23 height 23
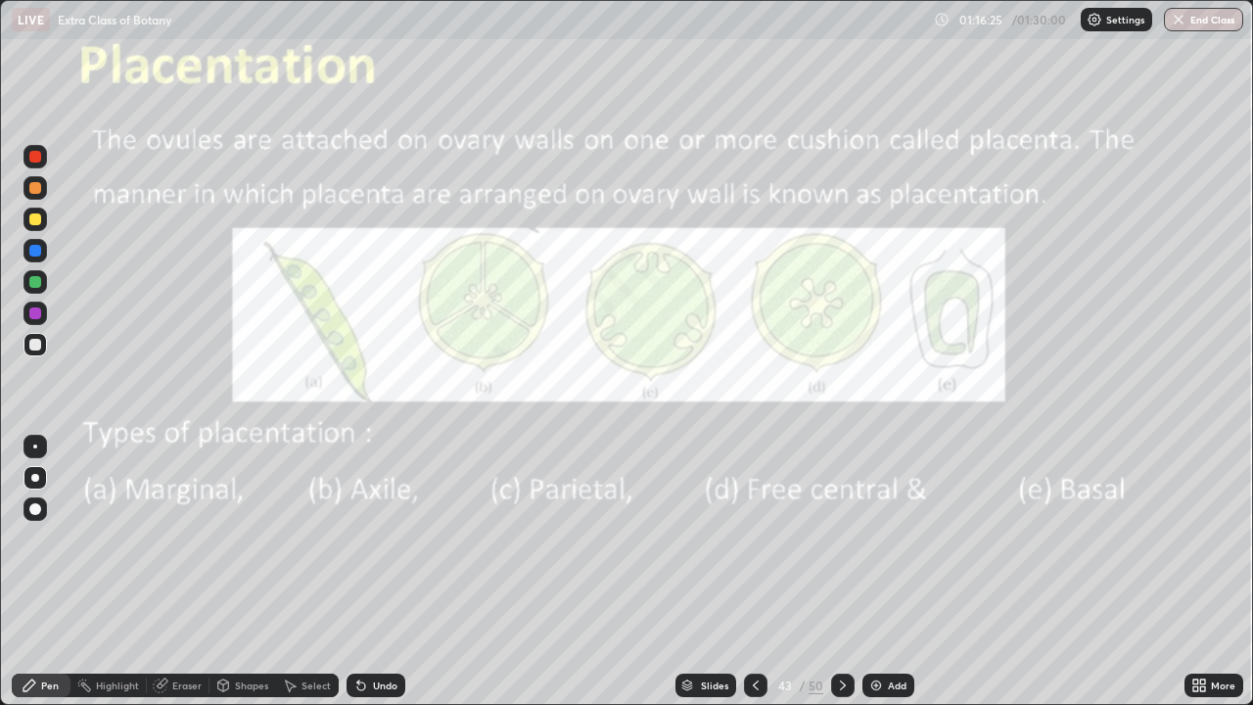
click at [843, 572] on icon at bounding box center [843, 685] width 16 height 16
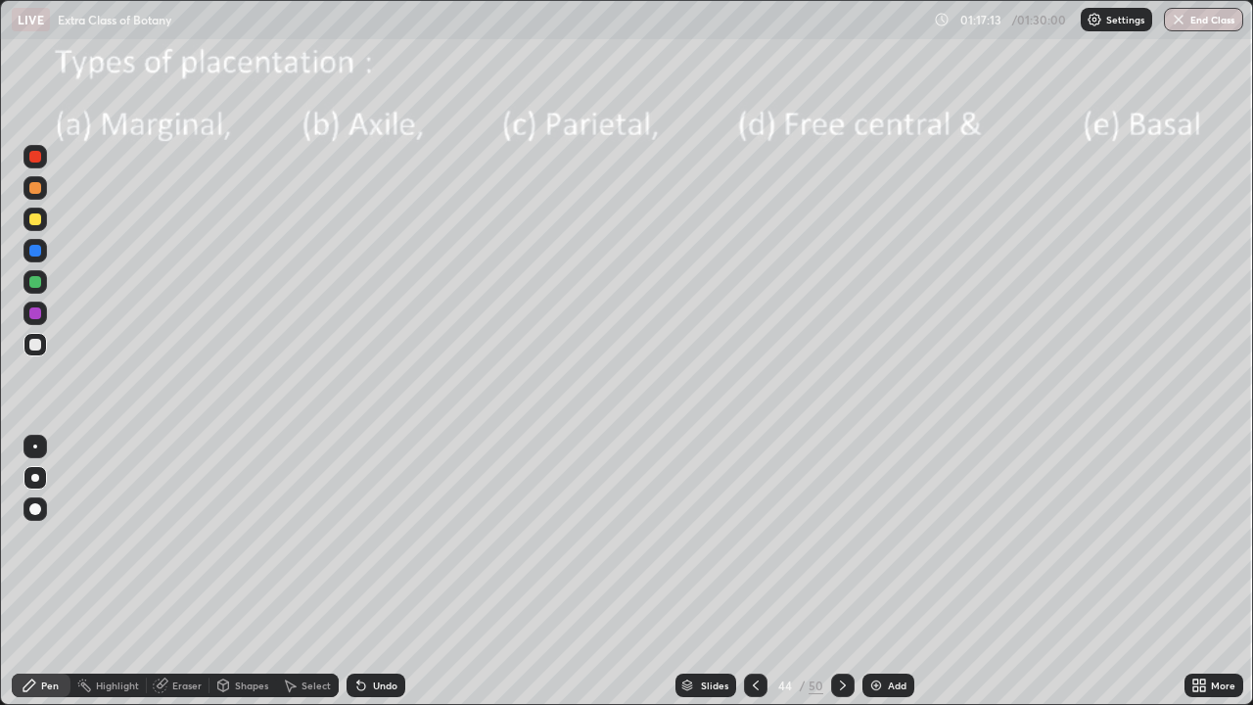
click at [381, 572] on div "Undo" at bounding box center [385, 685] width 24 height 10
click at [389, 572] on div "Undo" at bounding box center [385, 685] width 24 height 10
click at [35, 505] on div at bounding box center [35, 509] width 12 height 12
click at [37, 282] on div at bounding box center [35, 282] width 12 height 12
click at [45, 350] on div at bounding box center [34, 344] width 23 height 23
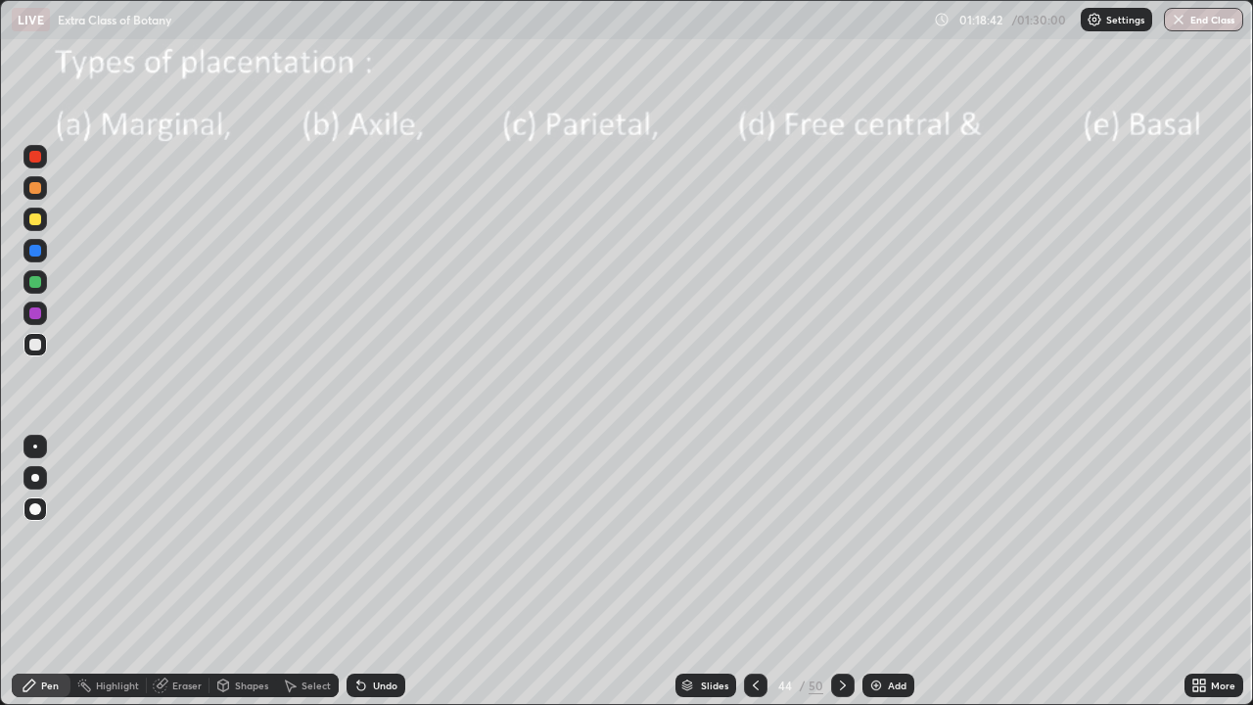
click at [373, 572] on div "Undo" at bounding box center [385, 685] width 24 height 10
click at [36, 478] on div at bounding box center [35, 478] width 8 height 8
click at [180, 572] on div "Eraser" at bounding box center [186, 685] width 29 height 10
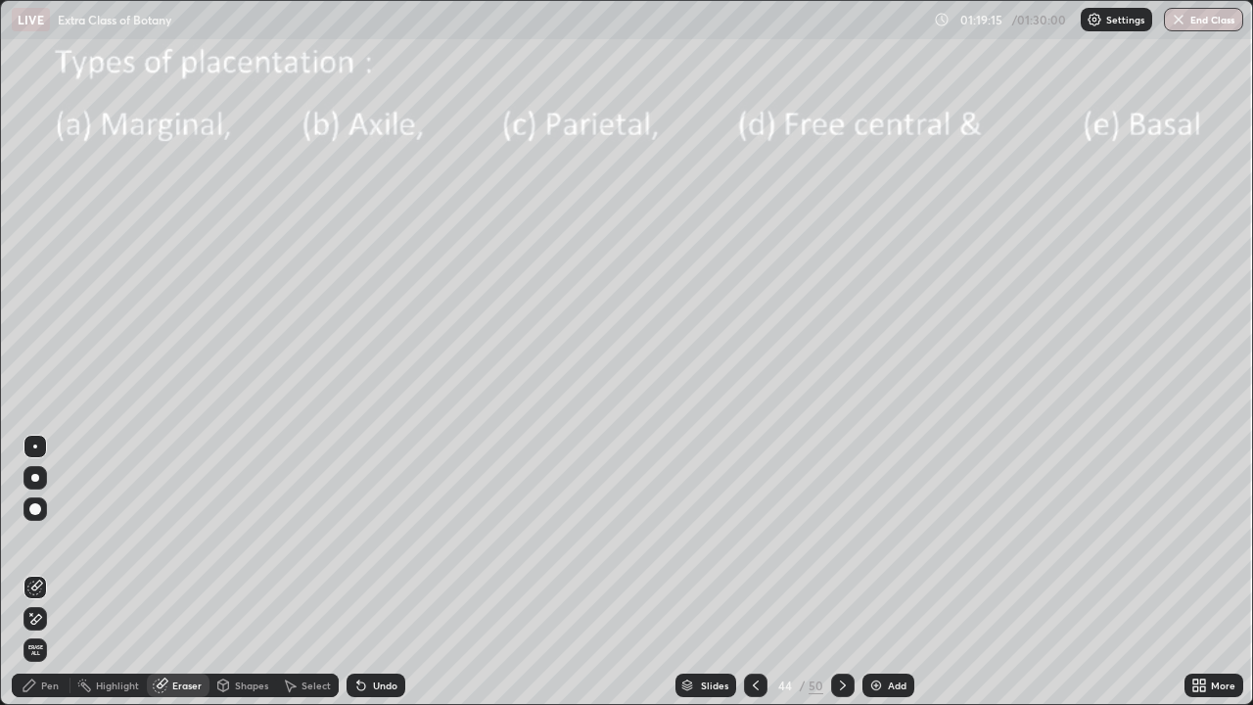
click at [37, 572] on icon at bounding box center [35, 587] width 16 height 16
click at [45, 572] on div "Pen" at bounding box center [41, 684] width 59 height 23
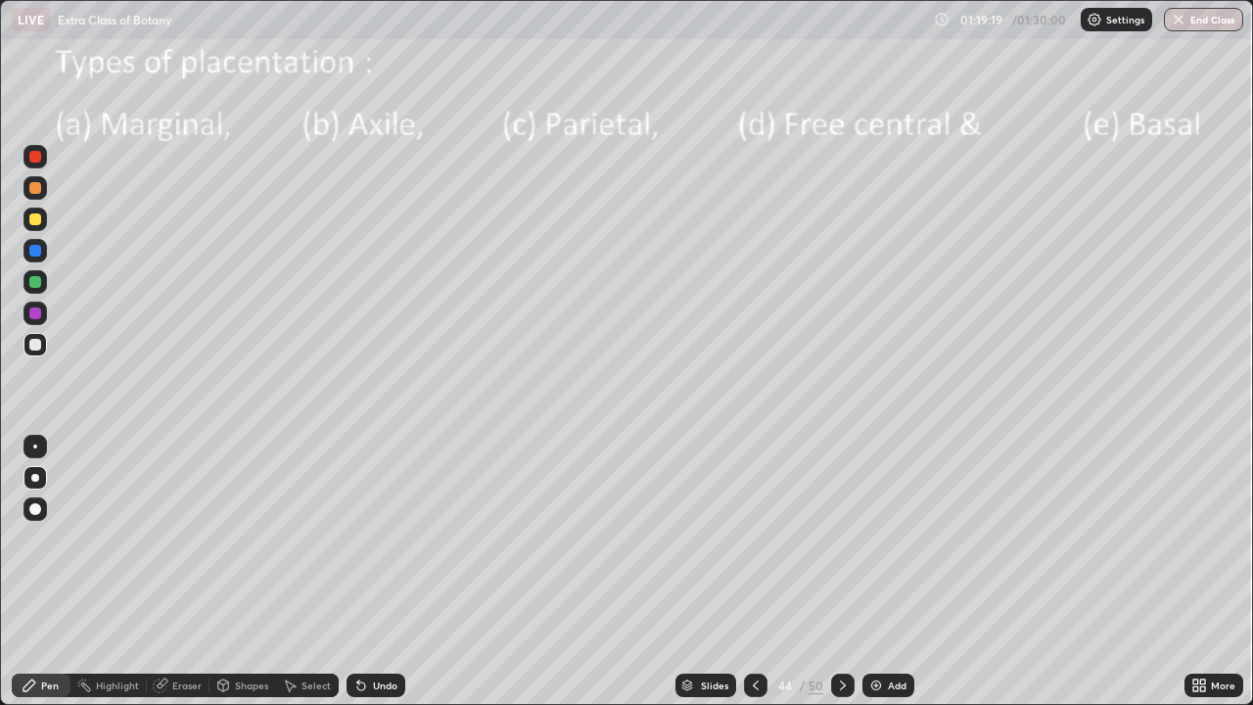
click at [37, 477] on div at bounding box center [35, 478] width 8 height 8
click at [757, 572] on icon at bounding box center [756, 685] width 6 height 10
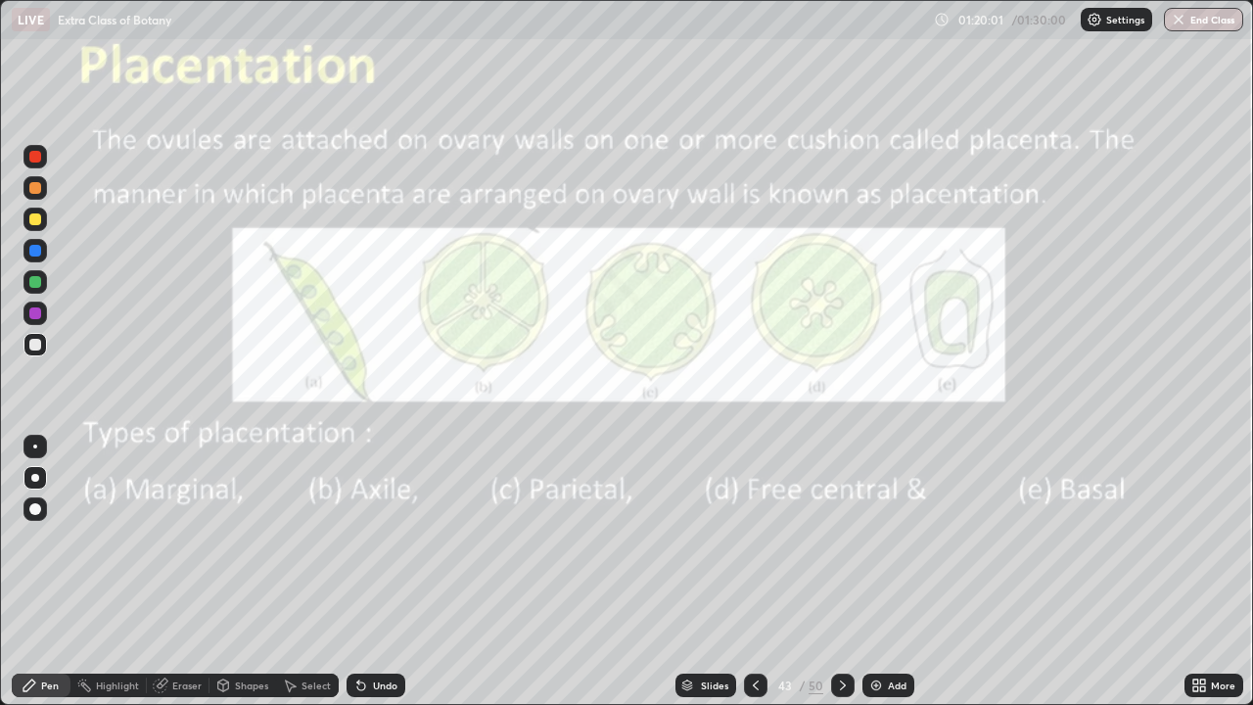
click at [183, 572] on div "Eraser" at bounding box center [186, 685] width 29 height 10
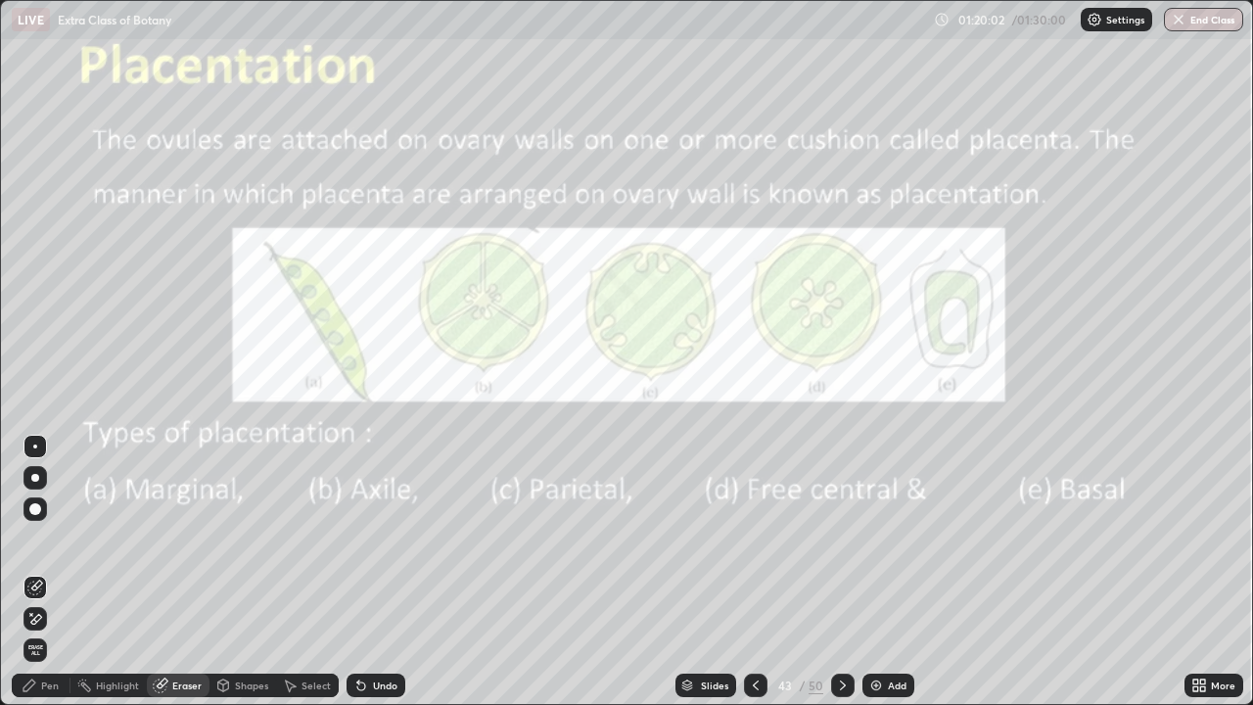
click at [35, 572] on span "Erase all" at bounding box center [35, 650] width 22 height 12
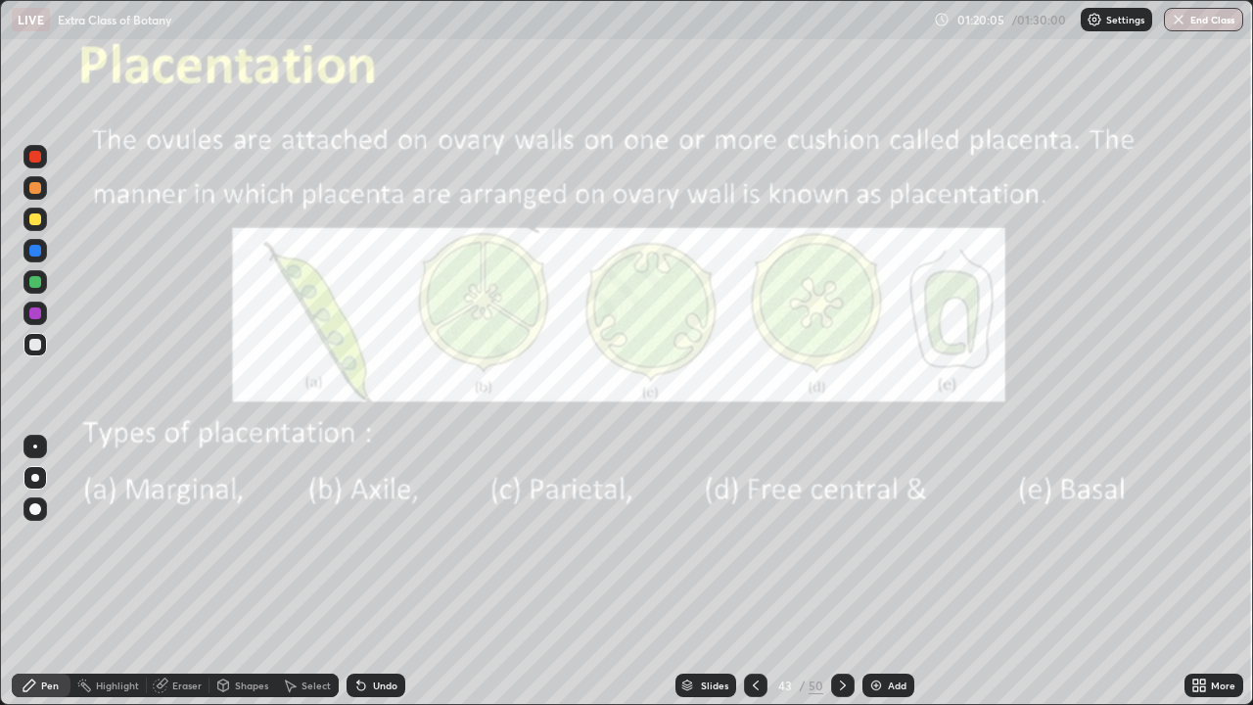
click at [38, 317] on div at bounding box center [35, 313] width 12 height 12
click at [842, 572] on icon at bounding box center [843, 685] width 16 height 16
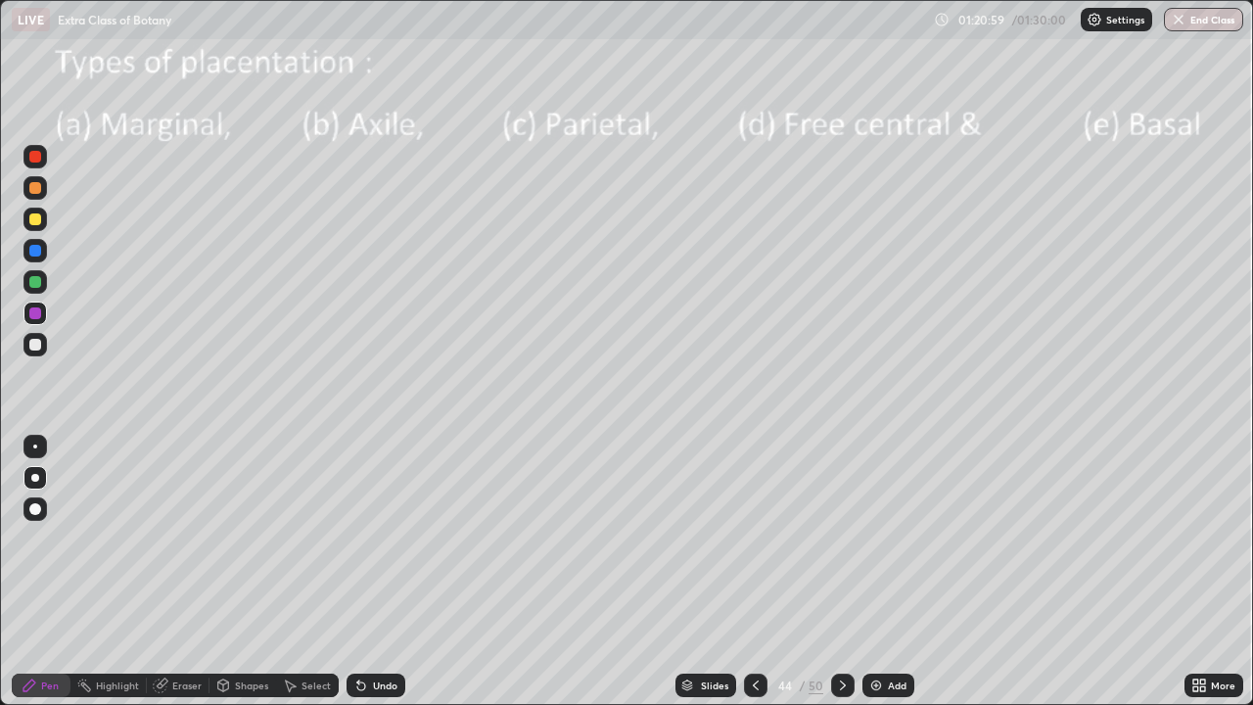
click at [37, 504] on div at bounding box center [35, 509] width 12 height 12
click at [37, 484] on div at bounding box center [34, 477] width 23 height 23
click at [33, 344] on div at bounding box center [35, 345] width 12 height 12
click at [1202, 572] on icon at bounding box center [1202, 688] width 5 height 5
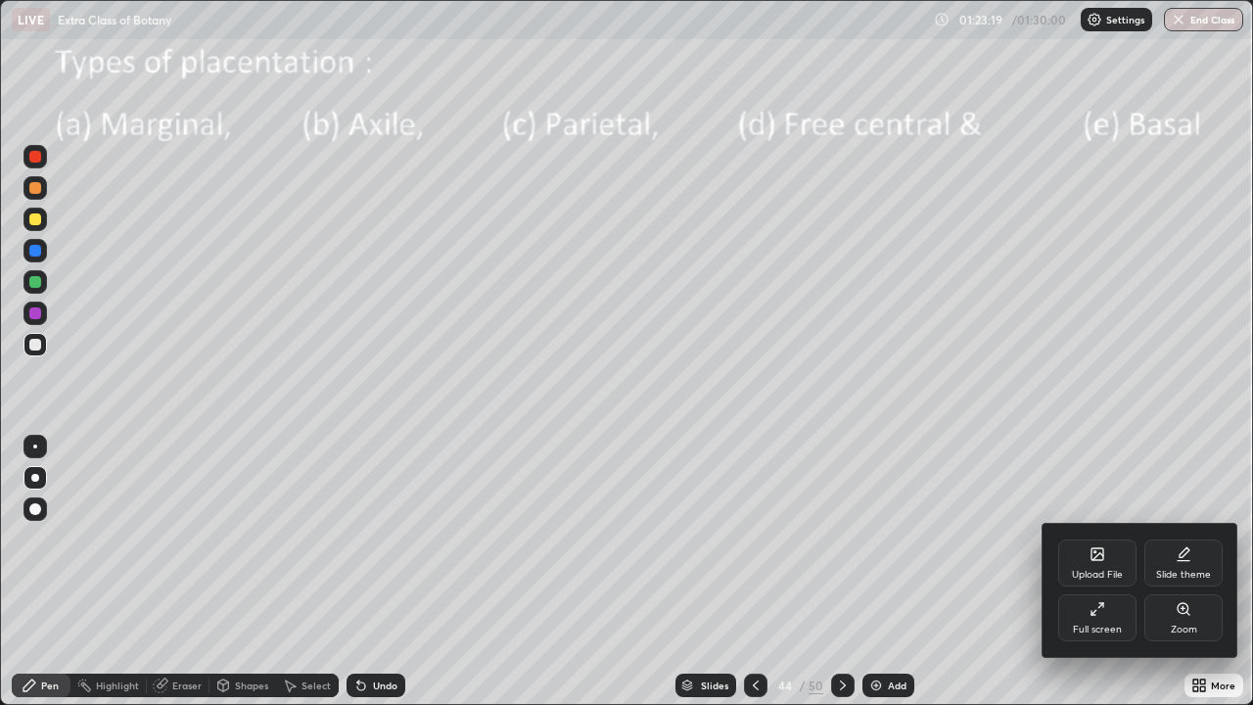
click at [1091, 572] on div "Full screen" at bounding box center [1097, 617] width 78 height 47
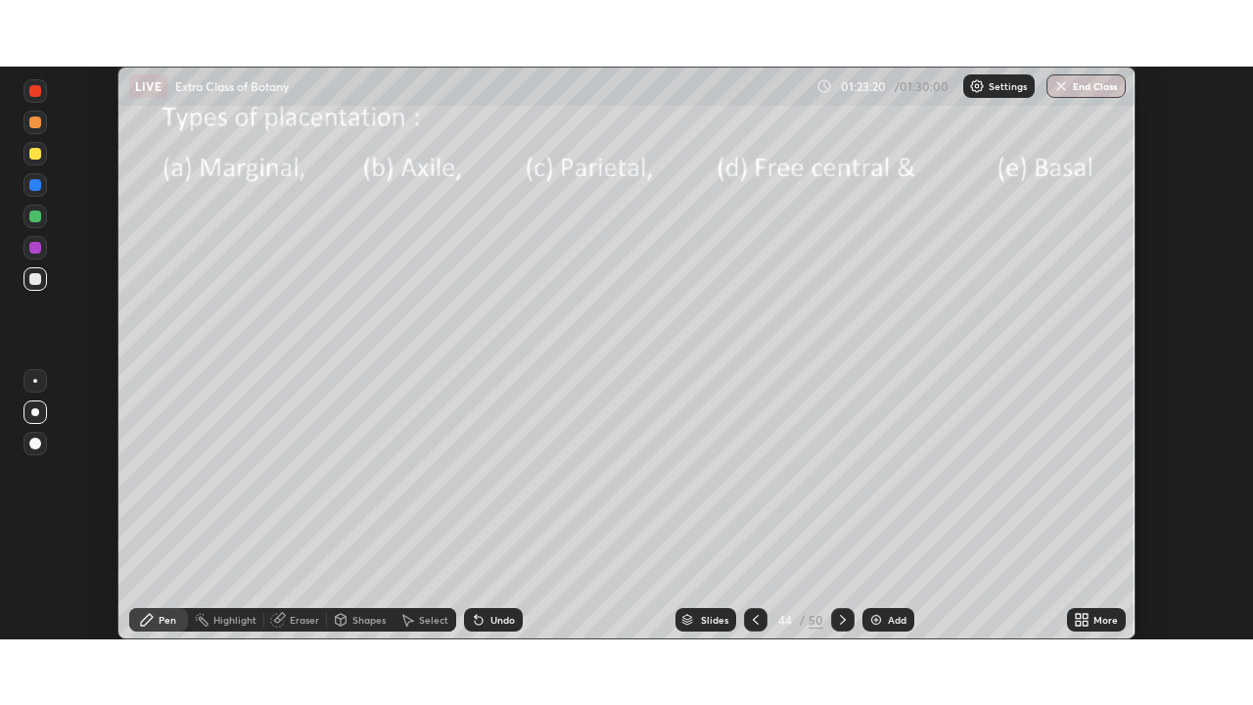
scroll to position [97298, 96618]
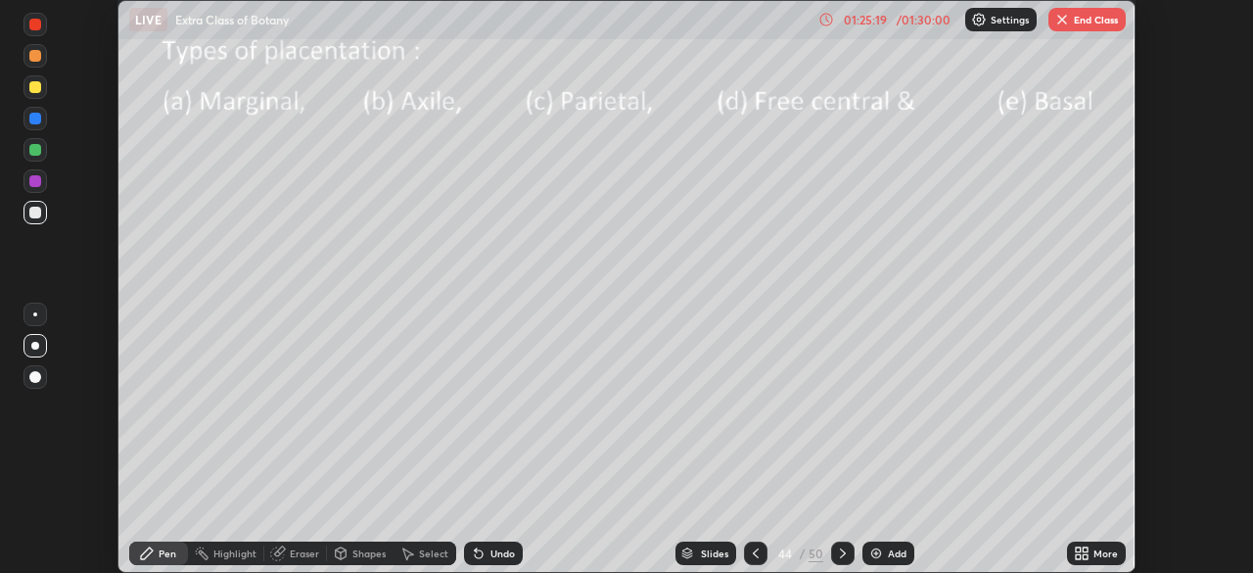
click at [1077, 549] on icon at bounding box center [1078, 549] width 5 height 5
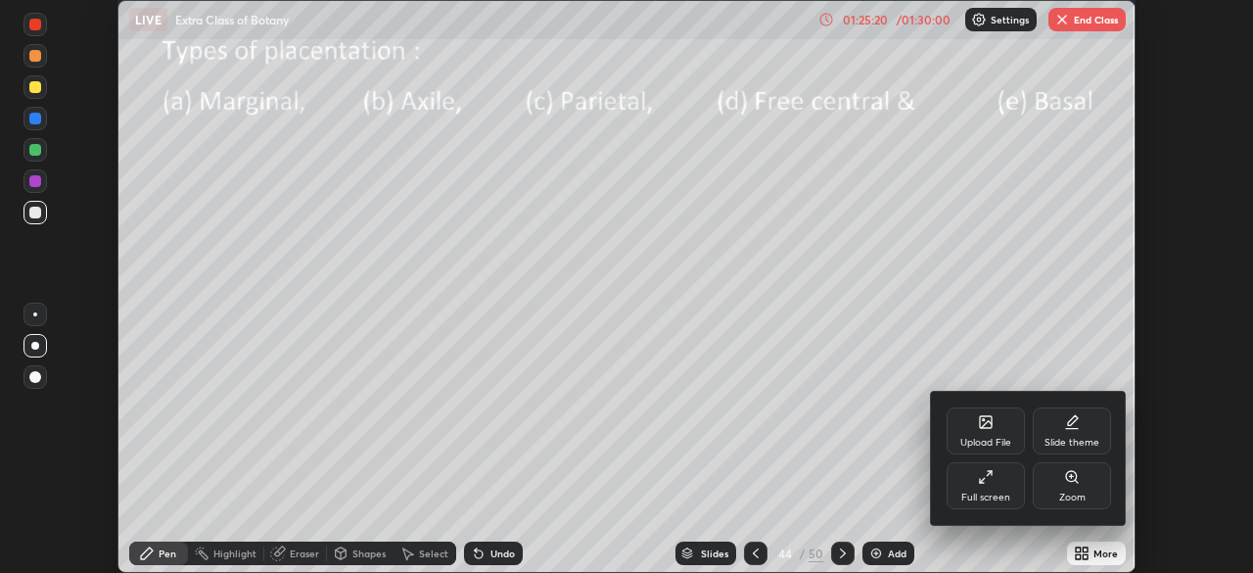
click at [981, 479] on icon at bounding box center [986, 477] width 16 height 16
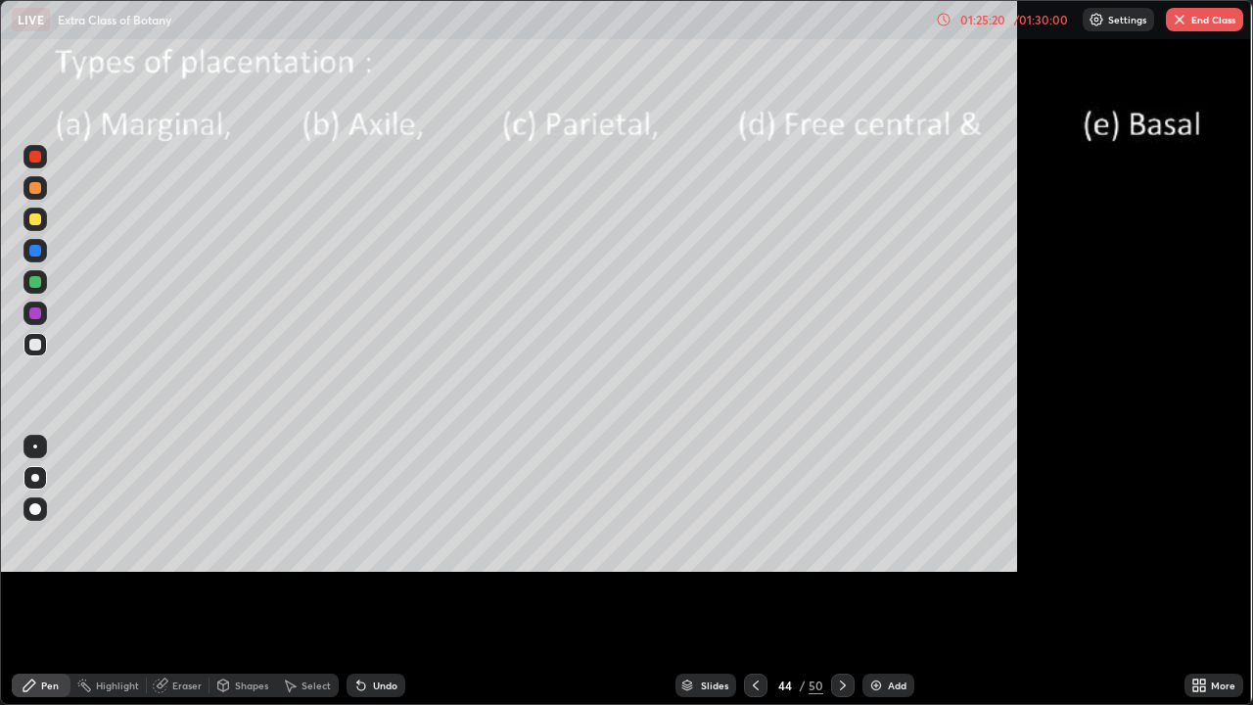
scroll to position [705, 1253]
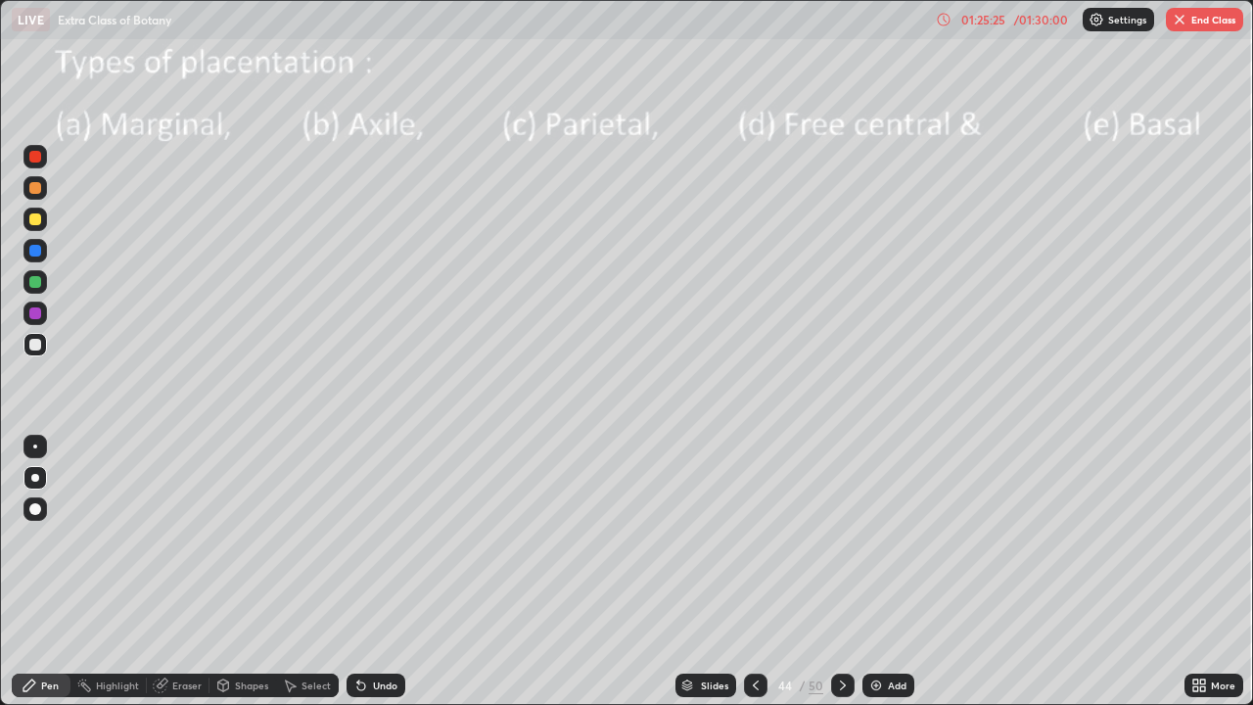
click at [842, 572] on icon at bounding box center [843, 685] width 16 height 16
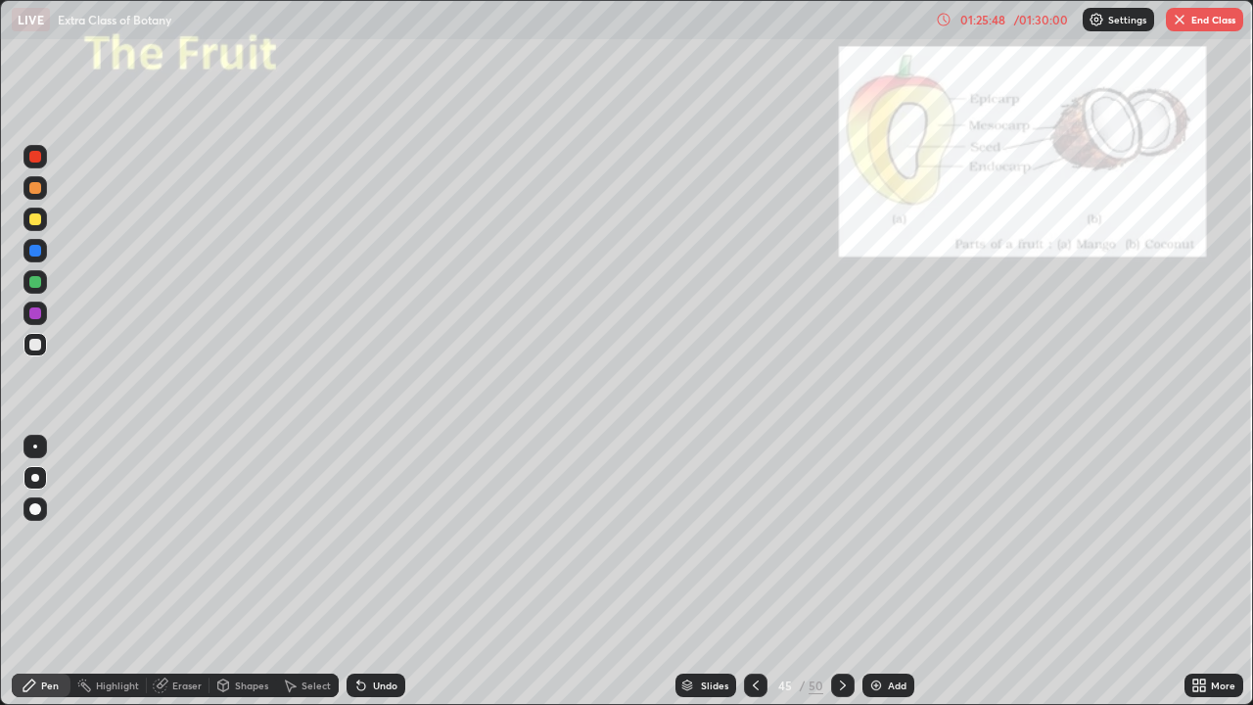
click at [1198, 18] on button "End Class" at bounding box center [1204, 19] width 77 height 23
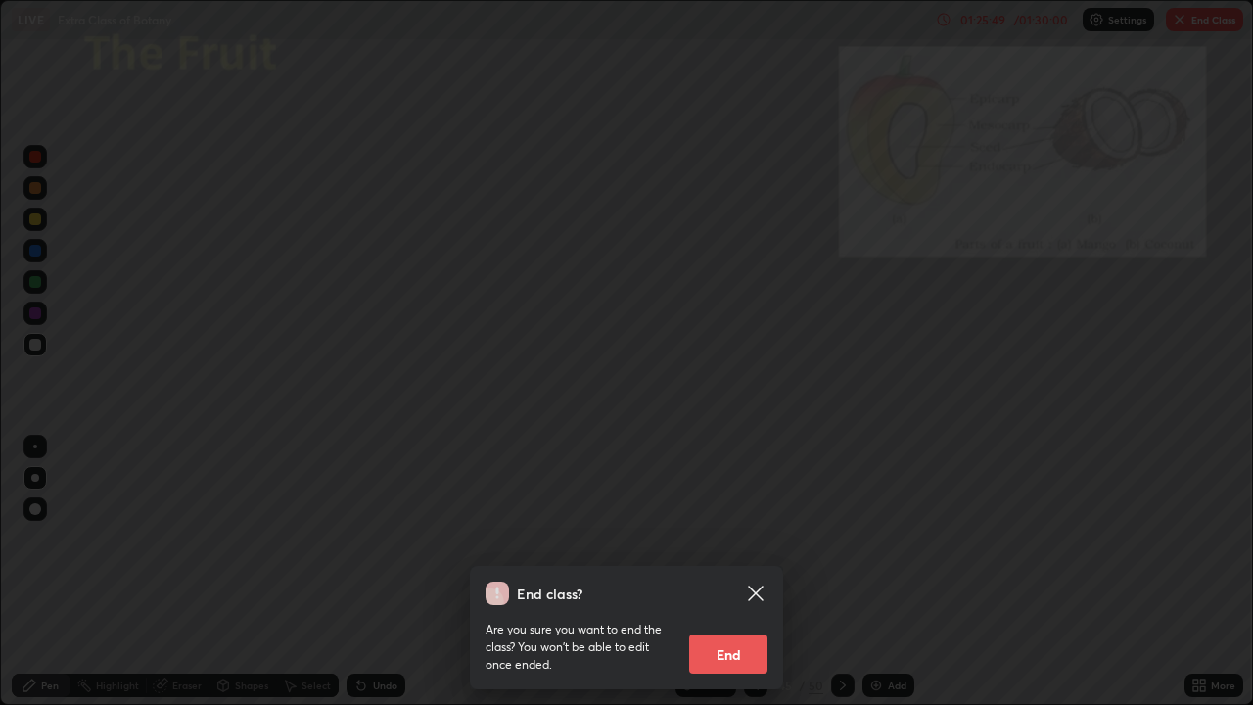
click at [737, 572] on button "End" at bounding box center [728, 653] width 78 height 39
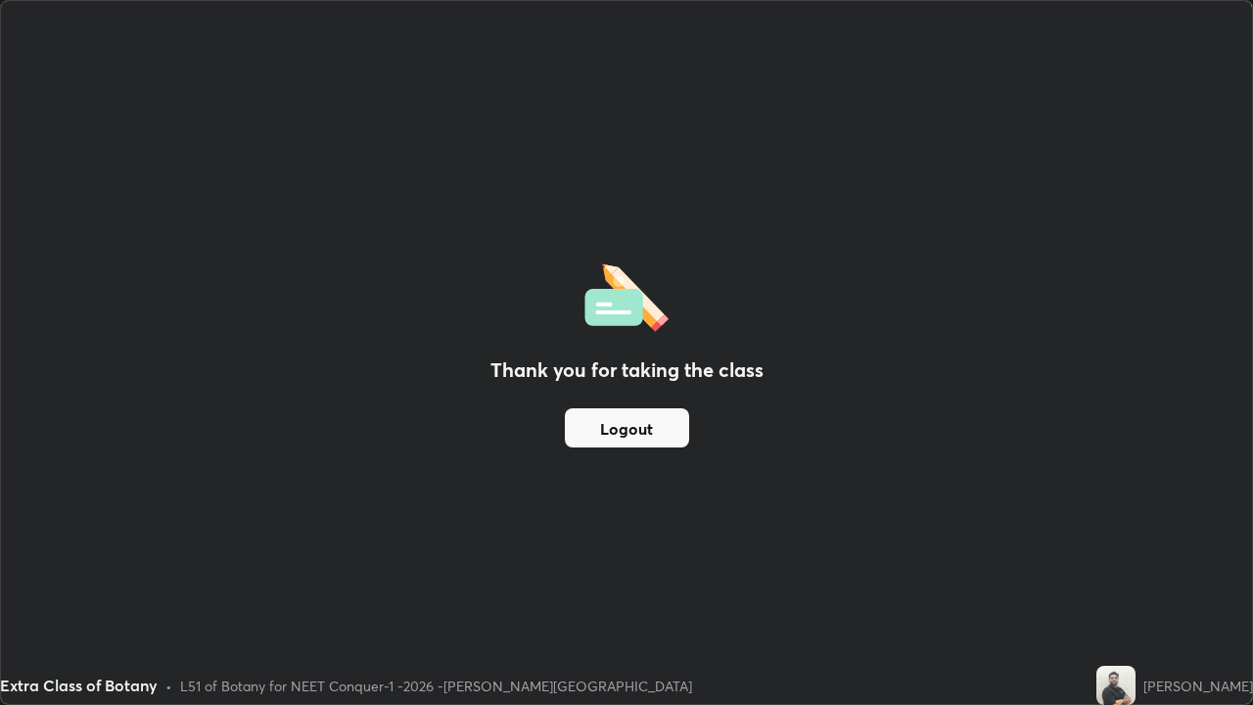
click at [590, 428] on button "Logout" at bounding box center [627, 427] width 124 height 39
